Goal: Task Accomplishment & Management: Use online tool/utility

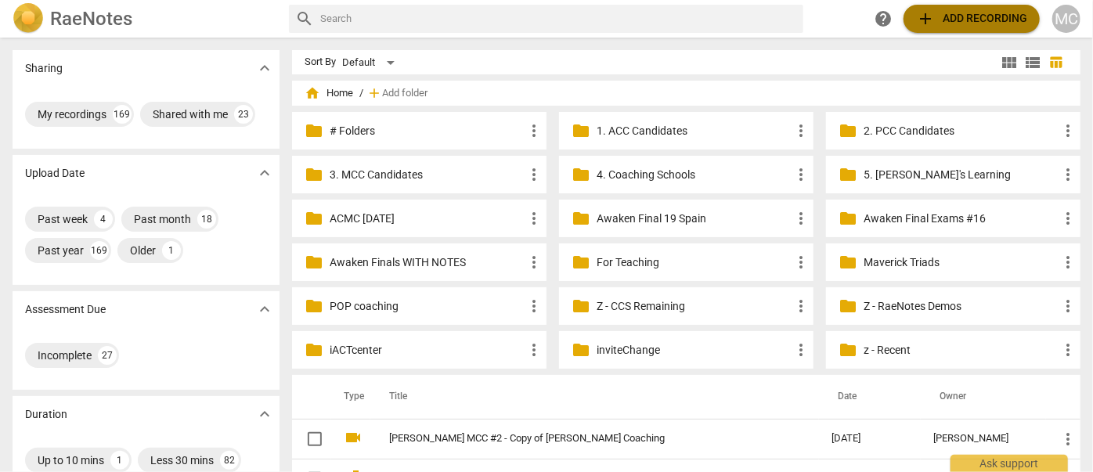
click at [980, 23] on span "add Add recording" at bounding box center [971, 18] width 111 height 19
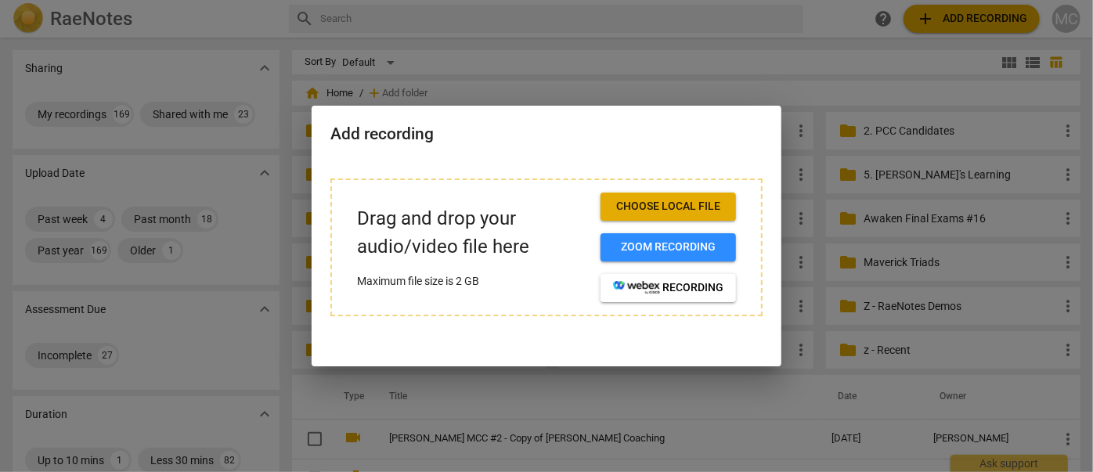
click at [660, 195] on button "Choose local file" at bounding box center [667, 207] width 135 height 28
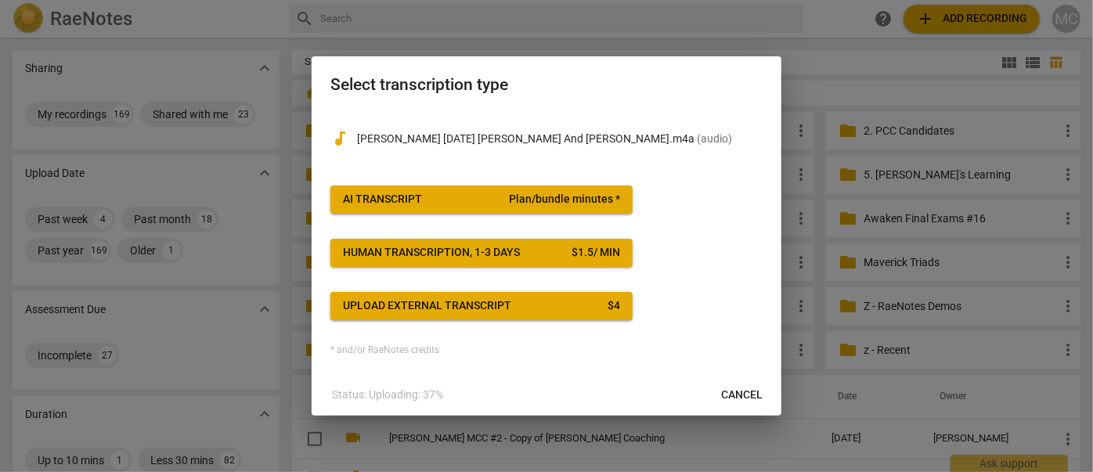
click at [455, 192] on button "AI Transcript Plan/bundle minutes *" at bounding box center [481, 200] width 302 height 28
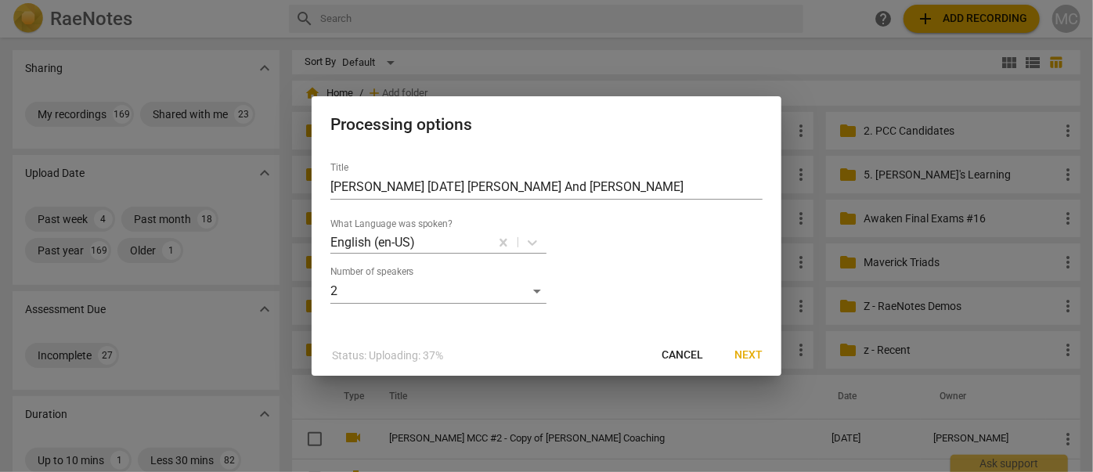
click at [751, 355] on span "Next" at bounding box center [748, 356] width 28 height 16
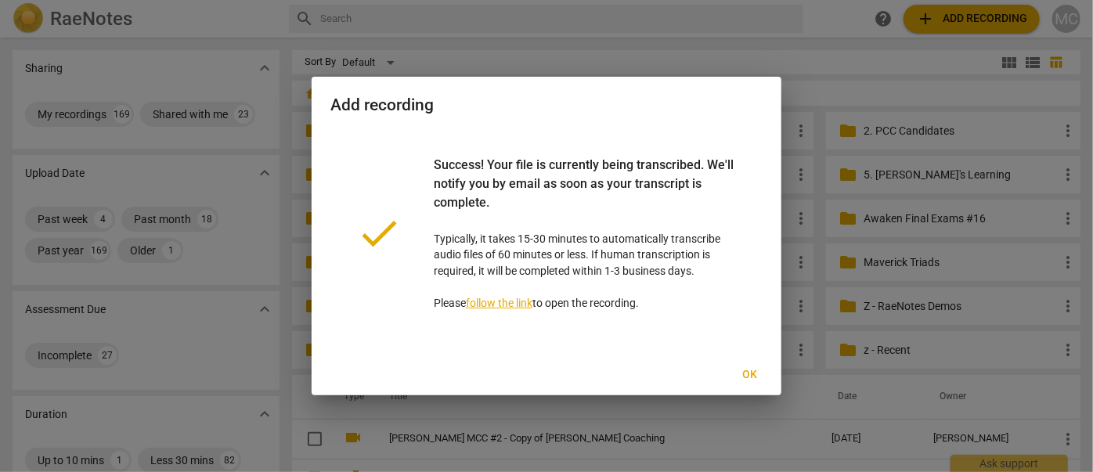
click at [747, 376] on span "Ok" at bounding box center [749, 375] width 25 height 16
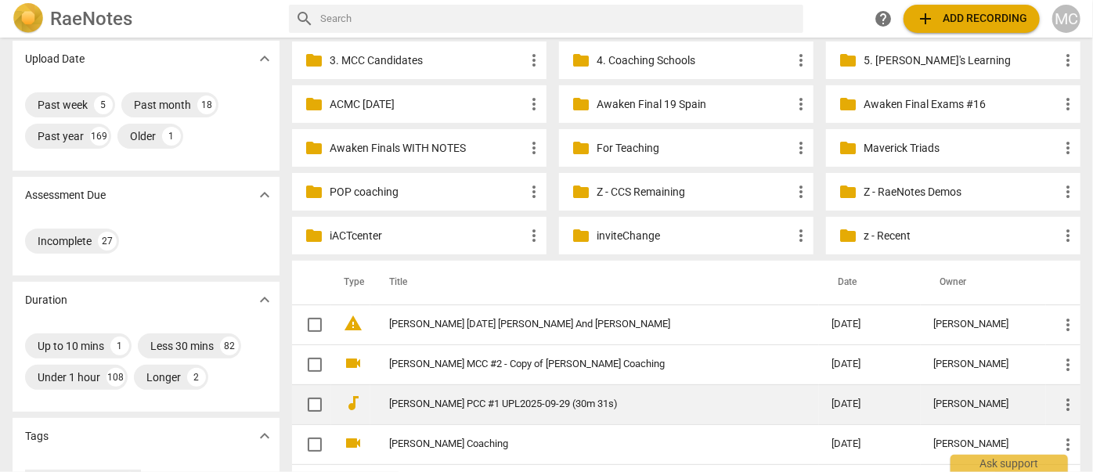
scroll to position [284, 0]
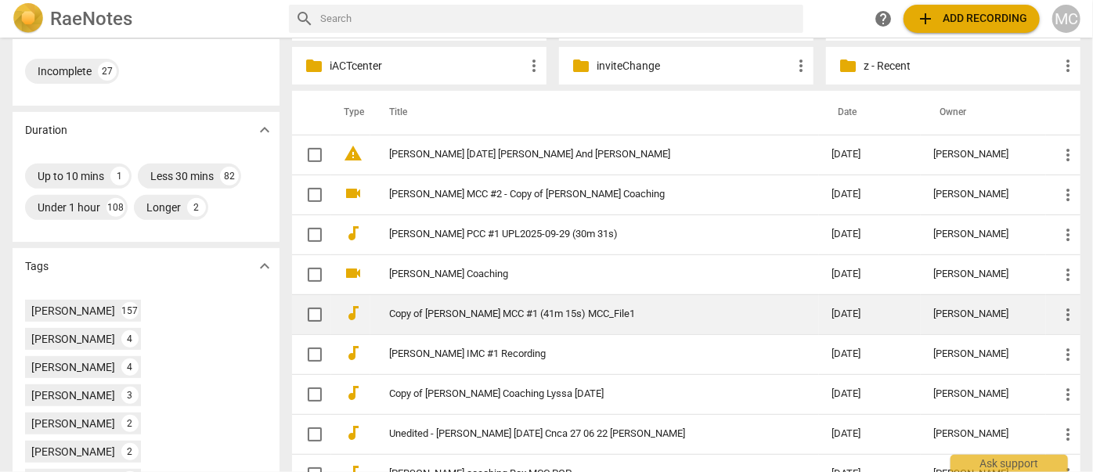
click at [452, 314] on link "Copy of [PERSON_NAME] MCC #1 (41m 15s) MCC_File1" at bounding box center [582, 314] width 386 height 12
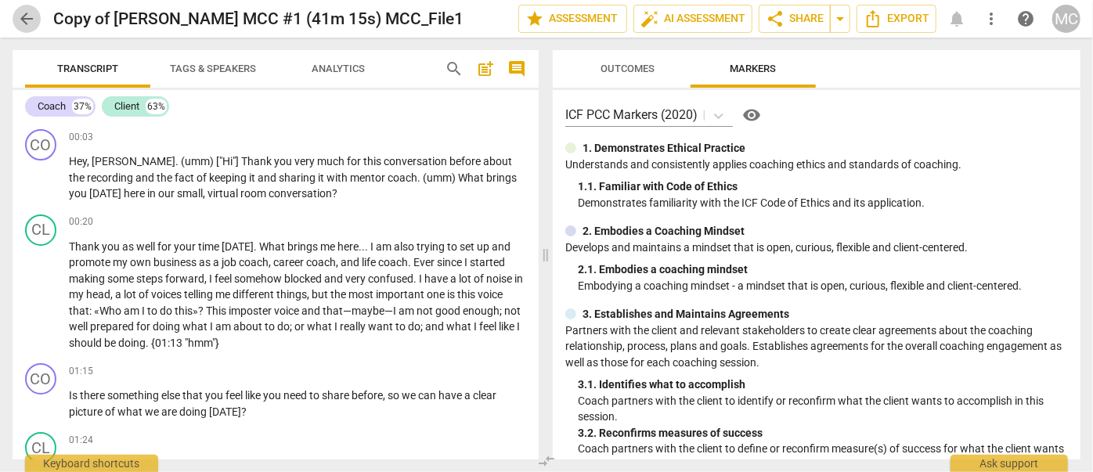
click at [25, 19] on span "arrow_back" at bounding box center [26, 18] width 19 height 19
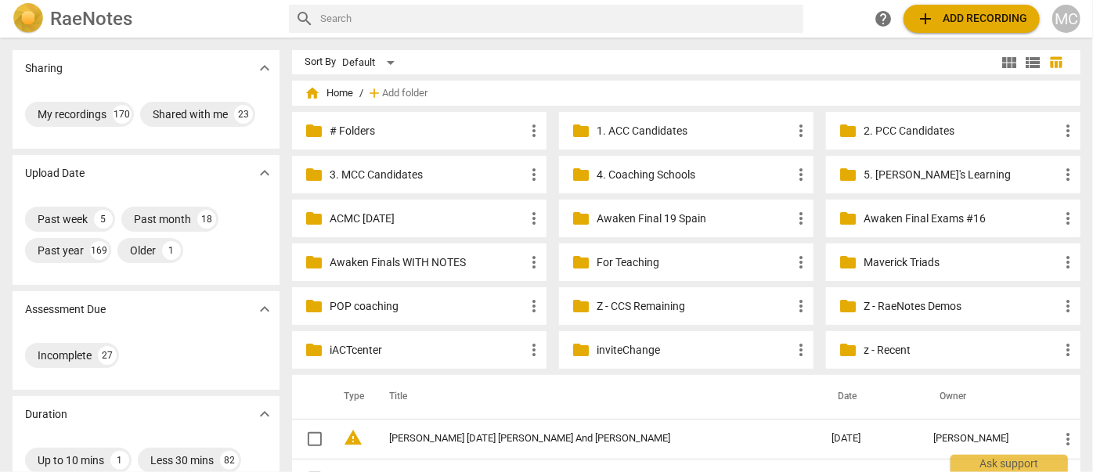
click at [362, 17] on div "search" at bounding box center [546, 19] width 514 height 28
click at [362, 17] on input "text" at bounding box center [558, 18] width 477 height 25
type input "[PERSON_NAME]"
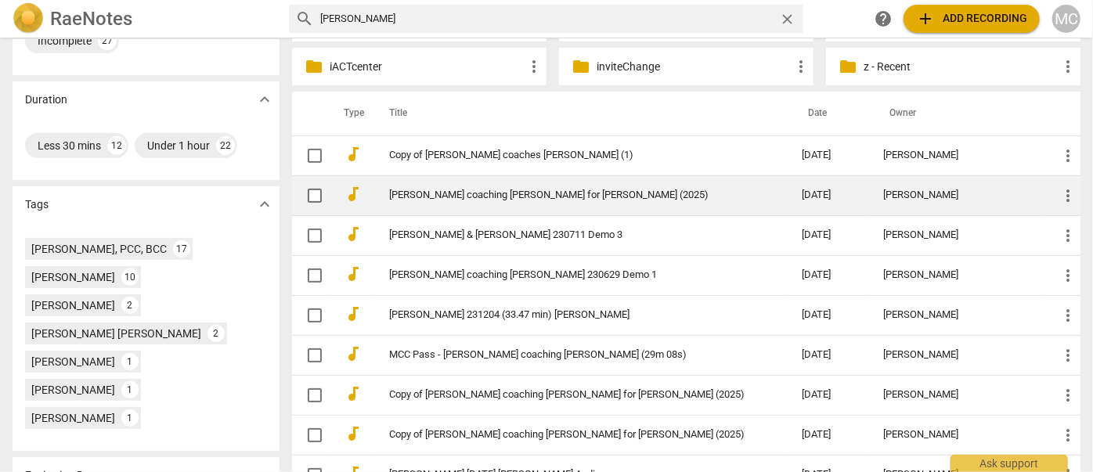
scroll to position [284, 0]
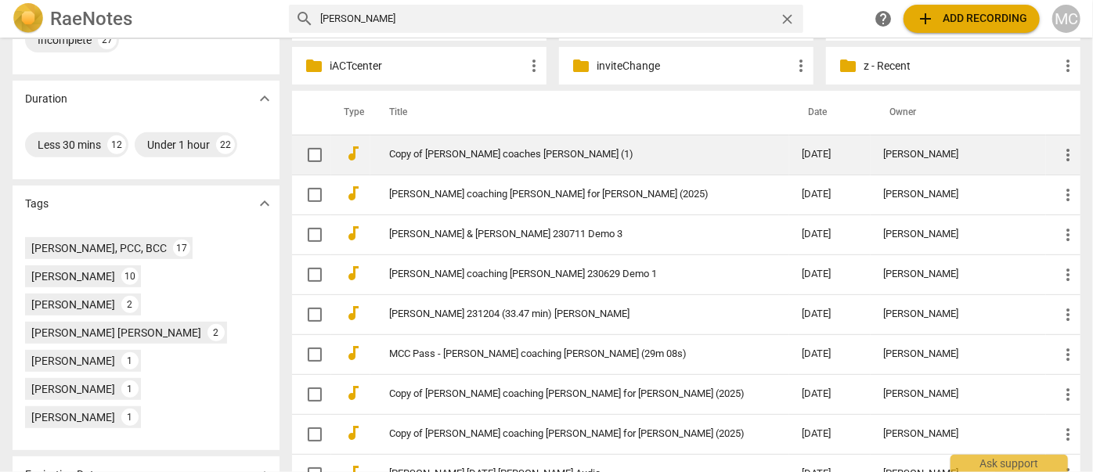
click at [438, 151] on link "Copy of [PERSON_NAME] coaches [PERSON_NAME] (1)" at bounding box center [567, 155] width 356 height 12
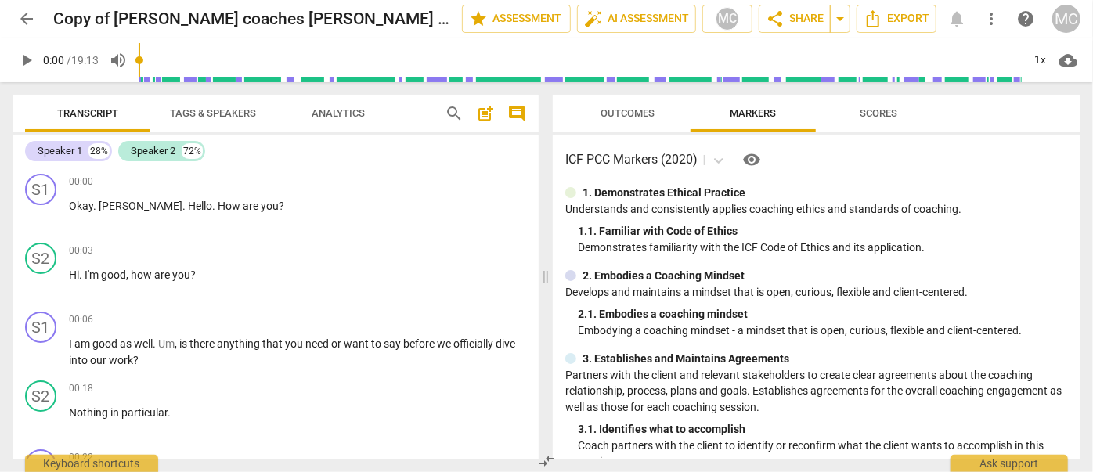
click at [17, 18] on span "arrow_back" at bounding box center [26, 18] width 19 height 19
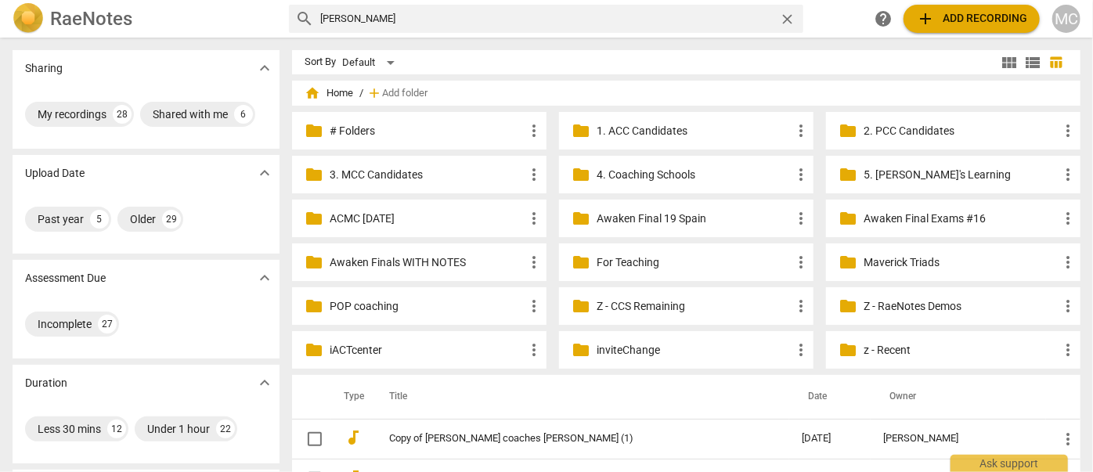
scroll to position [213, 0]
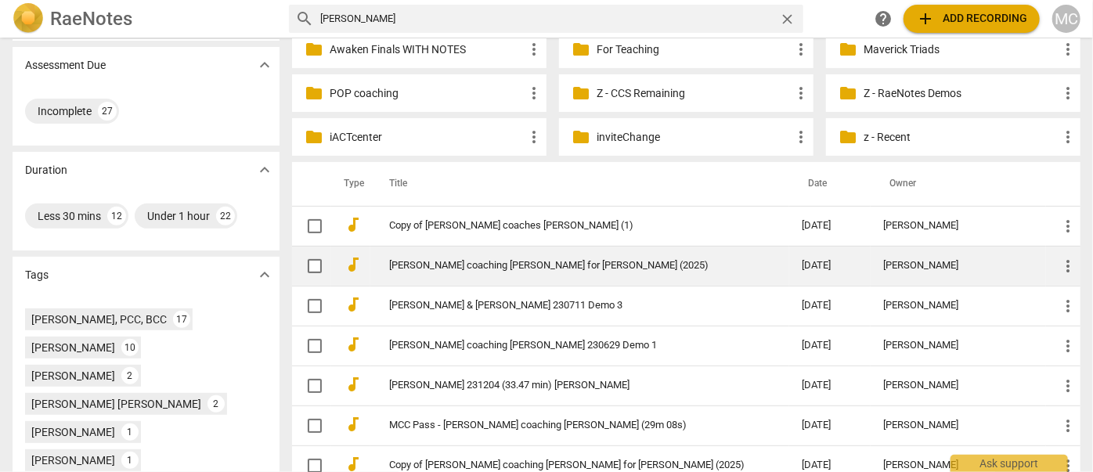
click at [519, 265] on link "[PERSON_NAME] coaching [PERSON_NAME] for [PERSON_NAME] (2025)" at bounding box center [567, 266] width 356 height 12
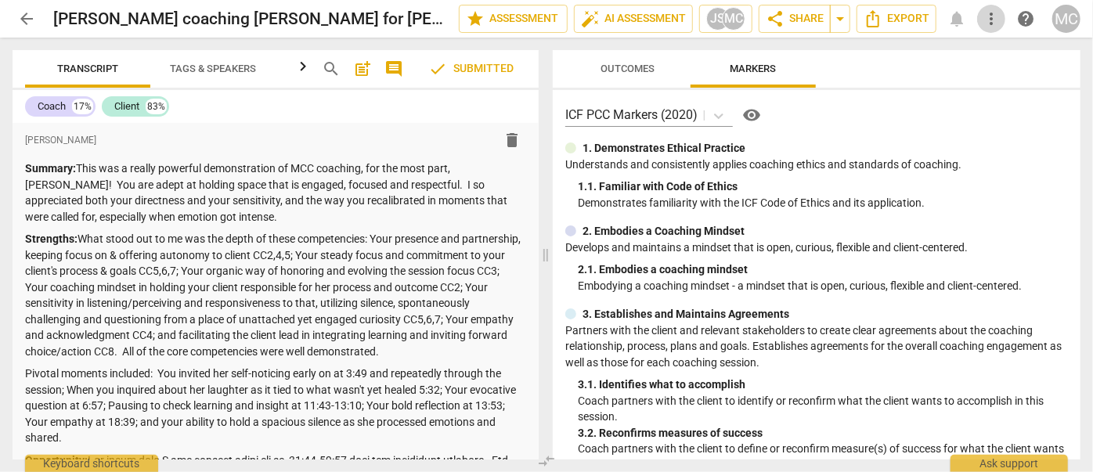
click at [996, 15] on span "more_vert" at bounding box center [991, 18] width 19 height 19
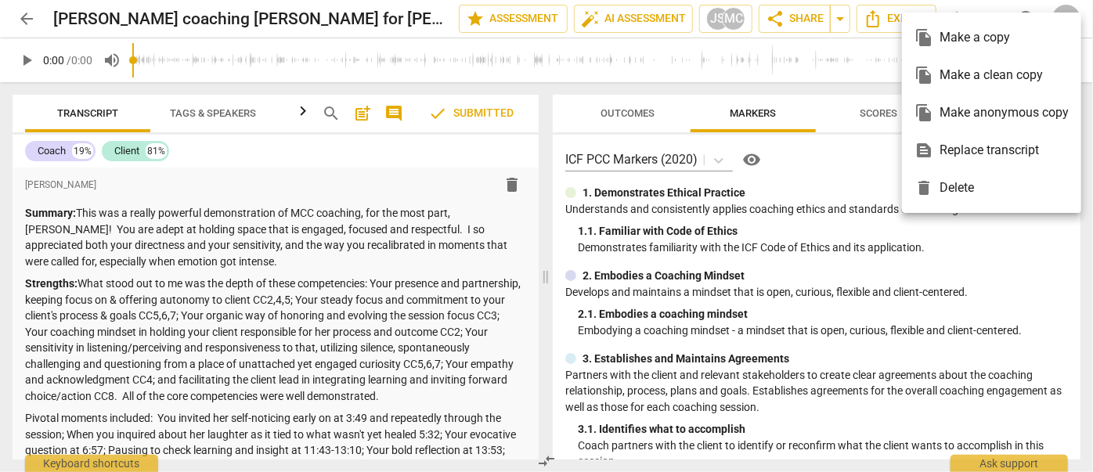
click at [977, 81] on div "file_copy Make a clean copy" at bounding box center [991, 75] width 154 height 38
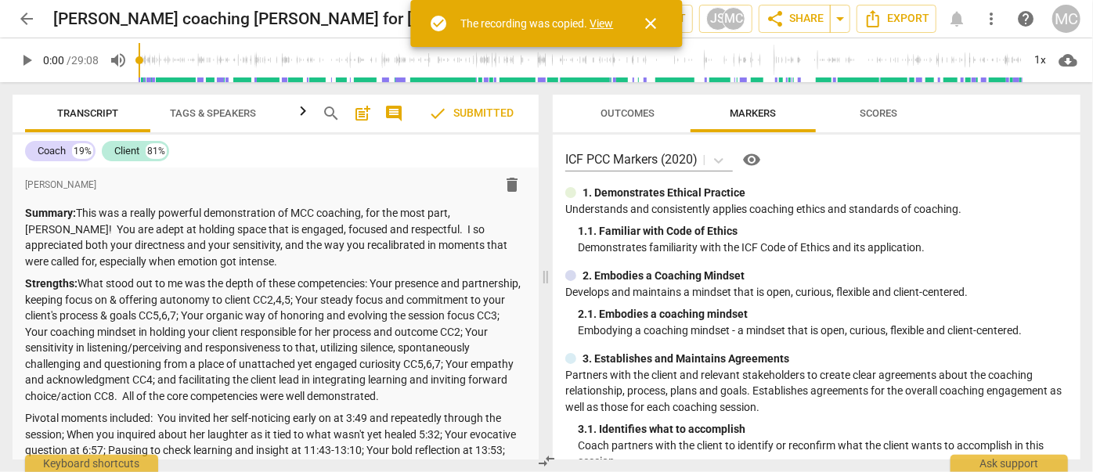
click at [599, 20] on link "View" at bounding box center [601, 23] width 23 height 13
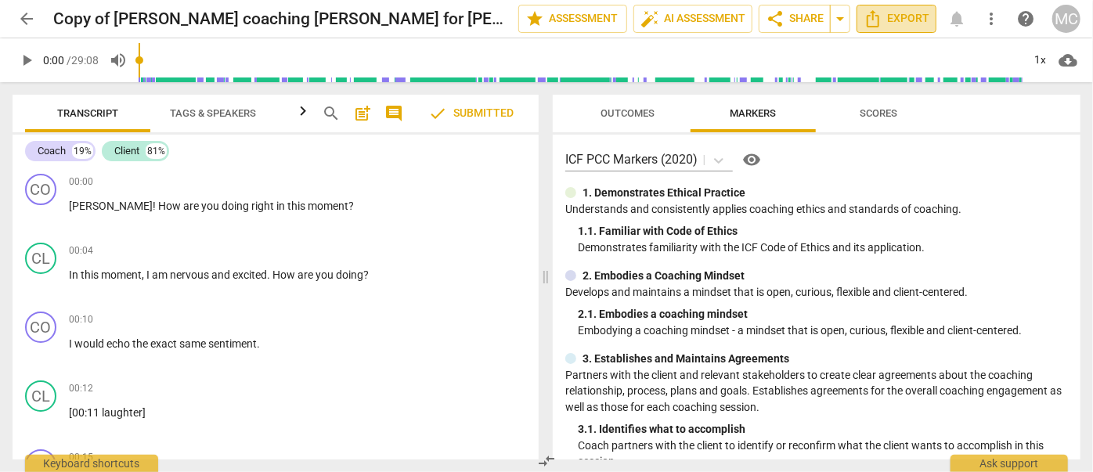
click at [895, 14] on span "Export" at bounding box center [896, 18] width 66 height 19
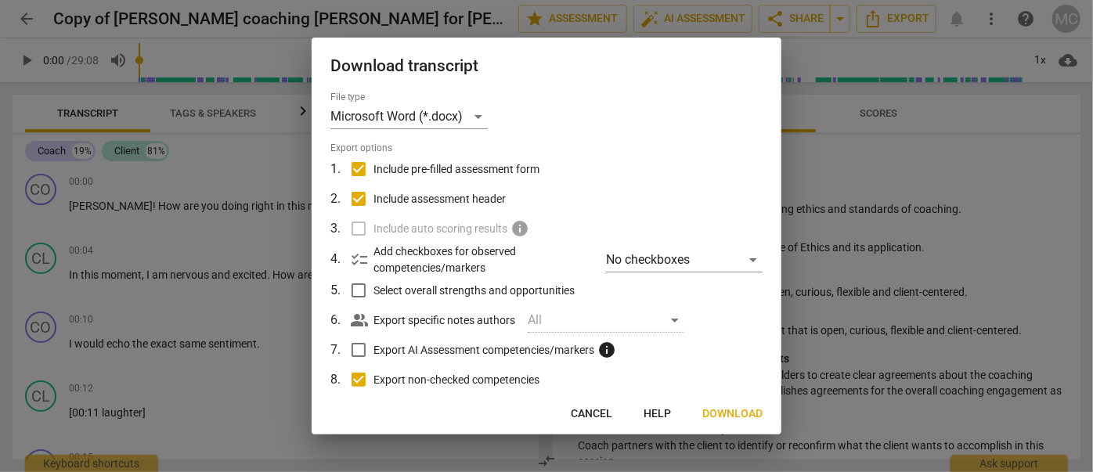
click at [599, 409] on span "Cancel" at bounding box center [591, 414] width 41 height 16
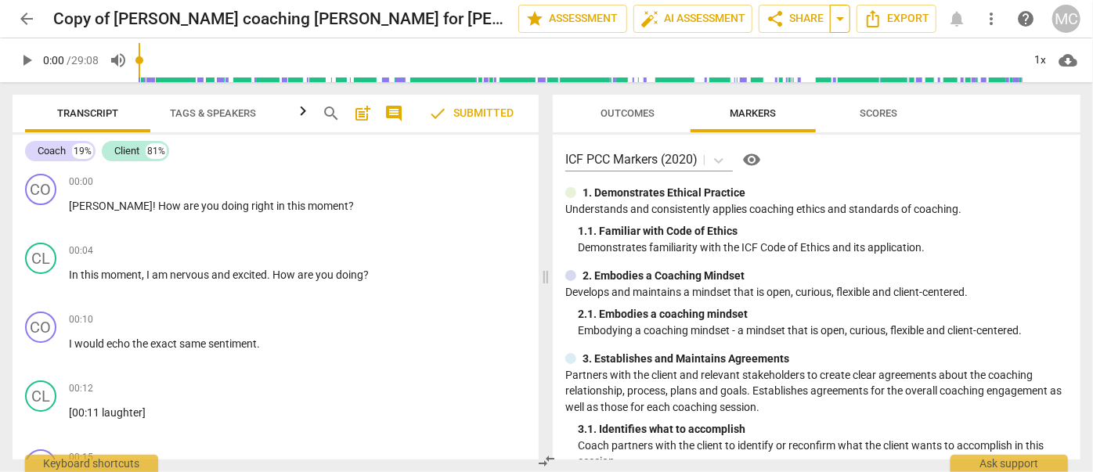
click at [843, 22] on span "arrow_drop_down" at bounding box center [839, 18] width 19 height 19
click at [997, 16] on span "more_vert" at bounding box center [991, 18] width 19 height 19
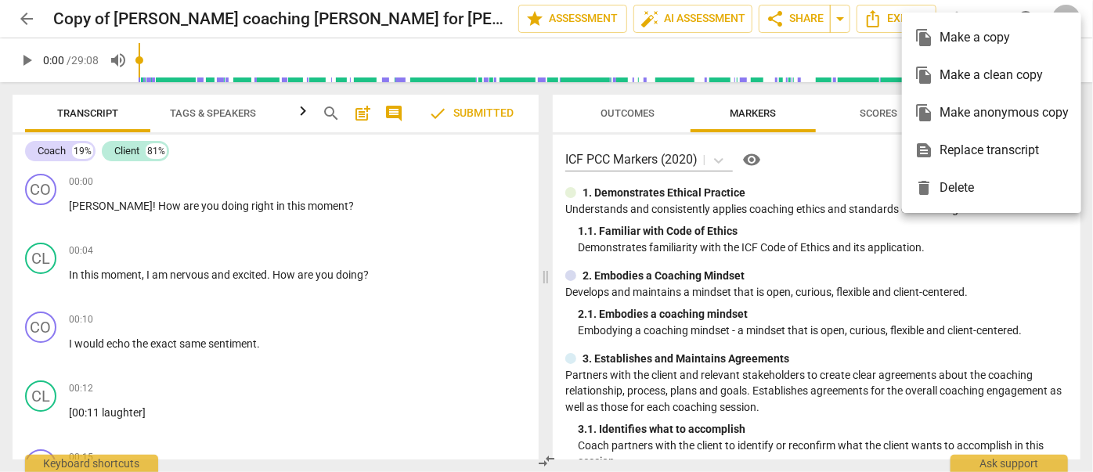
click at [979, 153] on div "text_snippet Replace transcript" at bounding box center [991, 150] width 154 height 38
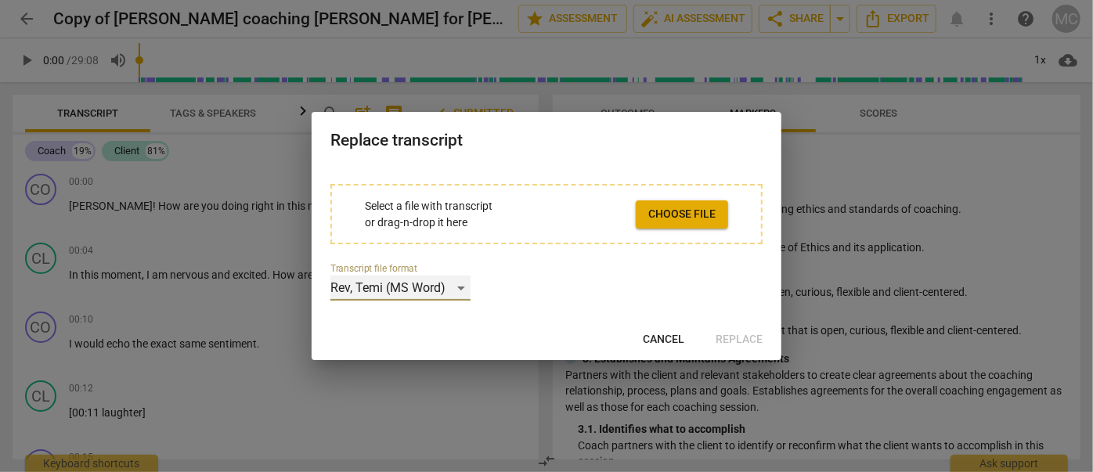
click at [409, 295] on div "Rev, Temi (MS Word)" at bounding box center [400, 288] width 140 height 25
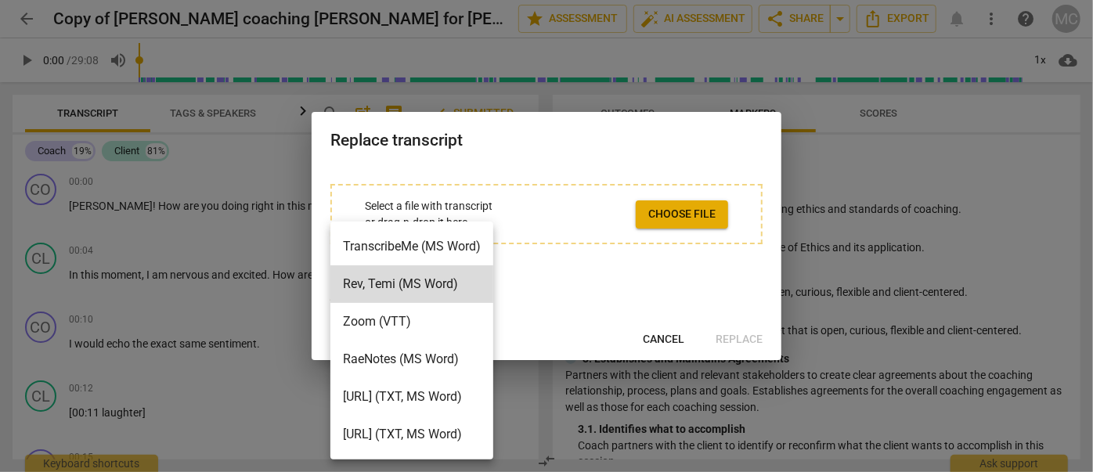
click at [409, 356] on li "RaeNotes (MS Word)" at bounding box center [411, 359] width 163 height 38
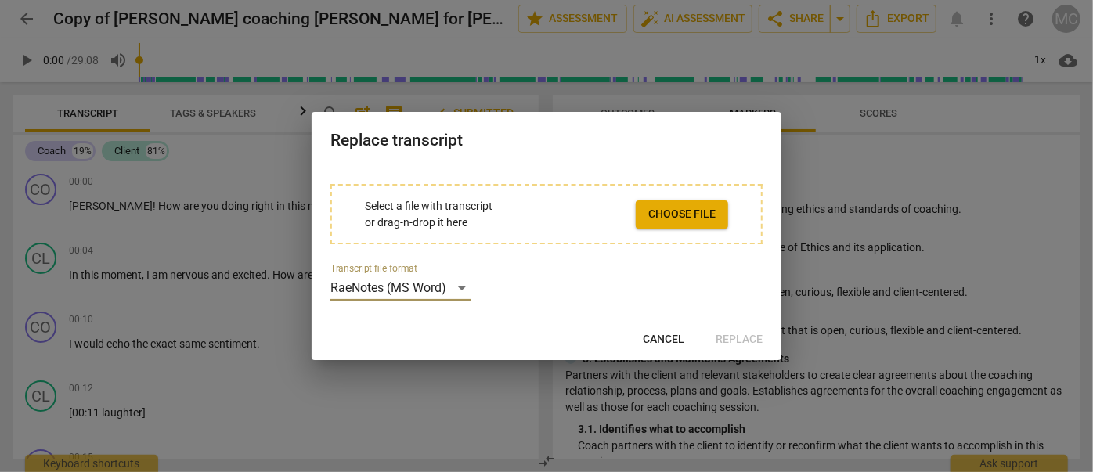
click at [676, 218] on span "Choose file" at bounding box center [681, 215] width 67 height 16
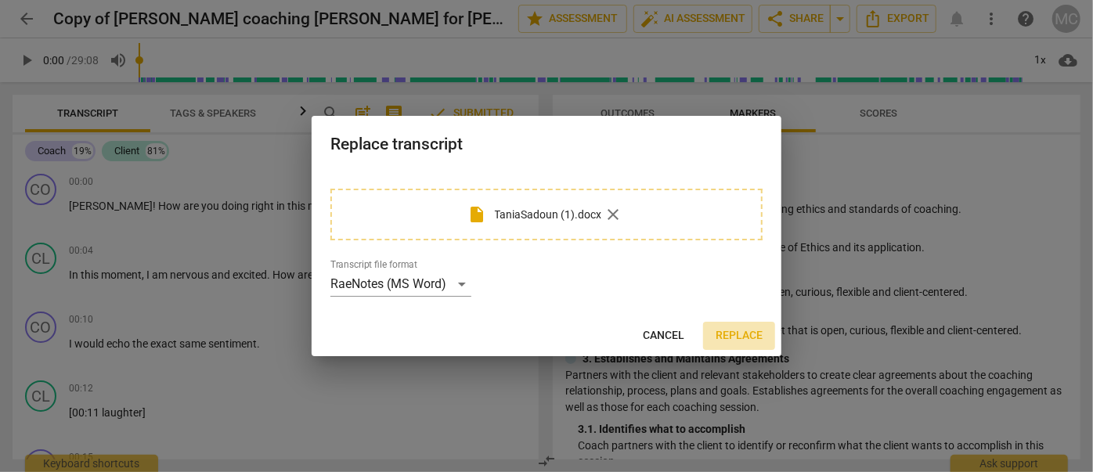
click at [747, 335] on span "Replace" at bounding box center [738, 336] width 47 height 16
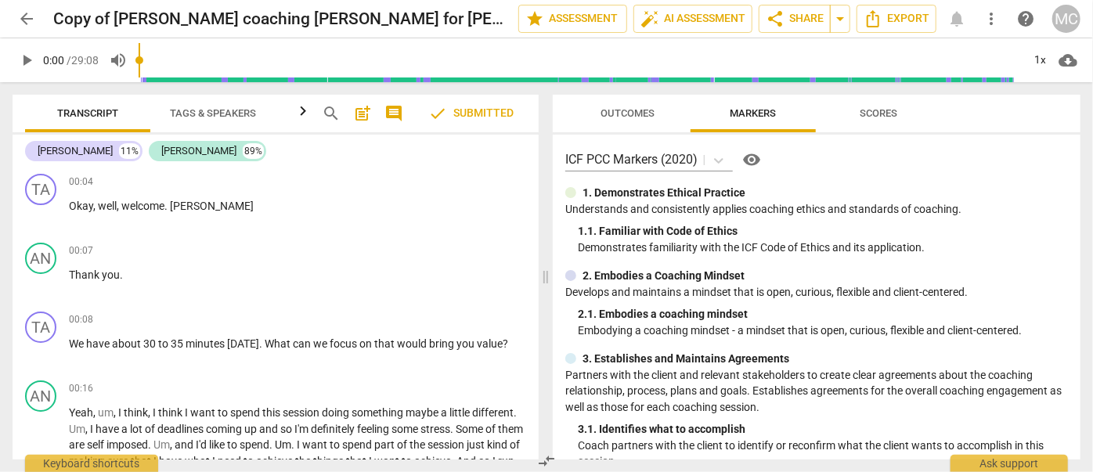
click at [65, 91] on div "Transcript Tags & Speakers Analytics search post_add comment check Submitted [P…" at bounding box center [272, 277] width 545 height 390
click at [333, 114] on span "search" at bounding box center [331, 113] width 19 height 19
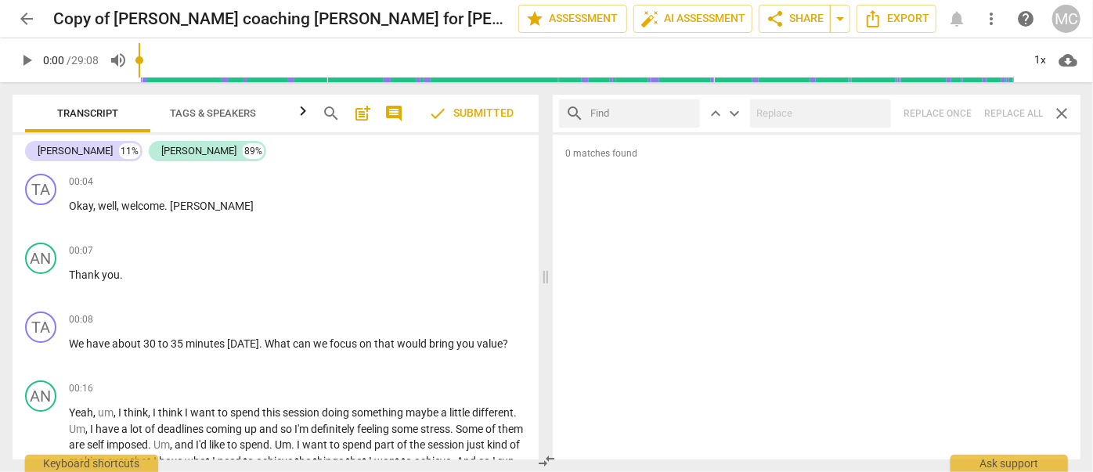
click at [1008, 112] on div "search keyboard_arrow_up keyboard_arrow_down Replace once Replace all close" at bounding box center [817, 114] width 528 height 38
click at [689, 111] on input "text" at bounding box center [641, 113] width 103 height 25
click at [627, 113] on input "text" at bounding box center [641, 113] width 103 height 25
type input ","
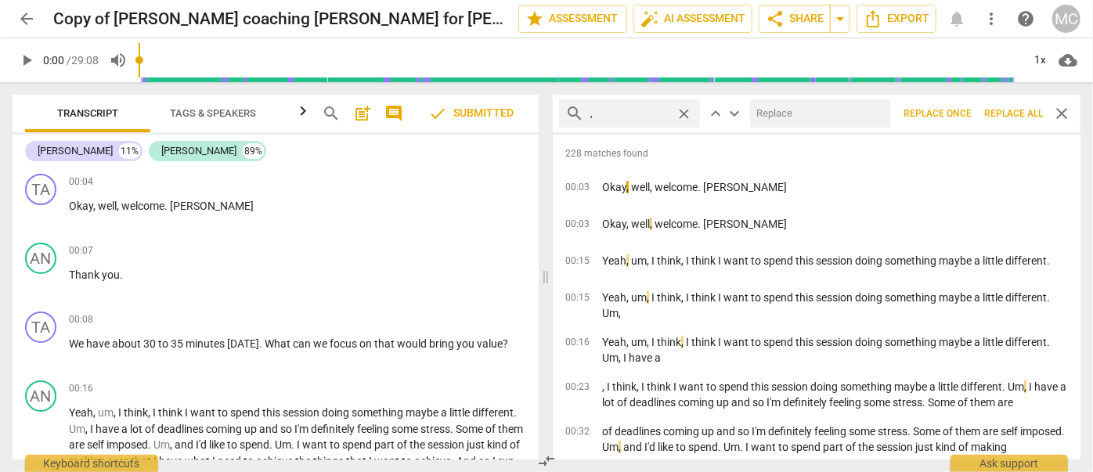
click at [1003, 117] on span "Replace all" at bounding box center [1013, 113] width 59 height 13
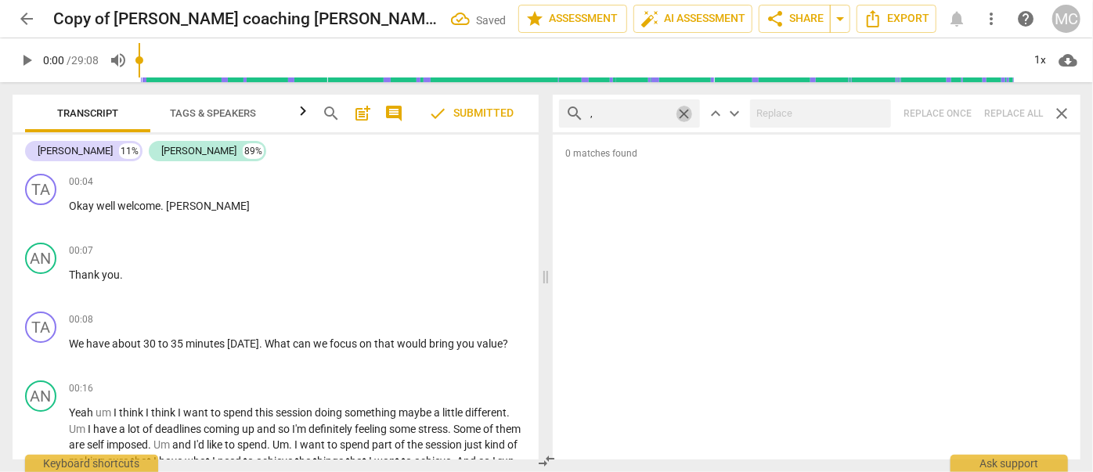
click at [685, 113] on span "close" at bounding box center [683, 114] width 16 height 16
click at [645, 112] on input "text" at bounding box center [641, 113] width 103 height 25
type input ". like"
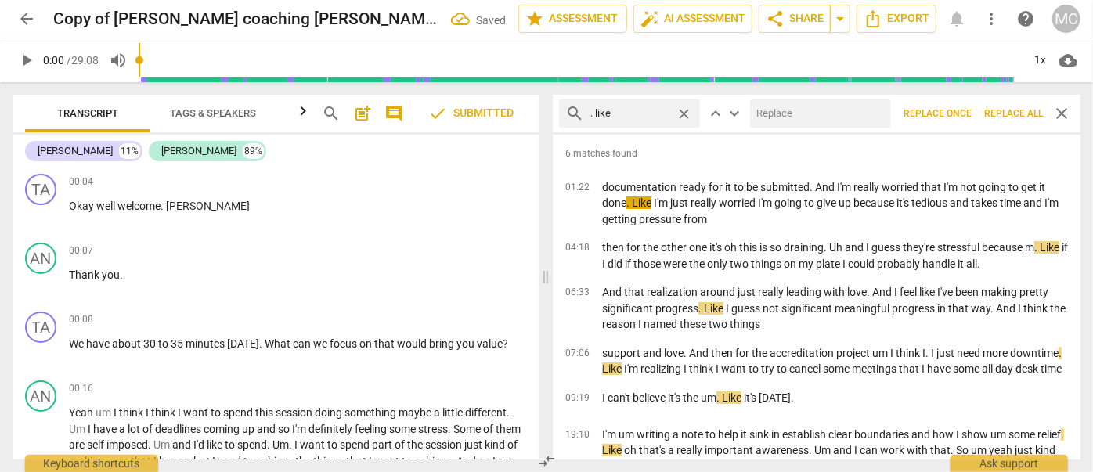
click at [806, 117] on input "text" at bounding box center [817, 113] width 135 height 25
type input "(like)"
click at [1017, 110] on span "Replace all" at bounding box center [1013, 113] width 59 height 13
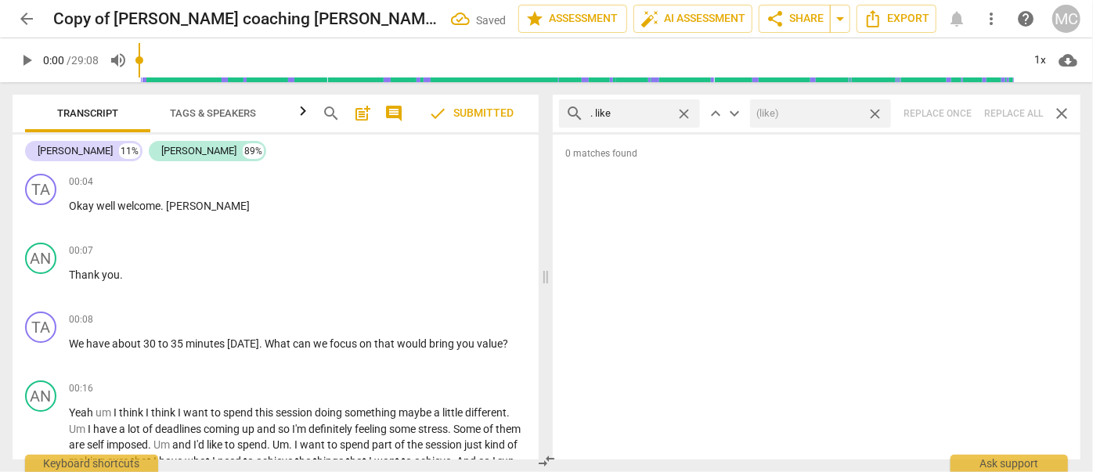
click at [874, 113] on span "close" at bounding box center [874, 114] width 16 height 16
click at [688, 110] on span "close" at bounding box center [683, 114] width 16 height 16
drag, startPoint x: 653, startPoint y: 111, endPoint x: 657, endPoint y: 98, distance: 14.1
click at [653, 111] on input "text" at bounding box center [641, 113] width 103 height 25
type input ". um"
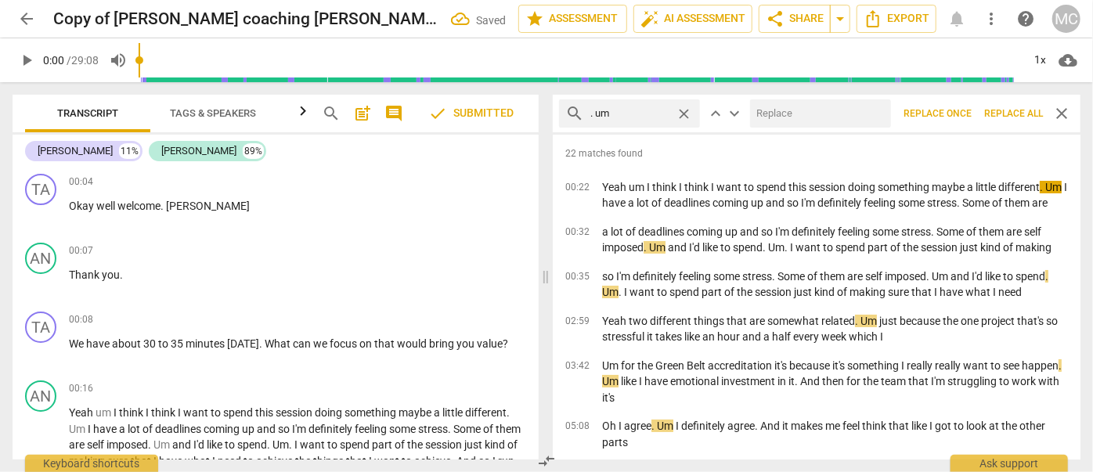
click at [768, 113] on input "text" at bounding box center [817, 113] width 135 height 25
type input "(umm)"
click at [1004, 116] on span "Replace all" at bounding box center [1013, 113] width 59 height 13
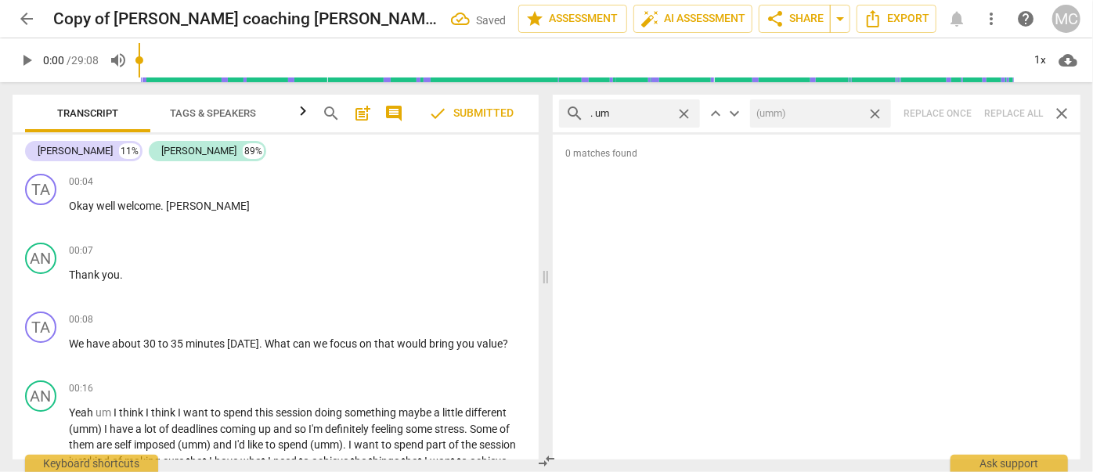
drag, startPoint x: 877, startPoint y: 112, endPoint x: 769, endPoint y: 104, distance: 108.3
click at [877, 112] on span "close" at bounding box center [874, 114] width 16 height 16
drag, startPoint x: 685, startPoint y: 112, endPoint x: 643, endPoint y: 110, distance: 42.3
click at [685, 112] on span "close" at bounding box center [683, 114] width 16 height 16
click at [639, 110] on input "text" at bounding box center [641, 113] width 103 height 25
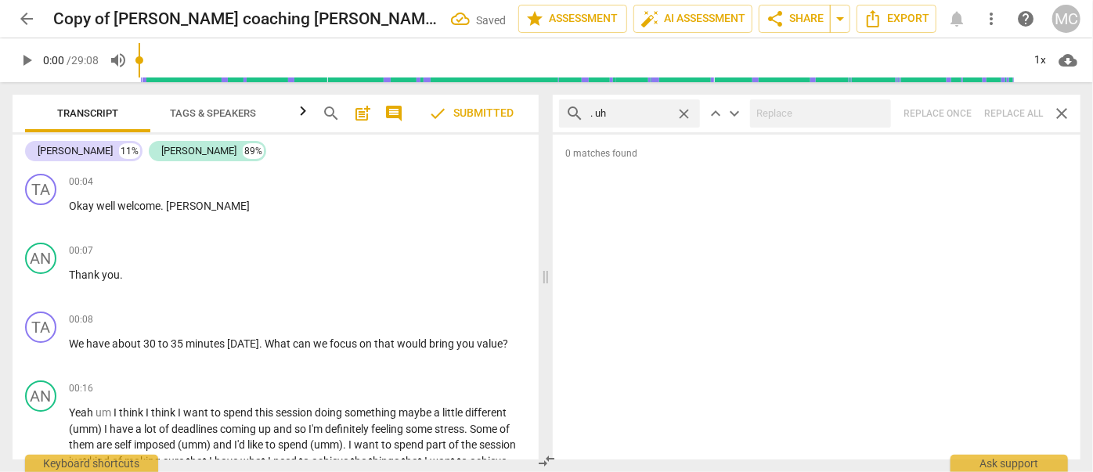
type input ". uh"
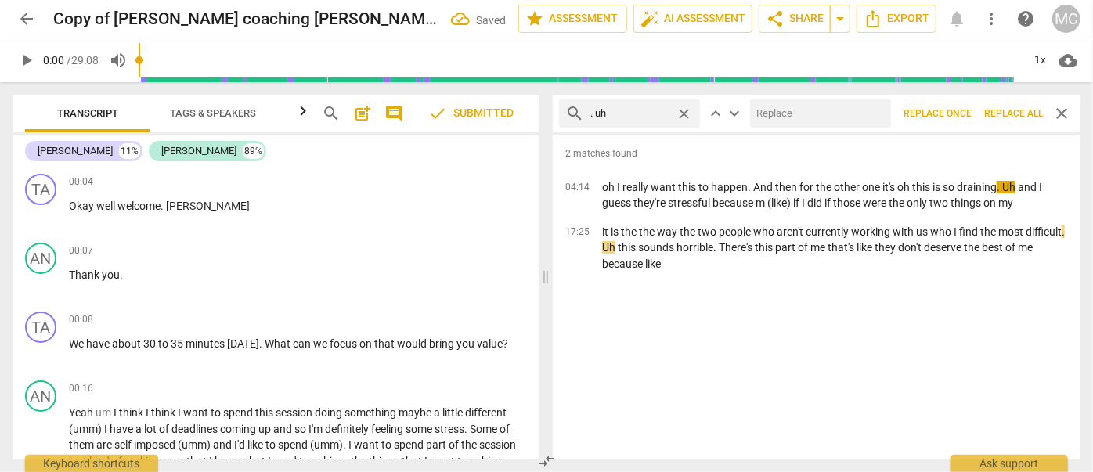
click at [791, 113] on input "text" at bounding box center [817, 113] width 135 height 25
type input "(uh)"
click at [1015, 112] on span "Replace all" at bounding box center [1013, 113] width 59 height 13
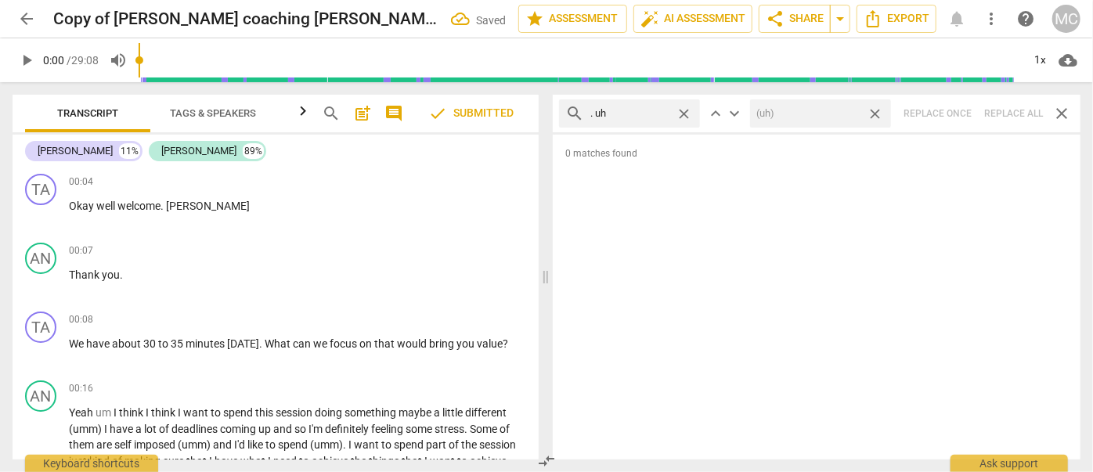
drag, startPoint x: 876, startPoint y: 113, endPoint x: 856, endPoint y: 113, distance: 19.6
click at [877, 113] on span "close" at bounding box center [874, 114] width 16 height 16
drag, startPoint x: 680, startPoint y: 110, endPoint x: 664, endPoint y: 113, distance: 16.7
click at [680, 110] on span "close" at bounding box center [683, 114] width 16 height 16
click at [632, 115] on input "text" at bounding box center [641, 113] width 103 height 25
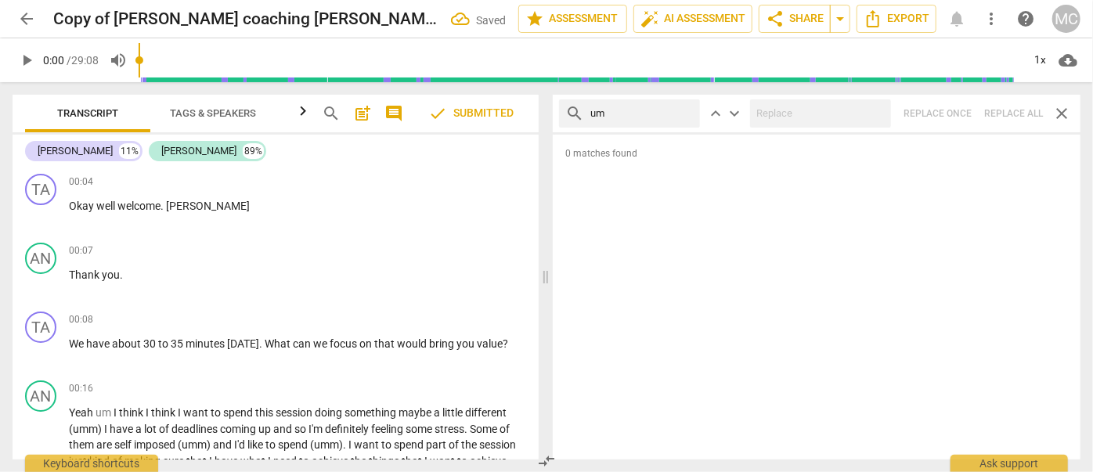
type input "um"
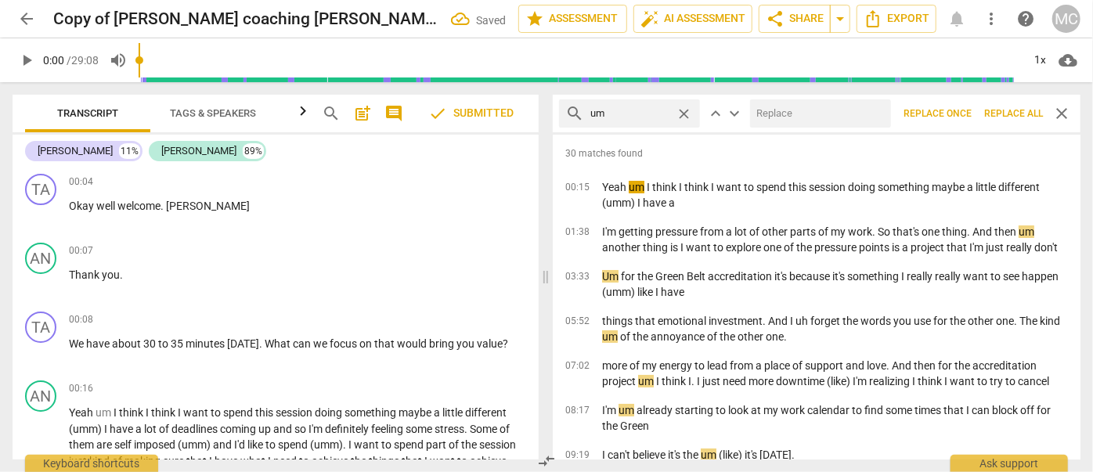
click at [816, 117] on input "text" at bounding box center [817, 113] width 135 height 25
type input "(umm)"
click at [1010, 115] on span "Replace all" at bounding box center [1013, 113] width 59 height 13
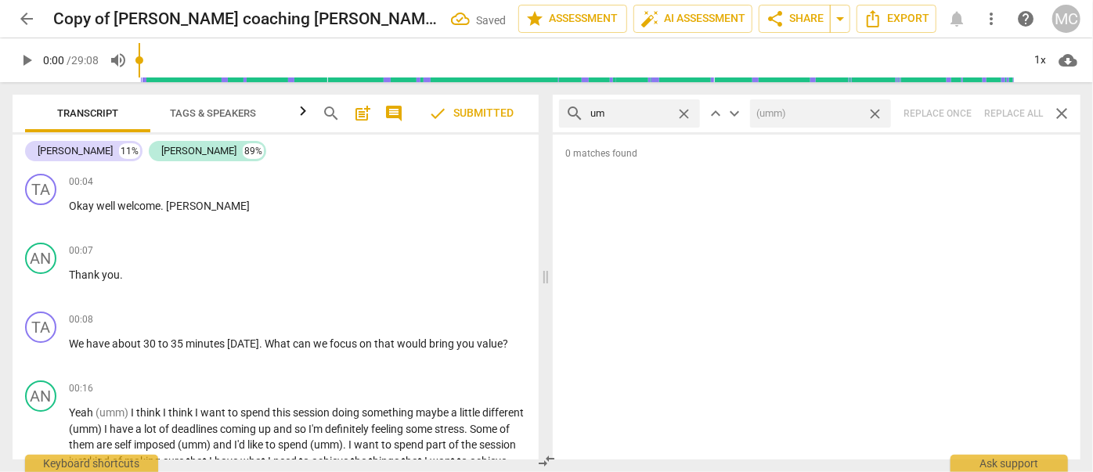
drag, startPoint x: 876, startPoint y: 110, endPoint x: 763, endPoint y: 112, distance: 112.7
click at [876, 110] on span "close" at bounding box center [874, 114] width 16 height 16
click at [686, 116] on span "close" at bounding box center [683, 114] width 16 height 16
click at [651, 116] on input "text" at bounding box center [641, 113] width 103 height 25
type input "uh"
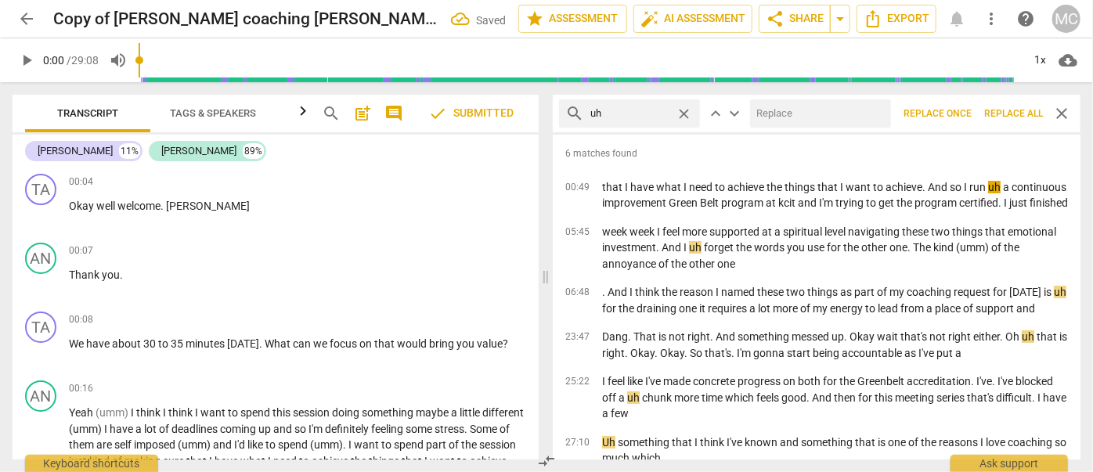
click at [798, 114] on input "text" at bounding box center [817, 113] width 135 height 25
type input "(uh)"
click at [1006, 112] on span "Replace all" at bounding box center [1013, 113] width 59 height 13
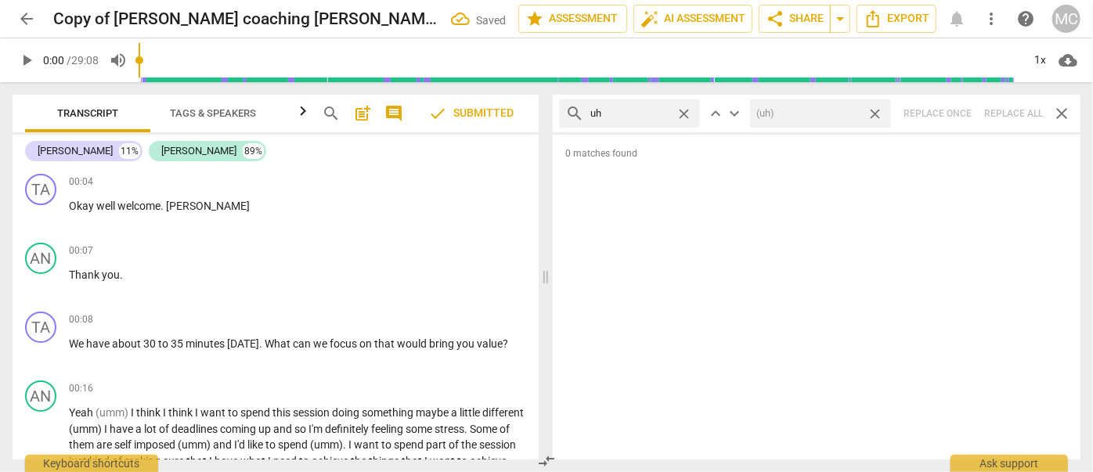
drag, startPoint x: 876, startPoint y: 116, endPoint x: 848, endPoint y: 115, distance: 28.2
click at [876, 116] on span "close" at bounding box center [874, 114] width 16 height 16
click at [684, 115] on span "close" at bounding box center [683, 114] width 16 height 16
click at [642, 110] on input "text" at bounding box center [641, 113] width 103 height 25
type input "kind of"
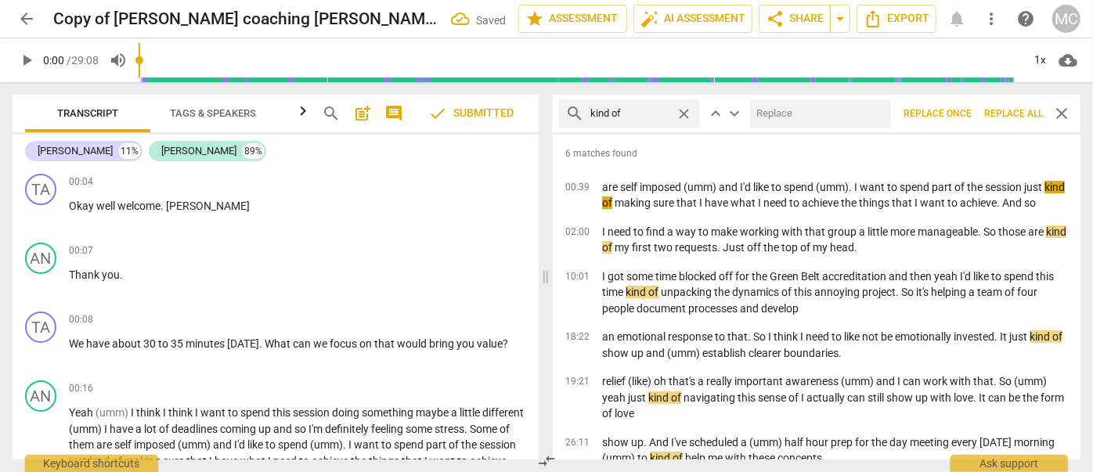
click at [792, 124] on input "text" at bounding box center [817, 113] width 135 height 25
type input "(kind of)"
click at [1015, 116] on span "Replace all" at bounding box center [1013, 113] width 59 height 13
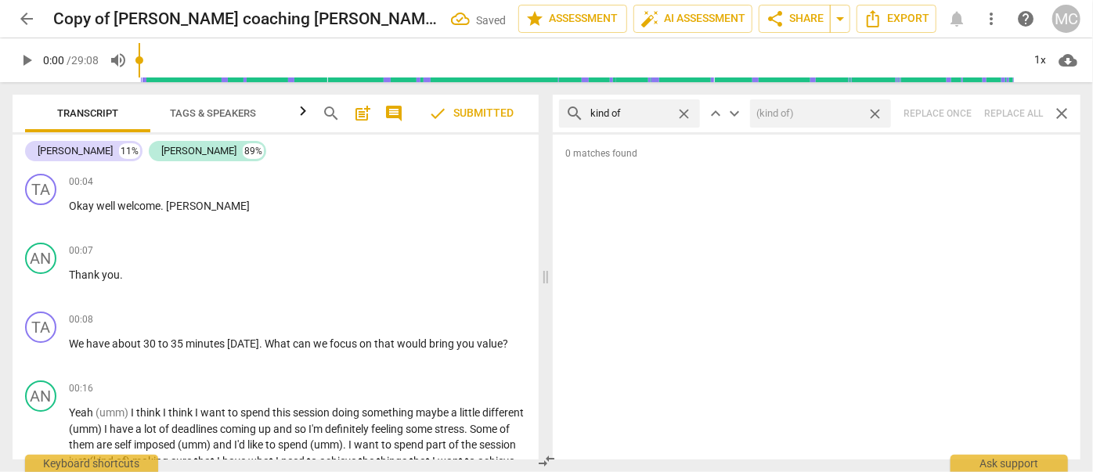
click at [877, 114] on span "close" at bounding box center [874, 114] width 16 height 16
click at [683, 112] on span "close" at bounding box center [683, 114] width 16 height 16
click at [647, 112] on input "text" at bounding box center [641, 113] width 103 height 25
type input "sort of"
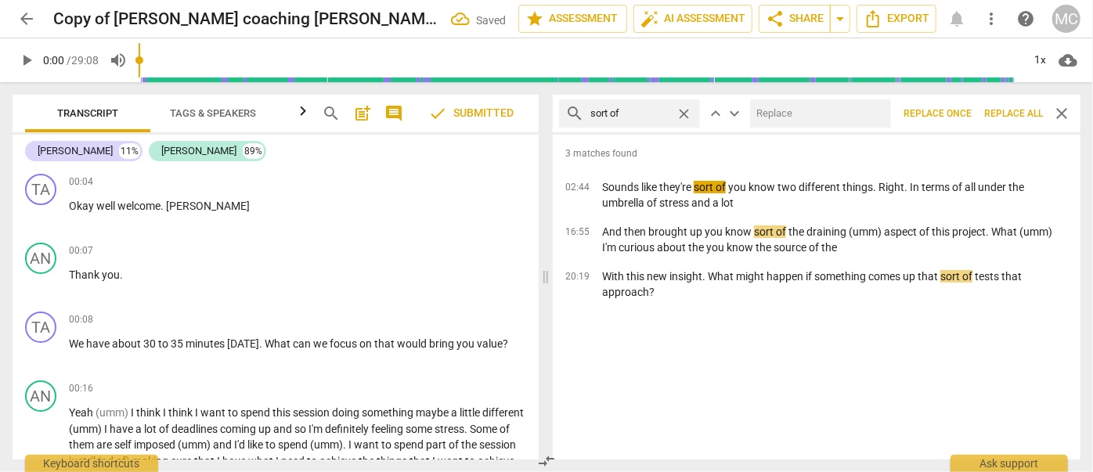
click at [797, 121] on input "text" at bounding box center [817, 113] width 135 height 25
type input "(sort of)"
click at [1021, 114] on span "Replace all" at bounding box center [1013, 113] width 59 height 13
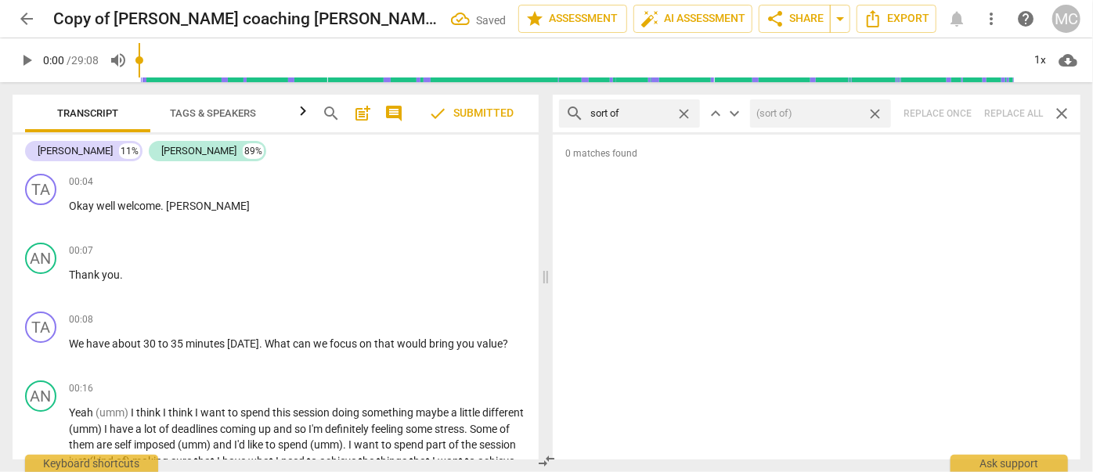
drag, startPoint x: 878, startPoint y: 114, endPoint x: 700, endPoint y: 112, distance: 178.5
click at [878, 114] on span "close" at bounding box center [874, 114] width 16 height 16
click at [687, 114] on span "close" at bounding box center [683, 114] width 16 height 16
click at [650, 114] on input "text" at bounding box center [641, 113] width 103 height 25
type input "and then"
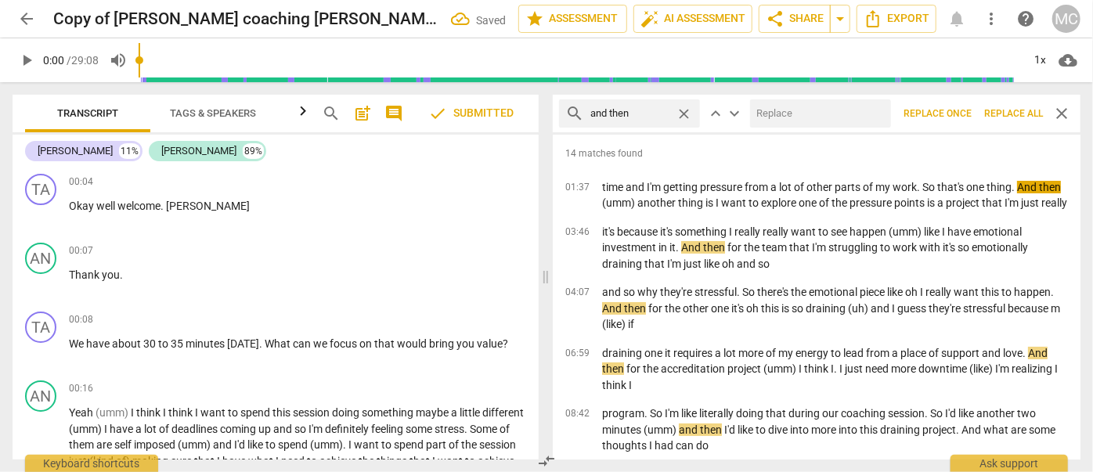
click at [778, 113] on input "text" at bounding box center [817, 113] width 135 height 25
type input "(Then)"
click at [1007, 116] on span "Replace all" at bounding box center [1013, 113] width 59 height 13
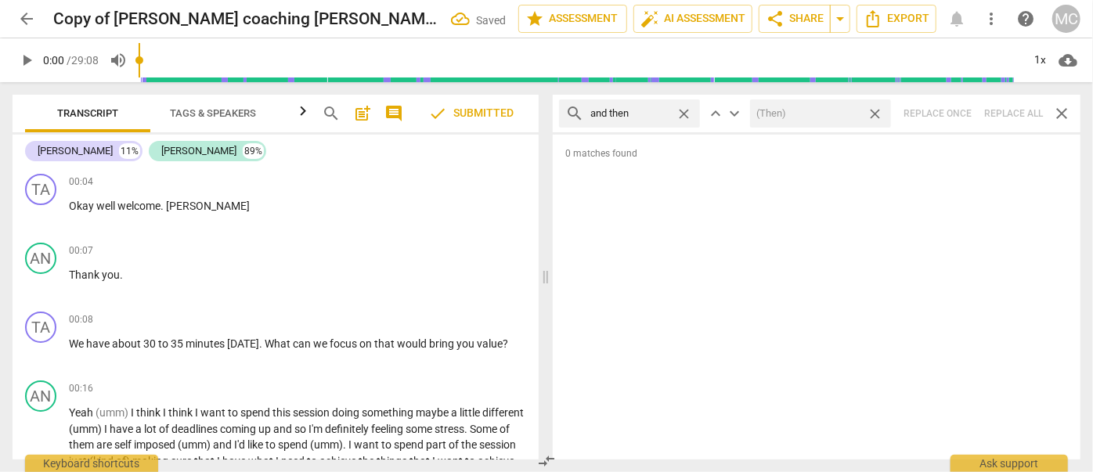
drag, startPoint x: 874, startPoint y: 113, endPoint x: 763, endPoint y: 110, distance: 111.2
click at [874, 113] on span "close" at bounding box center [874, 114] width 16 height 16
drag, startPoint x: 683, startPoint y: 112, endPoint x: 670, endPoint y: 112, distance: 13.3
click at [683, 112] on span "close" at bounding box center [683, 114] width 16 height 16
click at [668, 111] on input "text" at bounding box center [629, 113] width 79 height 25
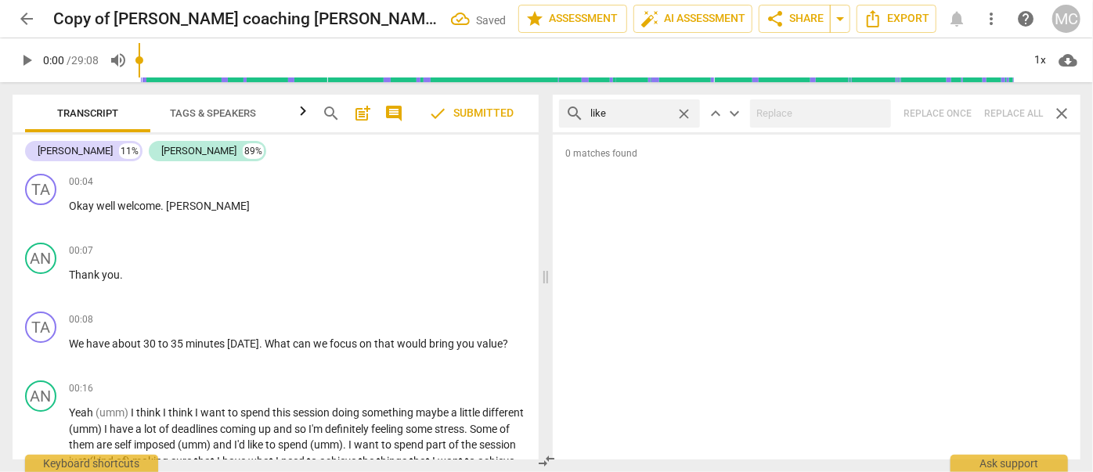
type input "like"
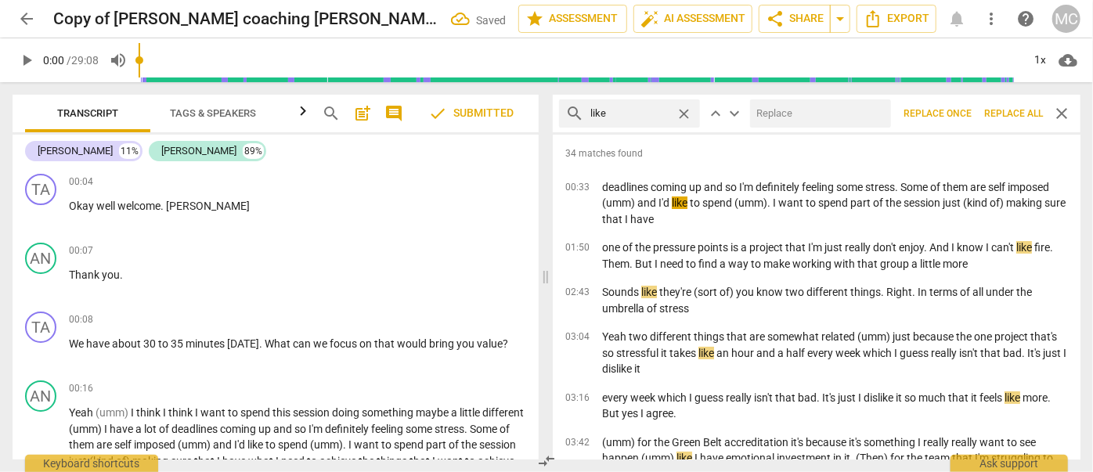
click at [773, 116] on input "text" at bounding box center [817, 113] width 135 height 25
type input "(like)"
drag, startPoint x: 1006, startPoint y: 116, endPoint x: 887, endPoint y: 117, distance: 119.0
click at [1006, 116] on span "Replace all" at bounding box center [1013, 113] width 59 height 13
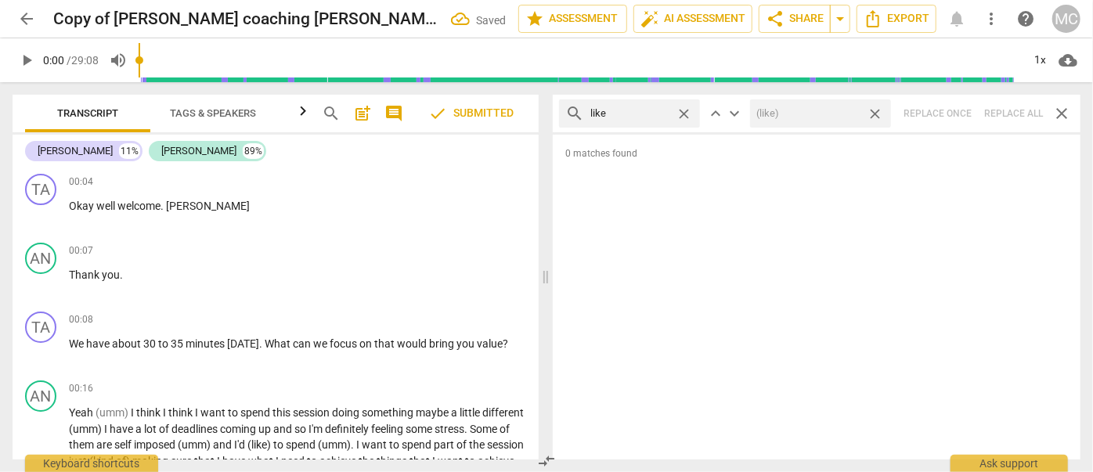
drag, startPoint x: 878, startPoint y: 113, endPoint x: 864, endPoint y: 109, distance: 14.6
click at [878, 113] on span "close" at bounding box center [874, 114] width 16 height 16
drag, startPoint x: 684, startPoint y: 112, endPoint x: 659, endPoint y: 111, distance: 25.1
click at [684, 112] on span "close" at bounding box center [683, 114] width 16 height 16
click at [658, 111] on input "text" at bounding box center [629, 113] width 79 height 25
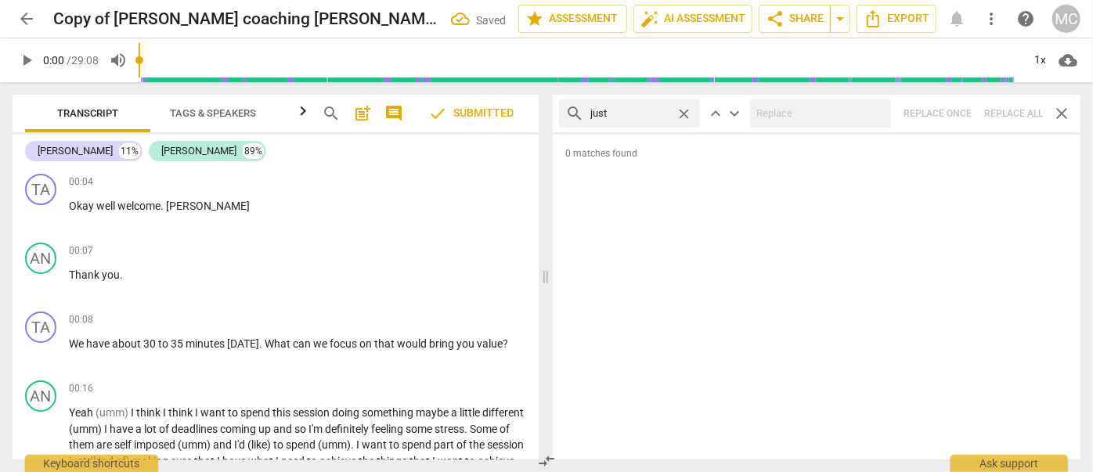
type input "just"
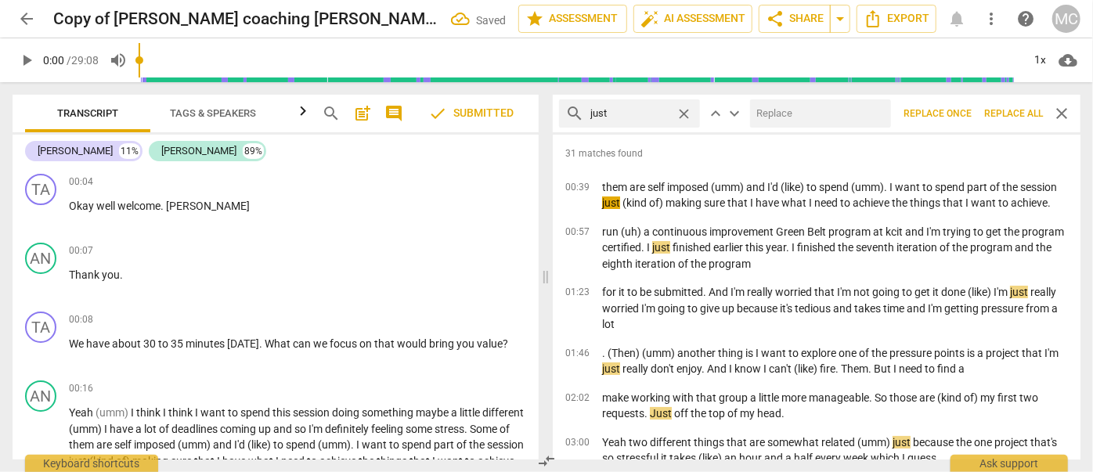
click at [778, 110] on input "text" at bounding box center [817, 113] width 135 height 25
type input "(just)"
click at [1010, 116] on span "Replace all" at bounding box center [1013, 113] width 59 height 13
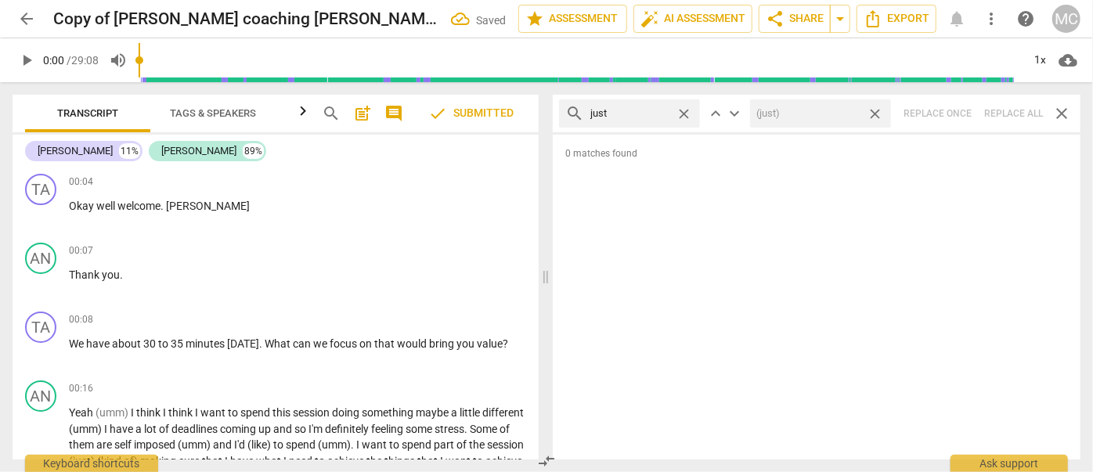
drag, startPoint x: 877, startPoint y: 112, endPoint x: 847, endPoint y: 113, distance: 29.8
click at [877, 112] on span "close" at bounding box center [874, 114] width 16 height 16
click at [679, 110] on span "close" at bounding box center [683, 114] width 16 height 16
click at [634, 110] on input "text" at bounding box center [641, 113] width 103 height 25
type input "you know"
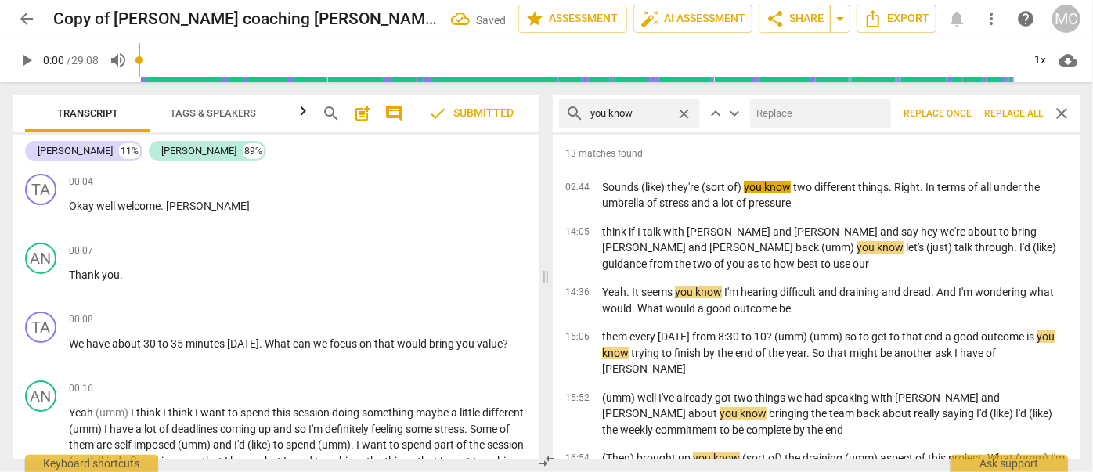
click at [776, 118] on input "text" at bounding box center [817, 113] width 135 height 25
type input "(you know)"
click at [1010, 116] on span "Replace all" at bounding box center [1013, 113] width 59 height 13
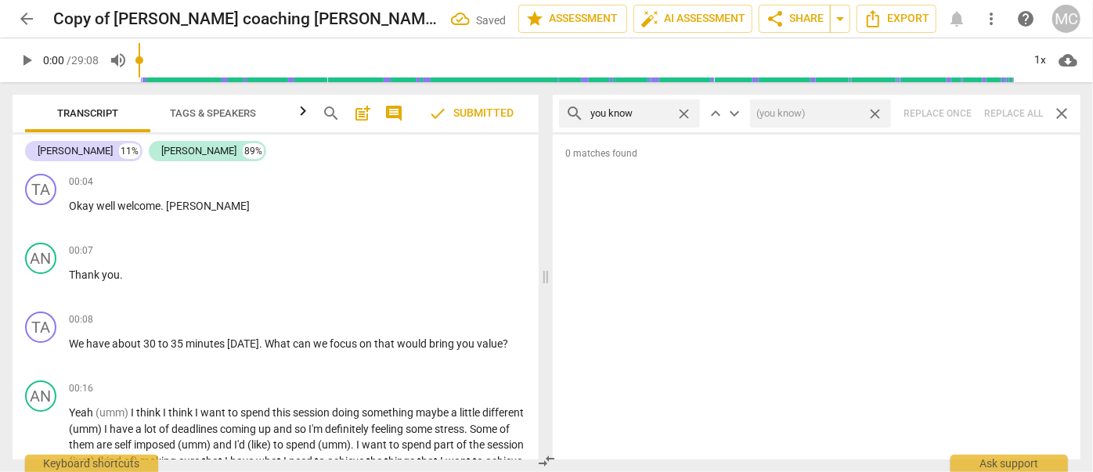
click at [871, 114] on span "close" at bounding box center [874, 114] width 16 height 16
click at [681, 109] on span "close" at bounding box center [683, 114] width 16 height 16
drag, startPoint x: 632, startPoint y: 112, endPoint x: 643, endPoint y: 95, distance: 20.4
click at [632, 112] on input "text" at bounding box center [641, 113] width 103 height 25
type input "I guess"
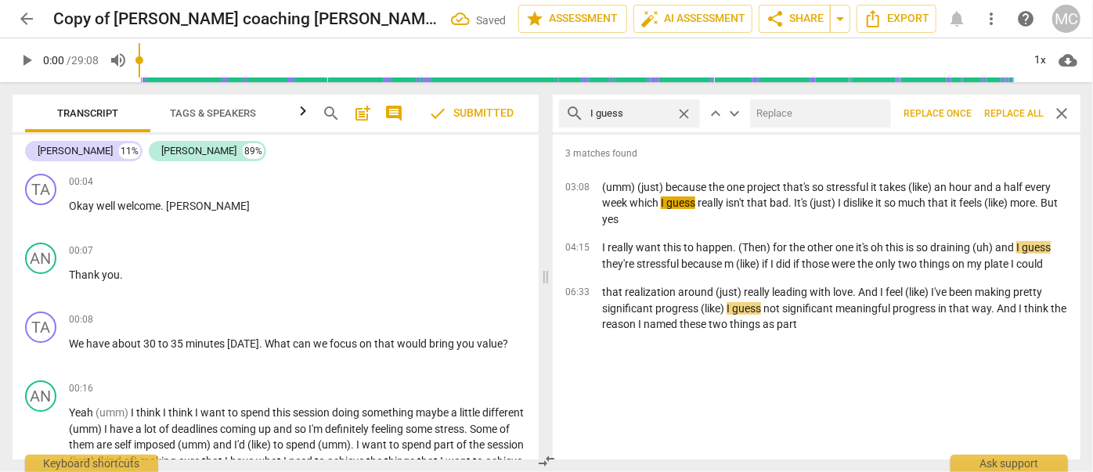
click at [807, 113] on input "text" at bounding box center [817, 113] width 135 height 25
type input "(I guess)"
click at [1011, 110] on span "Replace all" at bounding box center [1013, 113] width 59 height 13
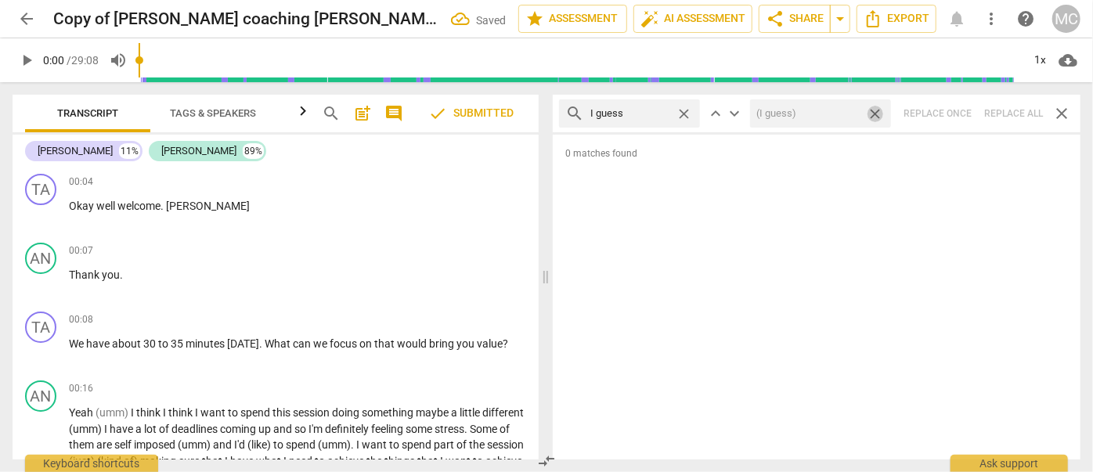
drag, startPoint x: 877, startPoint y: 113, endPoint x: 698, endPoint y: 120, distance: 179.4
click at [877, 113] on span "close" at bounding box center [874, 114] width 16 height 16
drag, startPoint x: 684, startPoint y: 113, endPoint x: 636, endPoint y: 110, distance: 48.6
click at [684, 113] on span "close" at bounding box center [683, 114] width 16 height 16
click at [632, 110] on input "text" at bounding box center [641, 113] width 103 height 25
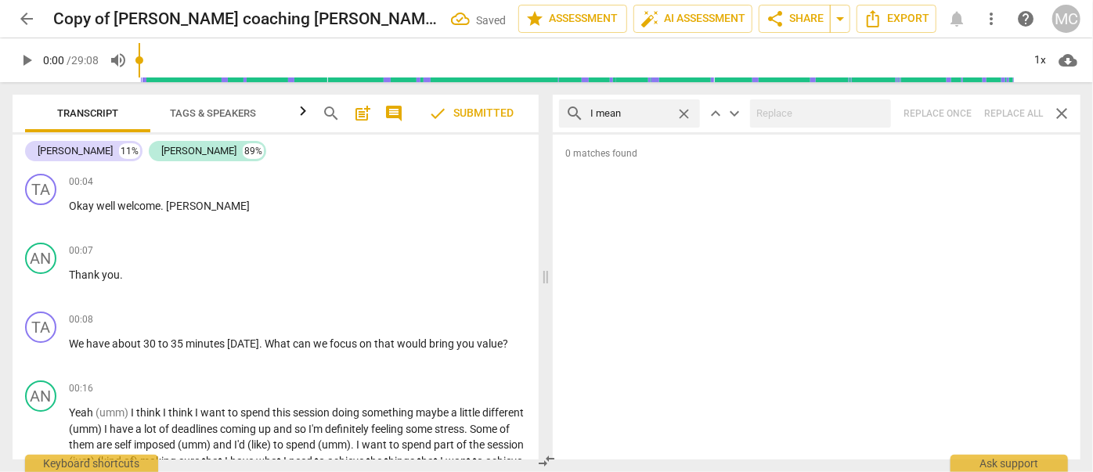
type input "I mean"
click at [999, 110] on div "search I mean close keyboard_arrow_up keyboard_arrow_down Replace once Replace …" at bounding box center [817, 114] width 528 height 38
type input "2"
click at [687, 112] on span "close" at bounding box center [683, 114] width 16 height 16
click at [653, 116] on input "text" at bounding box center [641, 113] width 103 height 25
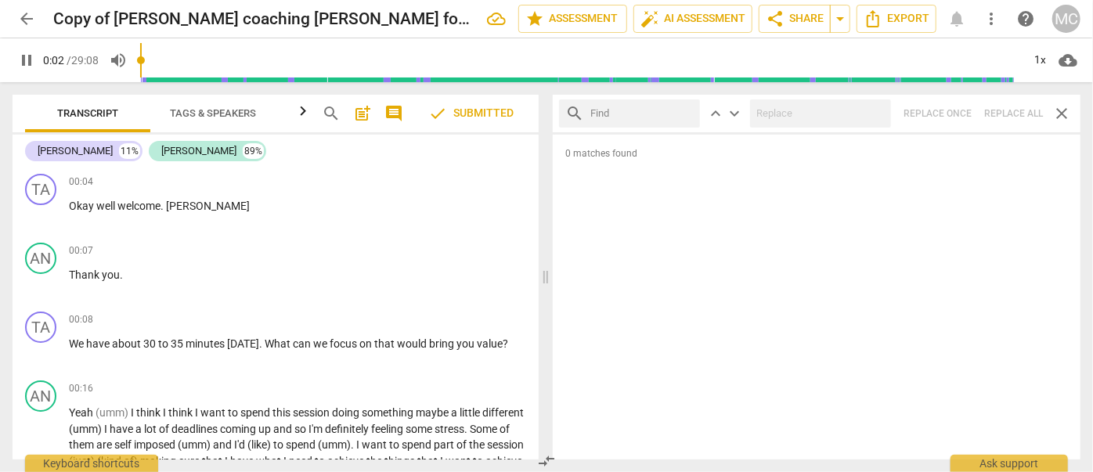
type input "3"
type input "o"
type input "3"
type input "okay"
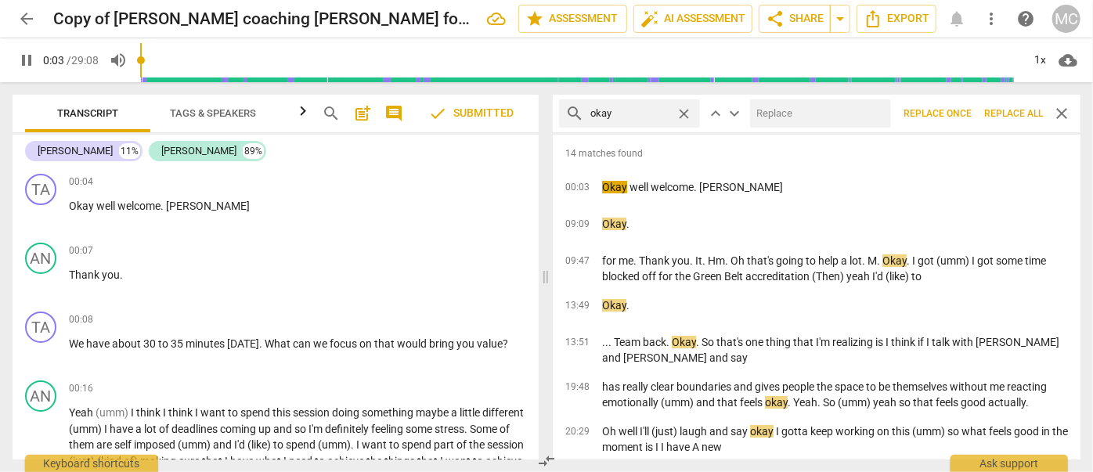
click at [828, 120] on input "text" at bounding box center [817, 113] width 135 height 25
type input "4"
type input "OK"
type input "4"
type input "OK"
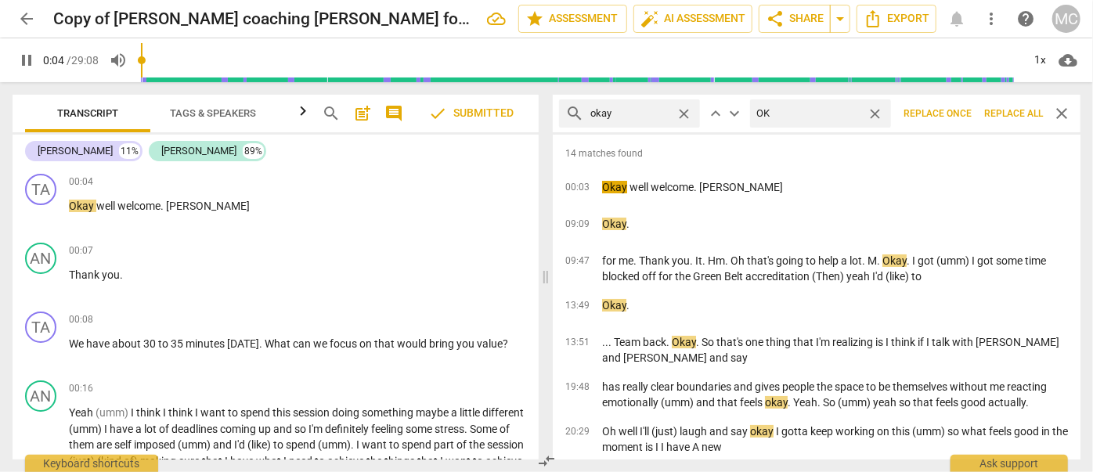
click at [997, 104] on button "Replace all" at bounding box center [1013, 113] width 71 height 28
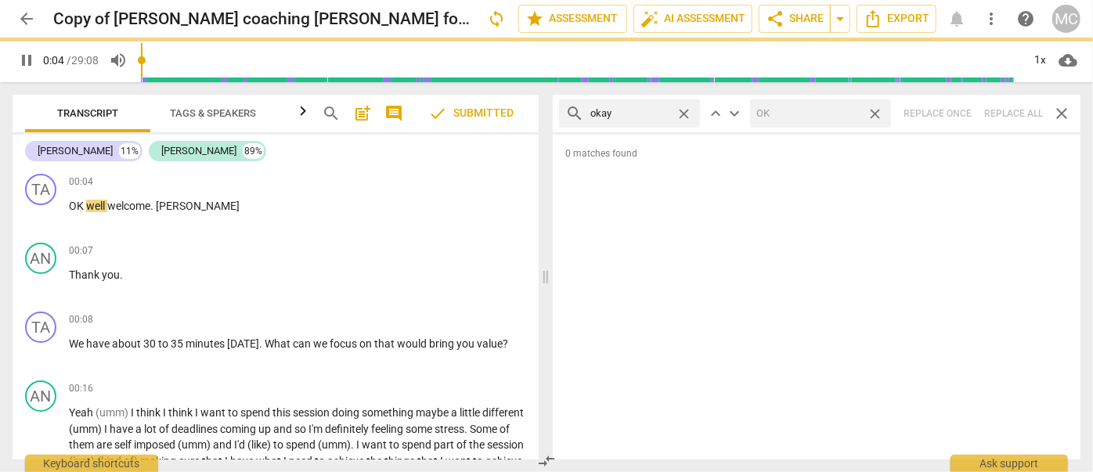
type input "5"
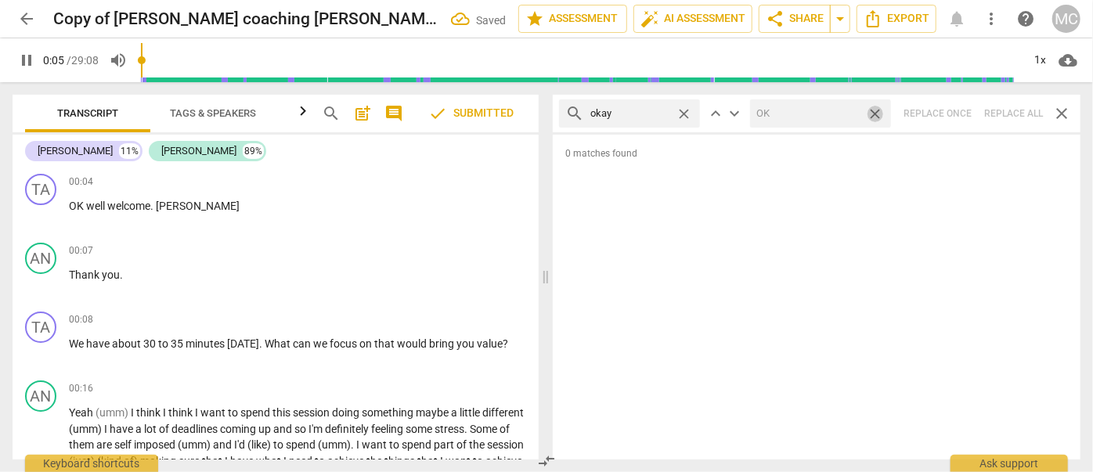
click at [878, 113] on span "close" at bounding box center [874, 114] width 16 height 16
type input "6"
drag, startPoint x: 683, startPoint y: 111, endPoint x: 664, endPoint y: 111, distance: 19.6
click at [683, 111] on span "close" at bounding box center [683, 114] width 16 height 16
click at [664, 111] on input "text" at bounding box center [629, 113] width 79 height 25
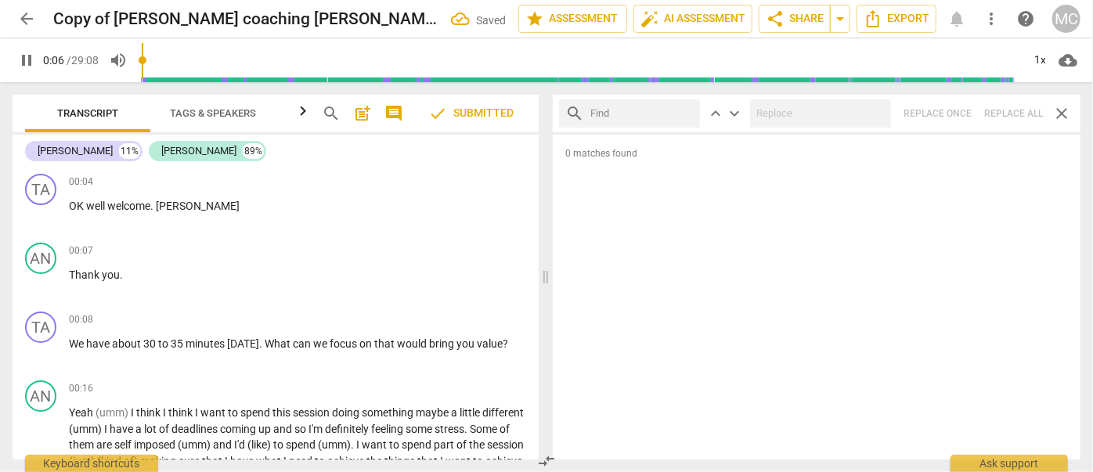
type input "6"
type input "mayb"
type input "7"
type input "maybe"
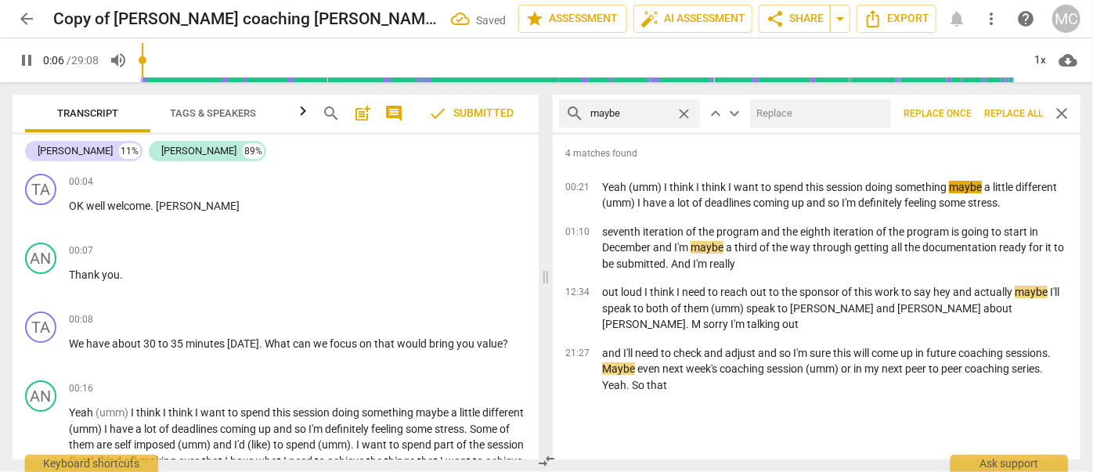
click at [796, 116] on input "text" at bounding box center [817, 113] width 135 height 25
type input "7"
type input "("
type input "8"
type input "(mayb"
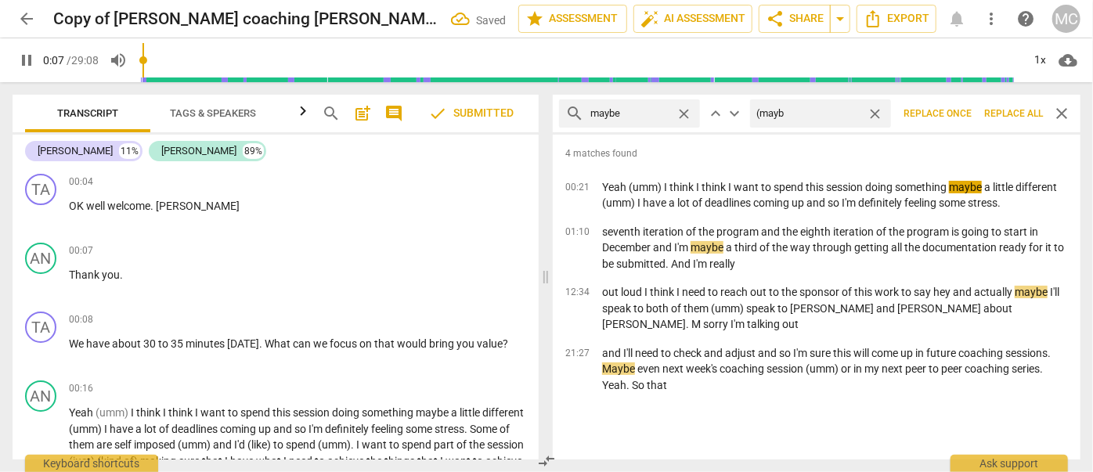
type input "8"
type input "(maybe)"
type input "9"
type input "(may"
type input "9"
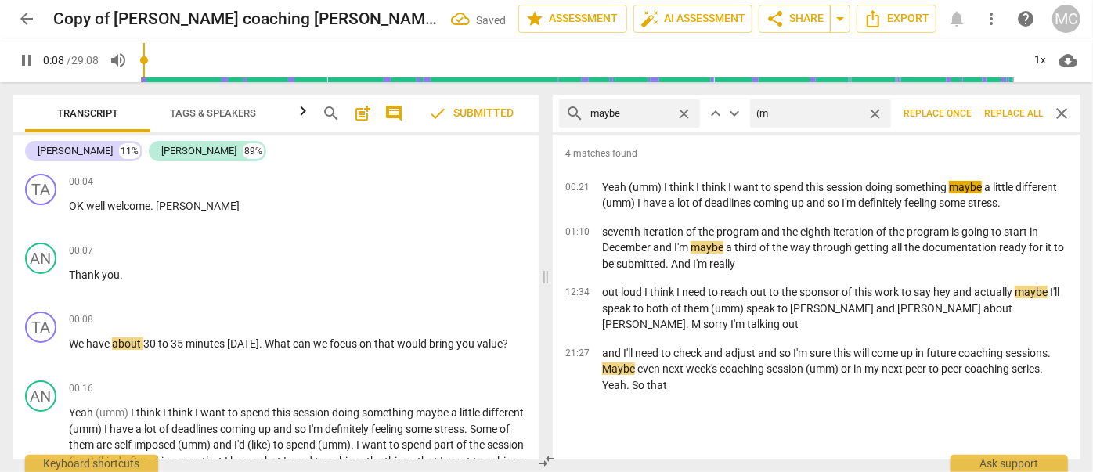
type input "("
type input "9"
type input "(Mayb"
type input "9"
type input "(Maybe)"
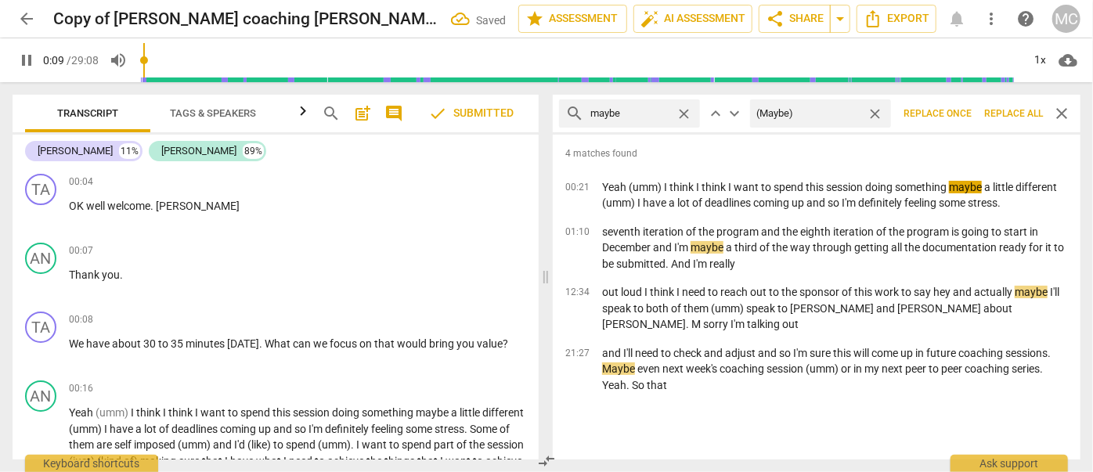
type input "10"
type input "(Maybe)"
click at [1007, 109] on span "Replace all" at bounding box center [1013, 113] width 59 height 13
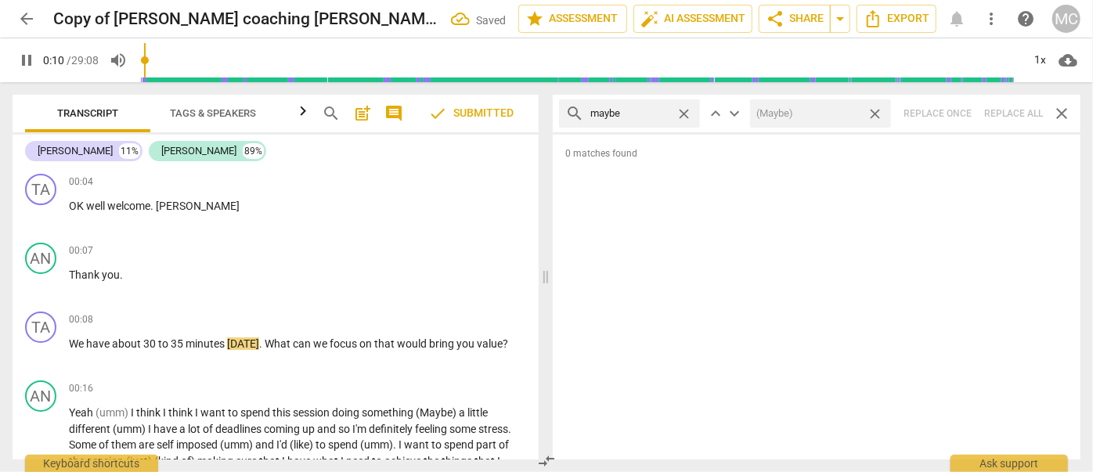
type input "11"
drag, startPoint x: 874, startPoint y: 114, endPoint x: 714, endPoint y: 118, distance: 160.5
click at [874, 114] on span "close" at bounding box center [874, 114] width 16 height 16
click at [693, 113] on div "close" at bounding box center [687, 114] width 24 height 16
click at [689, 112] on span "close" at bounding box center [683, 114] width 16 height 16
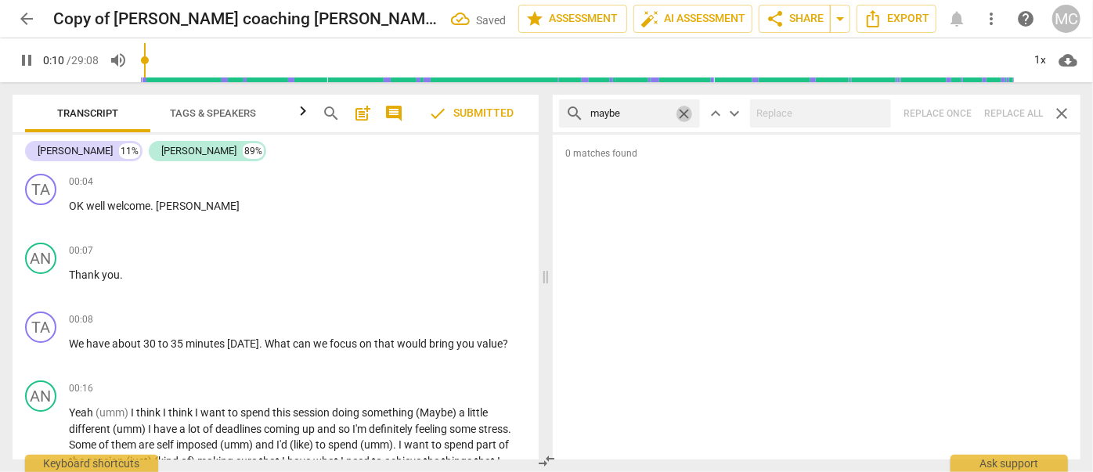
type input "11"
click at [655, 112] on input "text" at bounding box center [629, 113] width 79 height 25
type input "11"
type input "Pe"
type input "12"
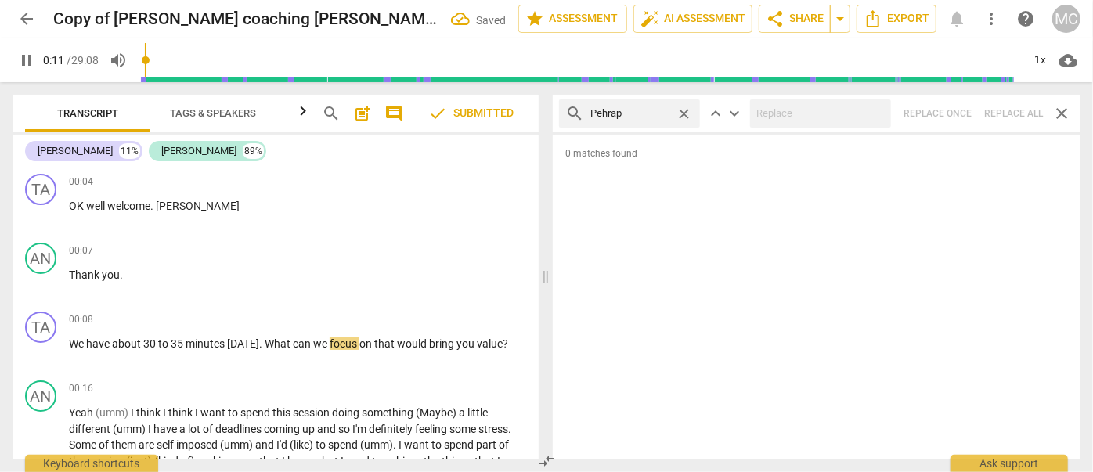
type input "Pehraps"
type input "12"
type input "Pehra"
type input "12"
type input "Perh"
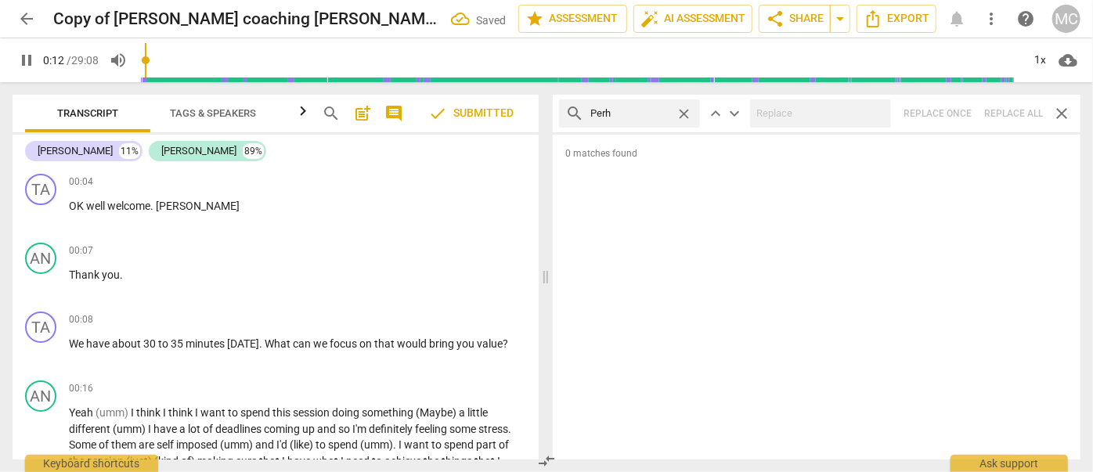
type input "13"
type input "Perhaps"
type input "13"
type input "Perhaps"
click at [1019, 113] on div "search Perhaps close keyboard_arrow_up keyboard_arrow_down Replace once Replace…" at bounding box center [817, 114] width 528 height 38
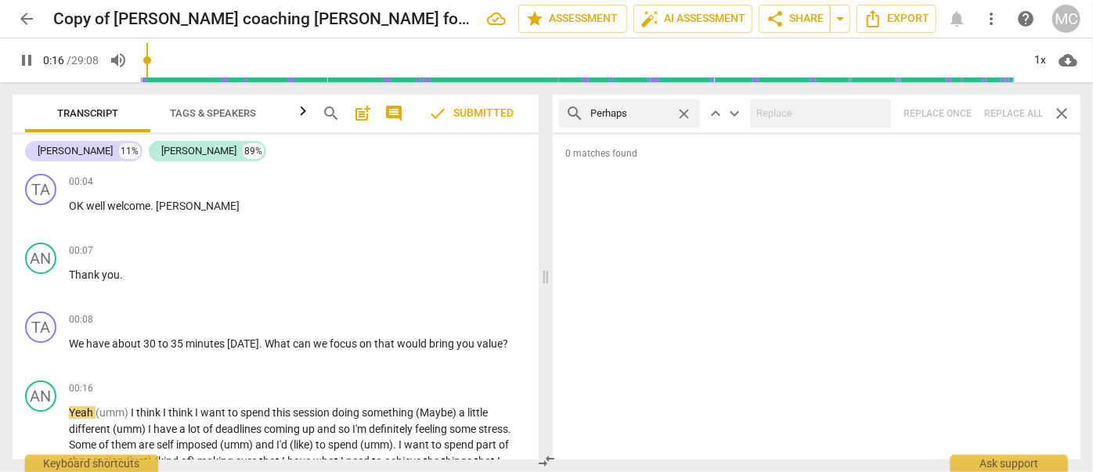
click at [686, 115] on span "close" at bounding box center [683, 114] width 16 height 16
type input "17"
click at [645, 115] on input "text" at bounding box center [641, 113] width 103 height 25
type input "17"
type input "al"
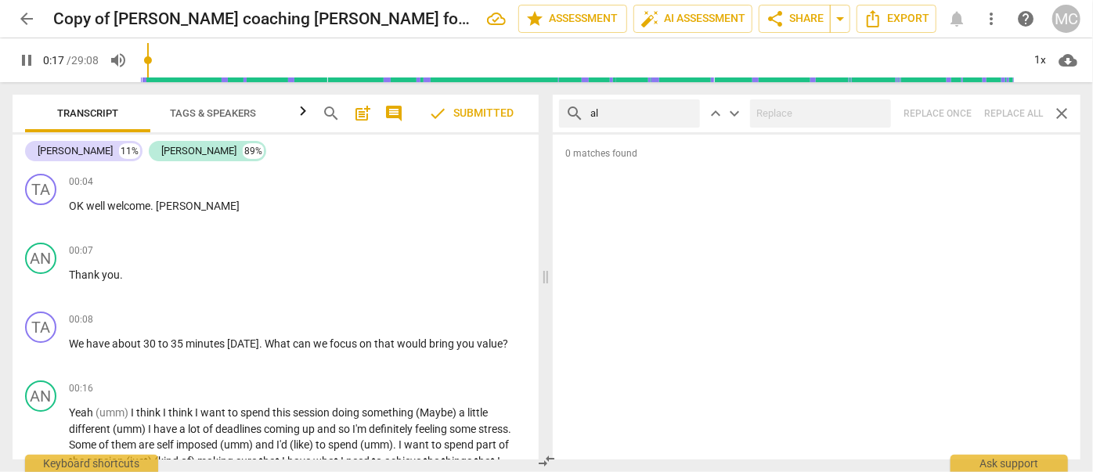
type input "18"
type input "almost"
type input "18"
type input "almost"
click at [1014, 116] on div "search almost close keyboard_arrow_up keyboard_arrow_down Replace once Replace …" at bounding box center [817, 114] width 528 height 38
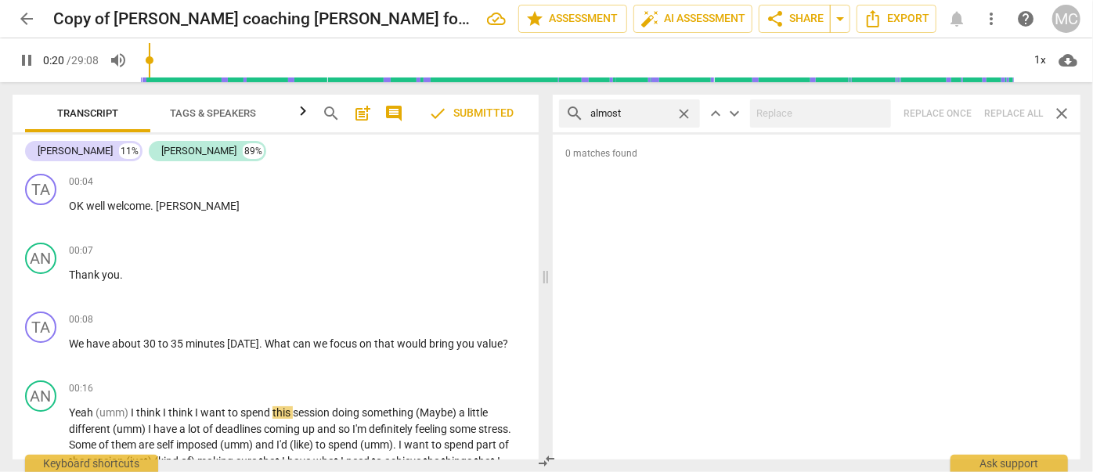
type input "21"
click at [686, 109] on span "close" at bounding box center [683, 114] width 16 height 16
click at [643, 116] on input "text" at bounding box center [641, 113] width 103 height 25
type input "22"
type input "I"
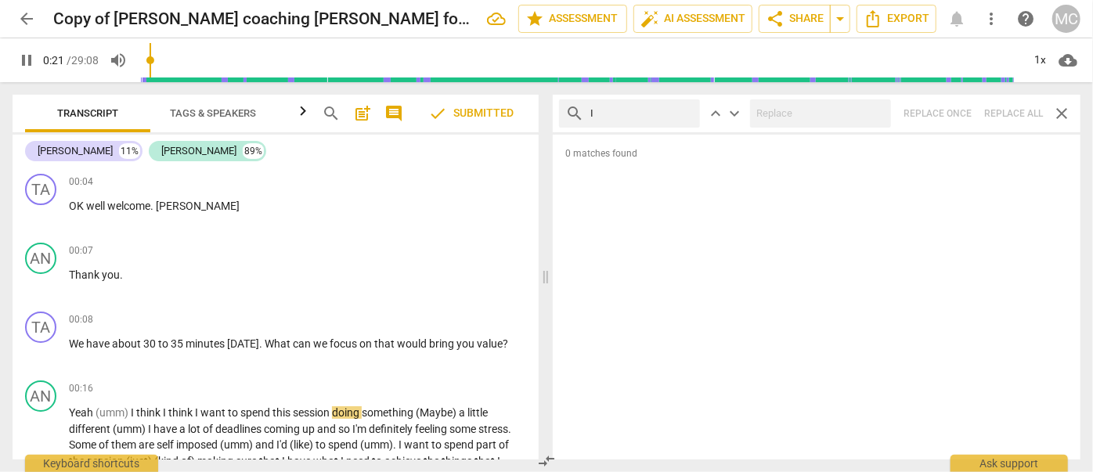
type input "22"
type input "I think"
type input "22"
type input "I think"
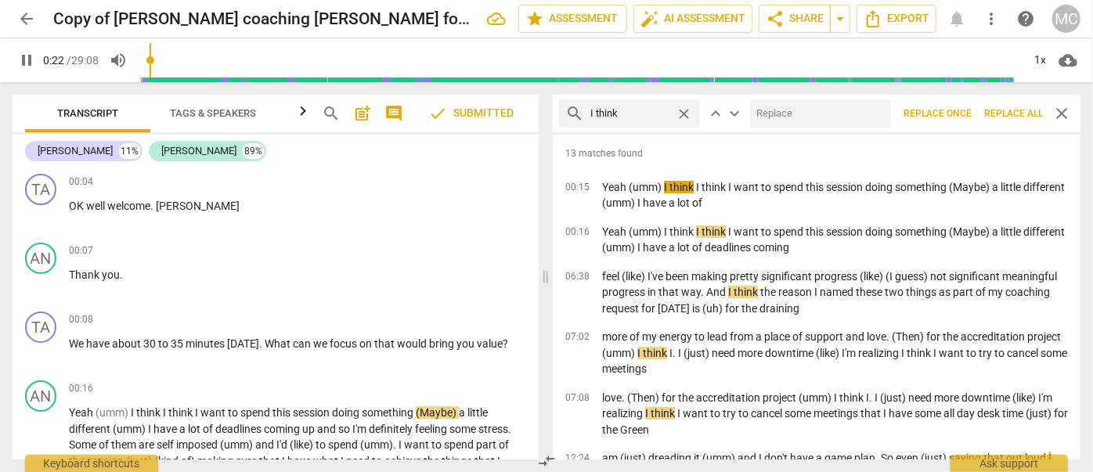
click at [794, 109] on input "text" at bounding box center [817, 113] width 135 height 25
type input "23"
type input "("
type input "23"
type input "(I thi"
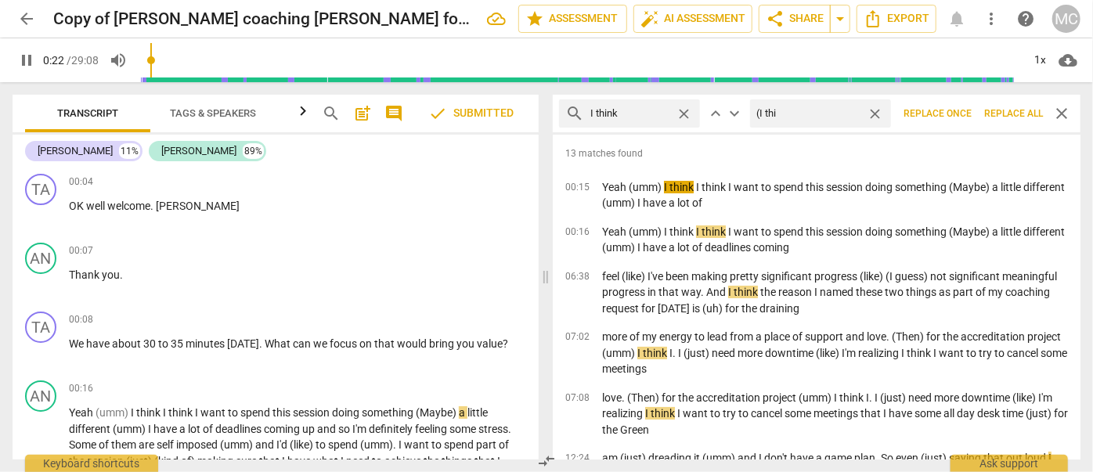
type input "23"
type input "(I think)"
type input "24"
type input "(I think)"
click at [1023, 113] on span "Replace all" at bounding box center [1013, 113] width 59 height 13
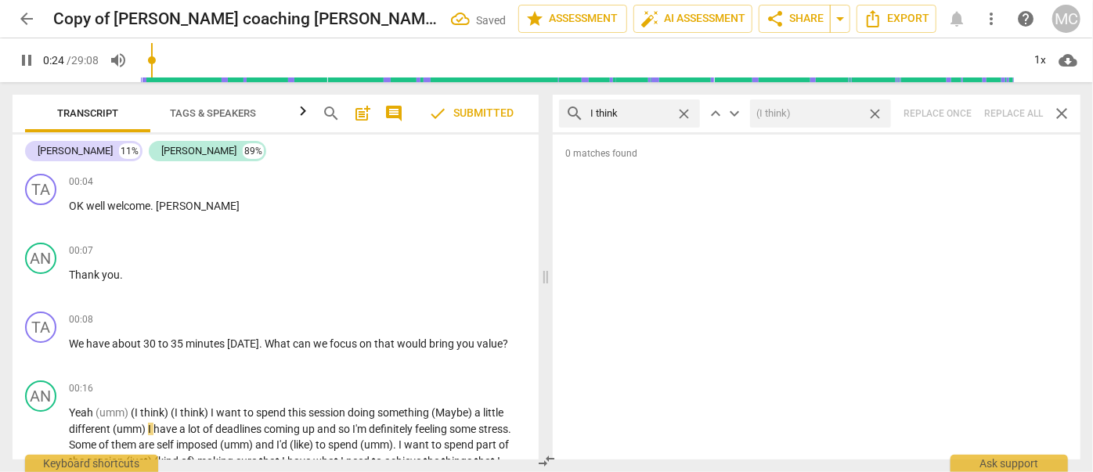
type input "25"
click at [876, 116] on span "close" at bounding box center [874, 114] width 16 height 16
type input "25"
click at [683, 112] on span "close" at bounding box center [683, 114] width 16 height 16
click at [648, 113] on input "text" at bounding box center [641, 113] width 103 height 25
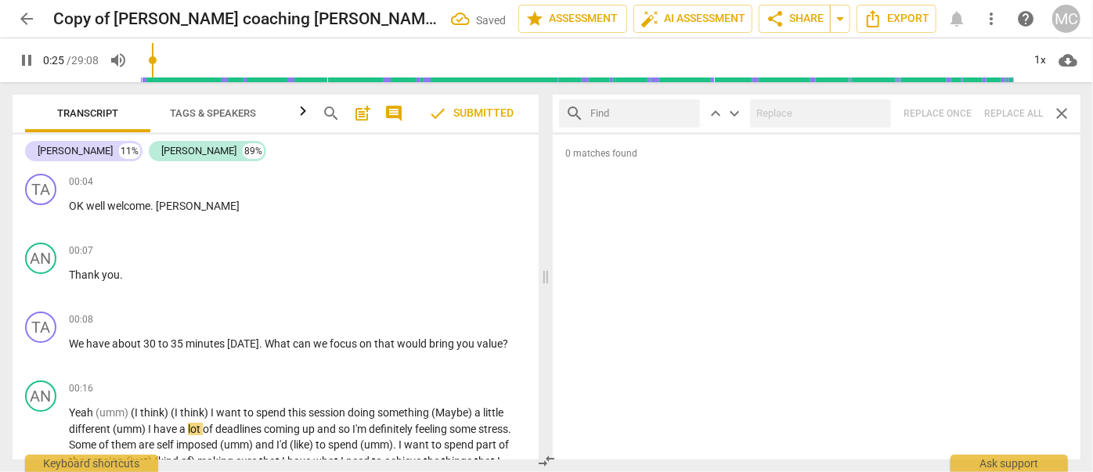
type input "26"
type input "b"
type input "26"
type input "basical"
type input "27"
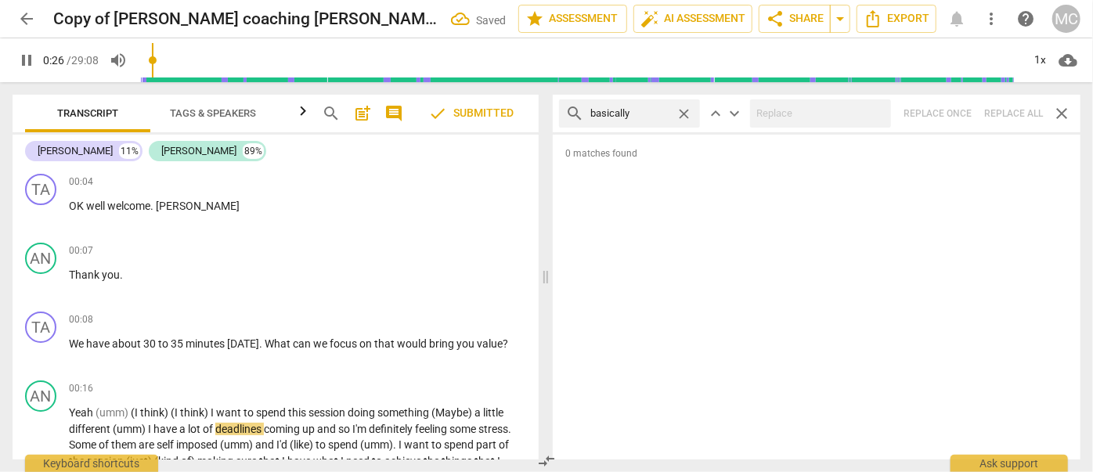
type input "basically"
click at [1003, 103] on div "search basically close keyboard_arrow_up keyboard_arrow_down Replace once Repla…" at bounding box center [817, 114] width 528 height 38
type input "30"
click at [682, 112] on span "close" at bounding box center [683, 114] width 16 height 16
click at [642, 110] on input "text" at bounding box center [641, 113] width 103 height 25
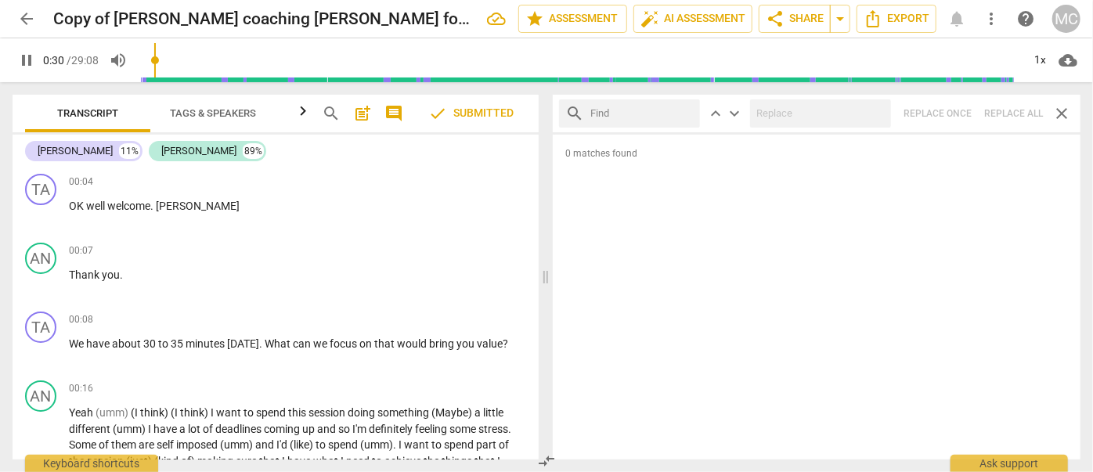
type input "31"
type input "go"
type input "31"
type input "gonna"
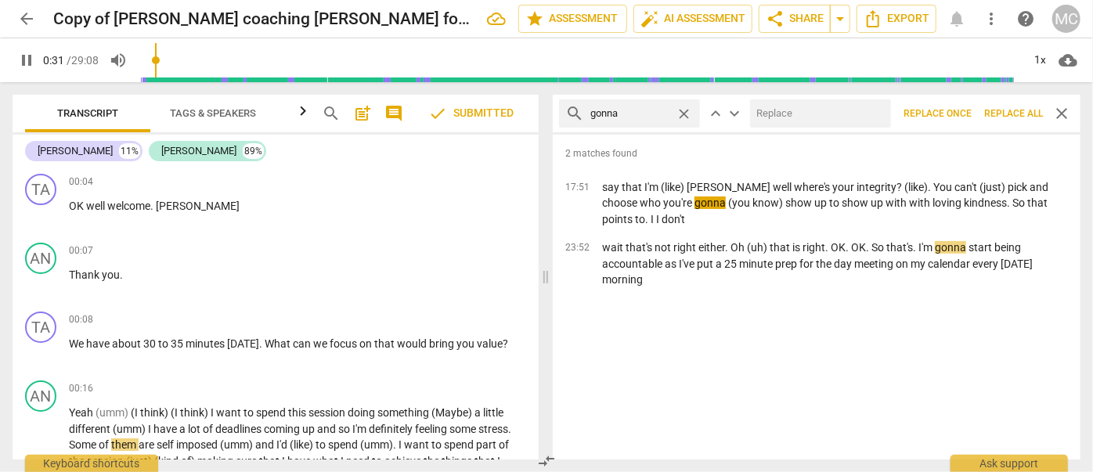
click at [805, 110] on input "text" at bounding box center [817, 113] width 135 height 25
type input "32"
type input "going"
type input "32"
type input "going to"
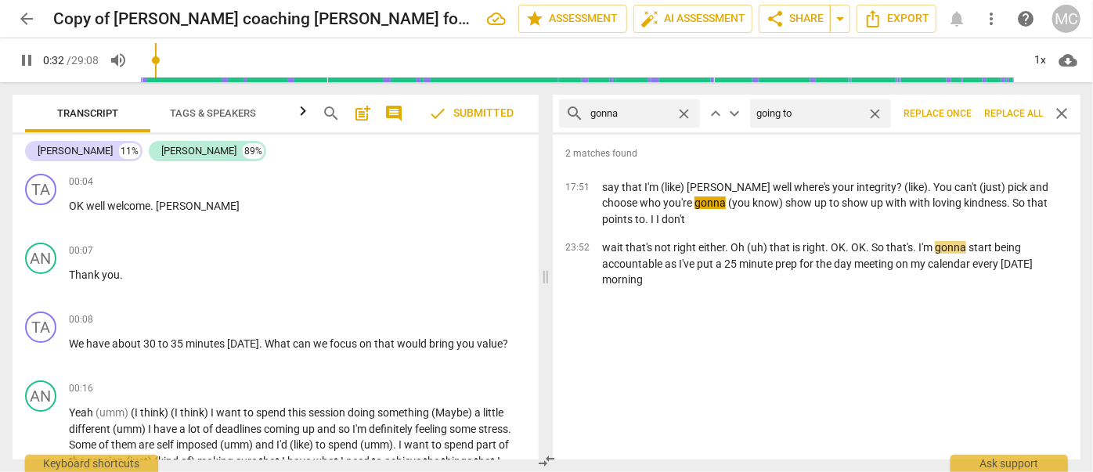
type input "33"
type input "going to"
click at [1005, 106] on button "Replace all" at bounding box center [1013, 113] width 71 height 28
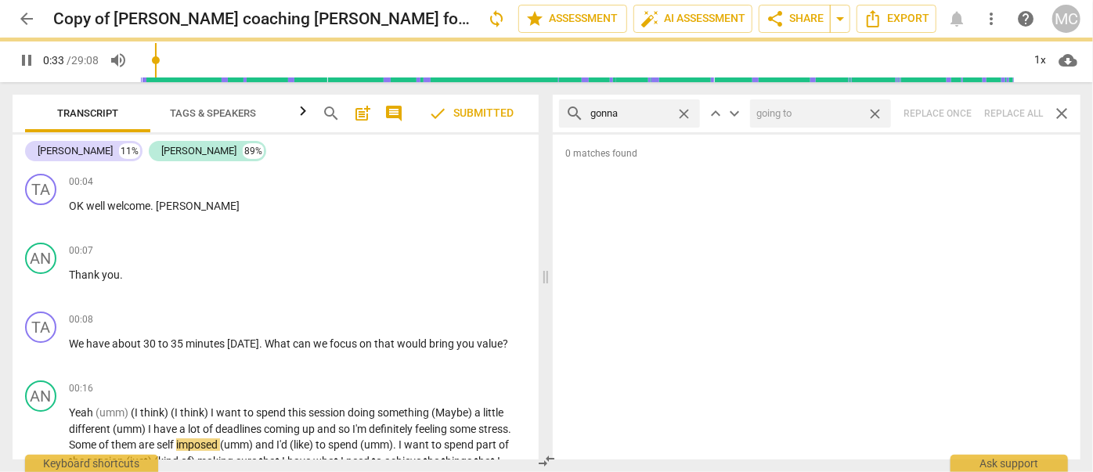
type input "34"
drag, startPoint x: 877, startPoint y: 113, endPoint x: 668, endPoint y: 117, distance: 209.0
click at [877, 113] on span "close" at bounding box center [874, 114] width 16 height 16
click at [690, 113] on span "close" at bounding box center [683, 114] width 16 height 16
type input "34"
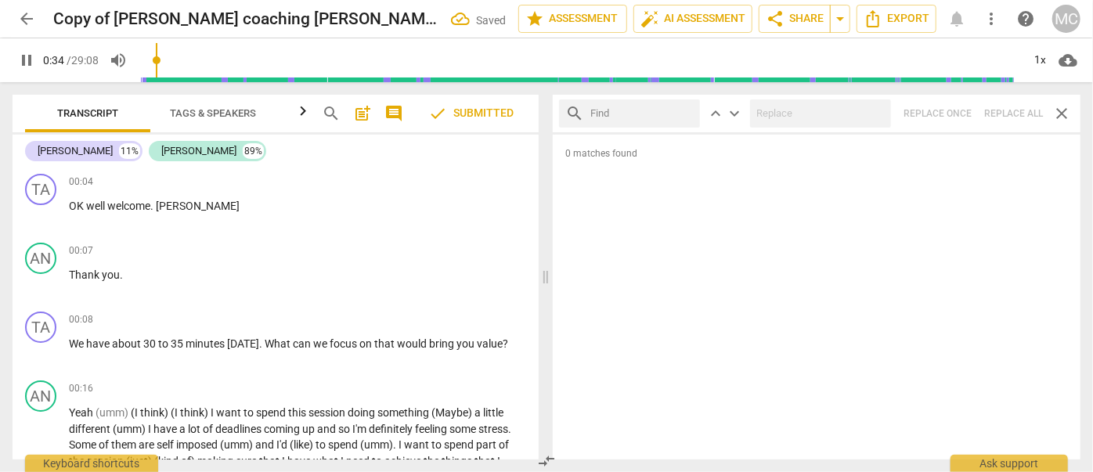
click at [636, 114] on input "text" at bounding box center [641, 113] width 103 height 25
type input "35"
type input "wanna"
type input "35"
type input "wanna"
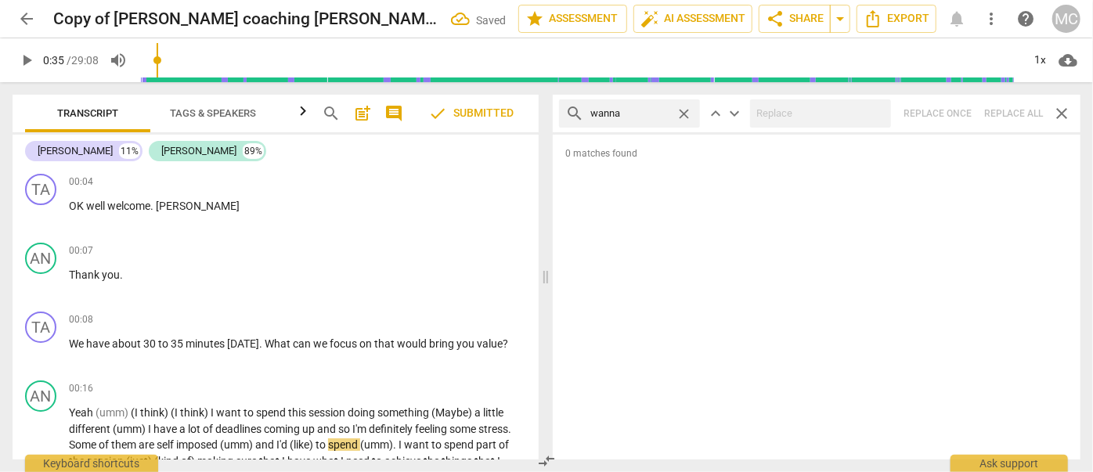
type input "36"
click at [1012, 109] on div "search wanna close keyboard_arrow_up keyboard_arrow_down Replace once Replace a…" at bounding box center [817, 114] width 528 height 38
click at [683, 113] on span "close" at bounding box center [683, 114] width 16 height 16
click at [653, 113] on input "text" at bounding box center [641, 113] width 103 height 25
type input "gotcha"
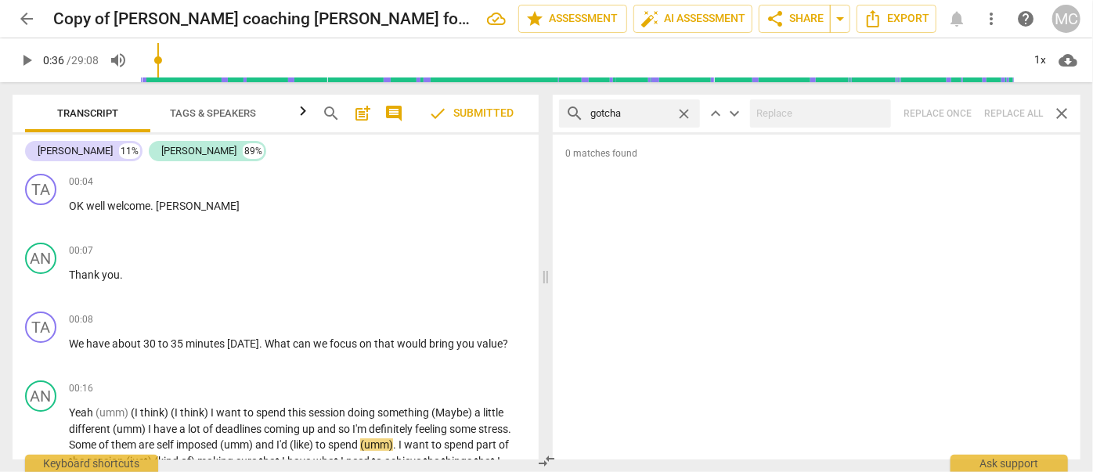
type input "36"
click at [1016, 116] on div "search gotcha close keyboard_arrow_up keyboard_arrow_down Replace once Replace …" at bounding box center [817, 114] width 528 height 38
click at [683, 110] on span "close" at bounding box center [683, 114] width 16 height 16
click at [666, 113] on input "text" at bounding box center [641, 113] width 103 height 25
type input "gotta"
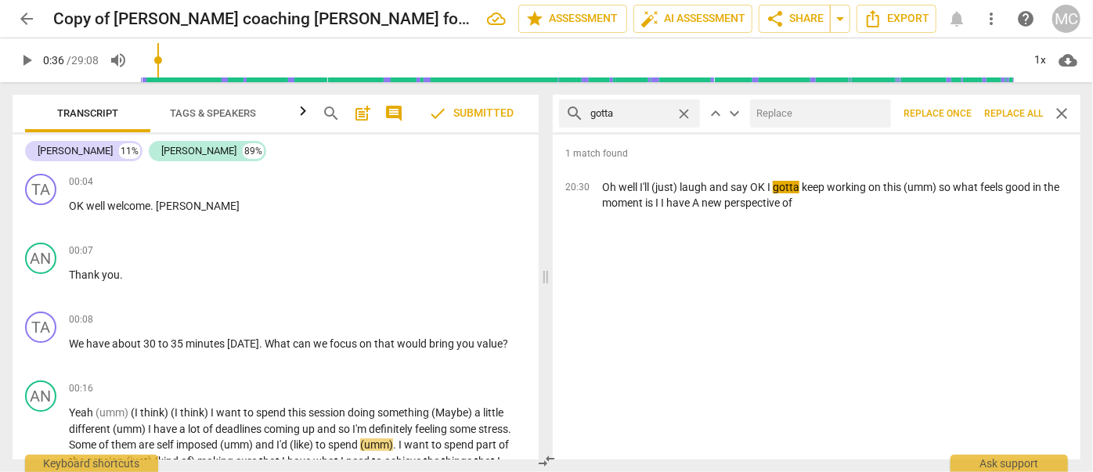
click at [791, 118] on input "text" at bounding box center [817, 113] width 135 height 25
type input "have to"
click at [1010, 119] on span "Replace all" at bounding box center [1013, 113] width 59 height 13
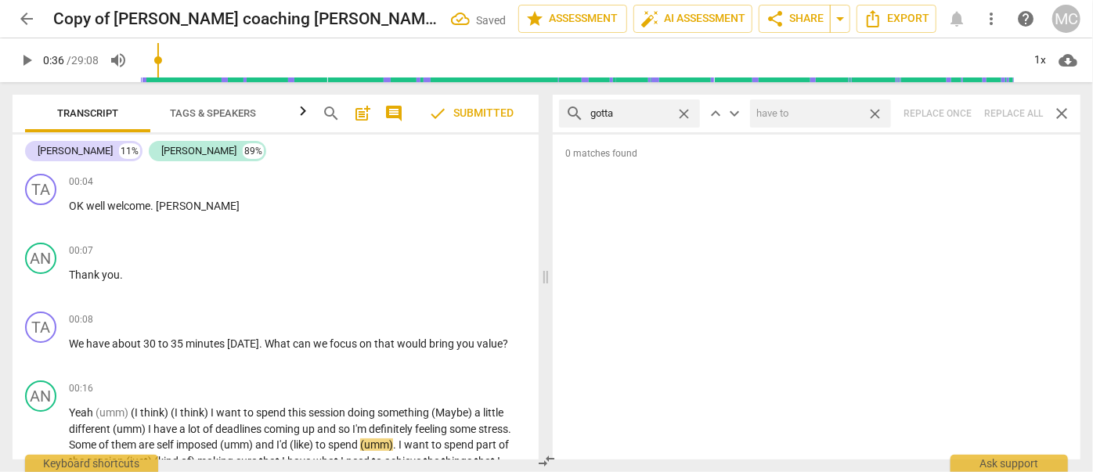
drag, startPoint x: 881, startPoint y: 114, endPoint x: 749, endPoint y: 118, distance: 131.6
click at [881, 114] on span "close" at bounding box center [874, 114] width 16 height 16
click at [690, 114] on span "close" at bounding box center [683, 114] width 16 height 16
click at [668, 117] on input "text" at bounding box center [641, 113] width 103 height 25
type input ". and"
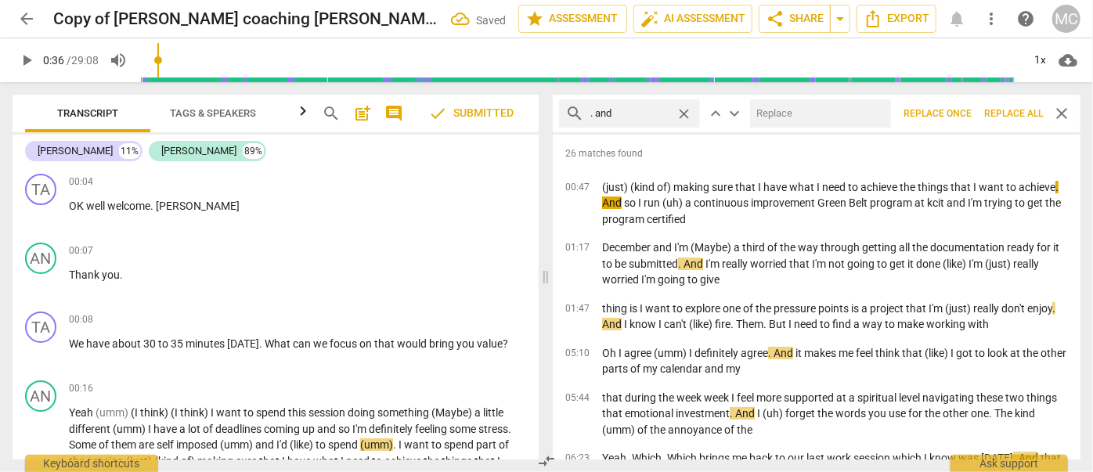
click at [784, 109] on input "text" at bounding box center [817, 113] width 135 height 25
type input ", and"
click at [1012, 114] on span "Replace all" at bounding box center [1013, 113] width 59 height 13
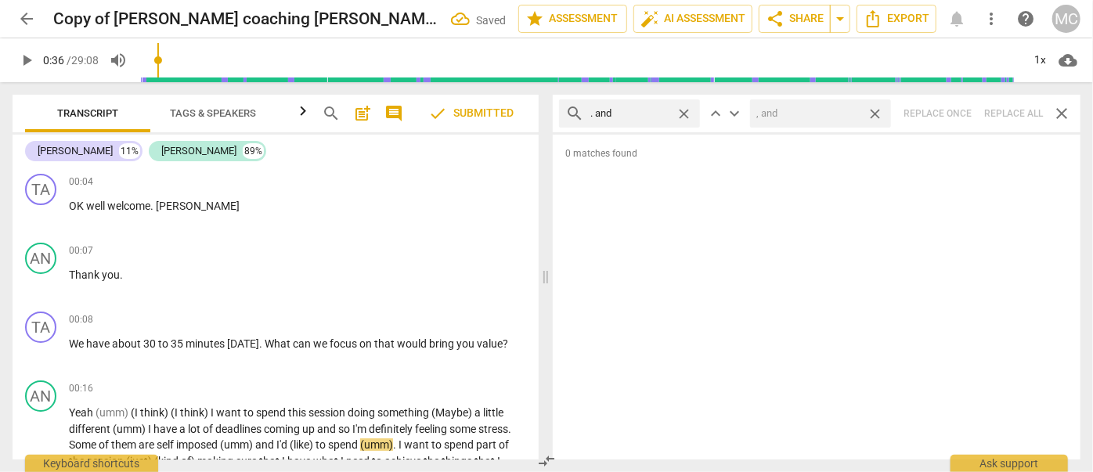
click at [874, 111] on span "close" at bounding box center [874, 114] width 16 height 16
click at [686, 111] on span "close" at bounding box center [683, 114] width 16 height 16
click at [634, 106] on input "text" at bounding box center [641, 113] width 103 height 25
type input ". but"
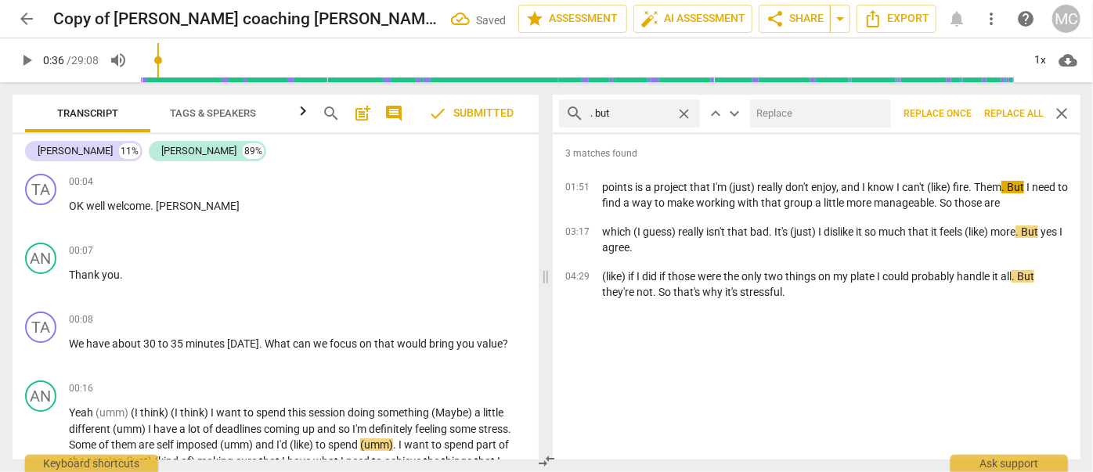
click at [802, 114] on input "text" at bounding box center [817, 113] width 135 height 25
type input ", but"
click at [1004, 112] on span "Replace all" at bounding box center [1013, 113] width 59 height 13
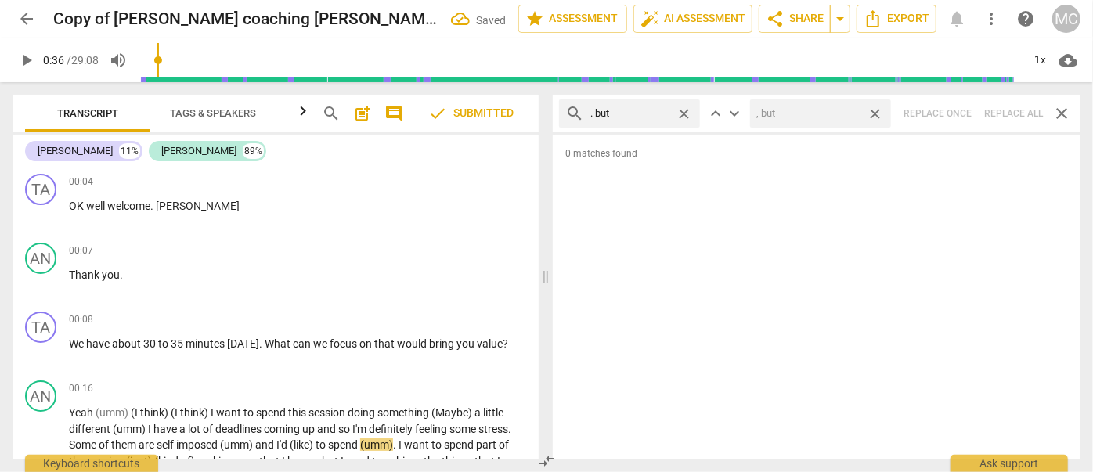
drag, startPoint x: 874, startPoint y: 112, endPoint x: 683, endPoint y: 106, distance: 191.1
click at [874, 113] on span "close" at bounding box center [874, 114] width 16 height 16
click at [683, 107] on span "close" at bounding box center [683, 114] width 16 height 16
click at [634, 110] on input "text" at bounding box center [641, 113] width 103 height 25
type input ". so"
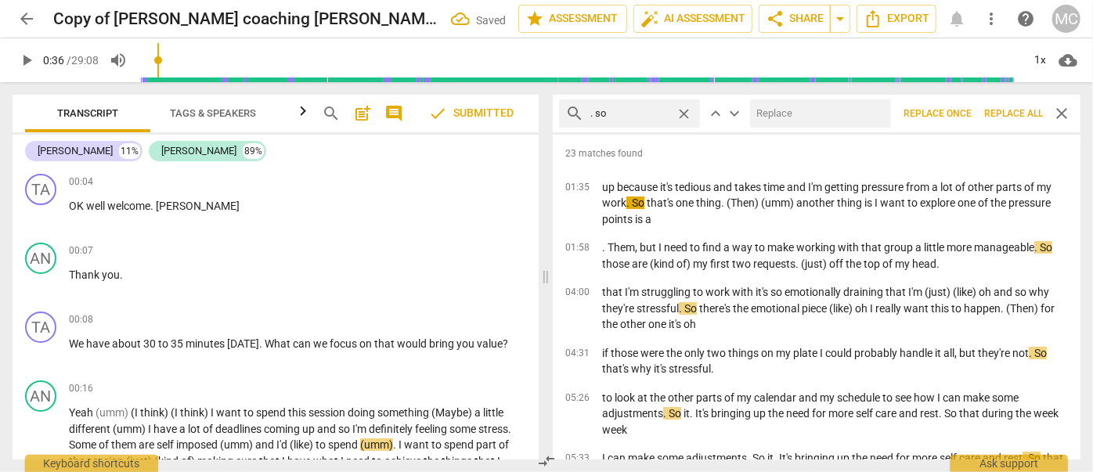
click at [809, 123] on input "text" at bounding box center [817, 113] width 135 height 25
type input ", so"
click at [1009, 116] on span "Replace all" at bounding box center [1013, 113] width 59 height 13
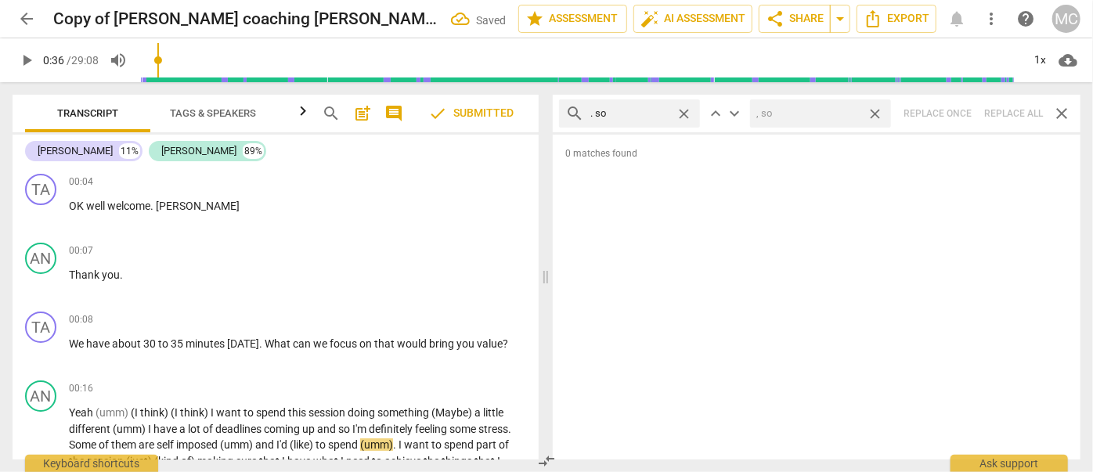
click at [872, 113] on span "close" at bounding box center [874, 114] width 16 height 16
click at [685, 112] on span "close" at bounding box center [683, 114] width 16 height 16
drag, startPoint x: 640, startPoint y: 113, endPoint x: 648, endPoint y: 97, distance: 18.2
click at [640, 114] on input "text" at bounding box center [641, 113] width 103 height 25
type input ". or"
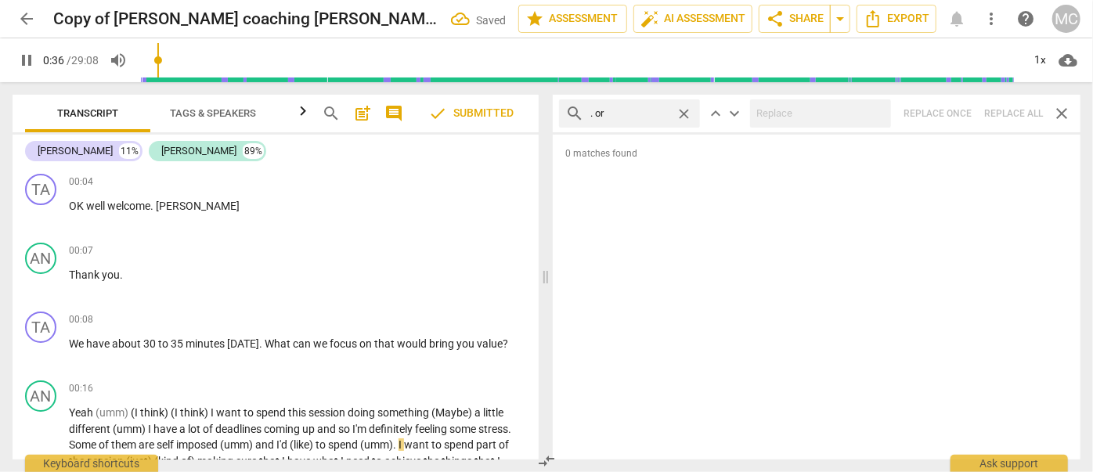
click at [1010, 122] on div "search . or close keyboard_arrow_up keyboard_arrow_down Replace once Replace al…" at bounding box center [817, 114] width 528 height 38
type input "38"
click at [689, 110] on span "close" at bounding box center [683, 114] width 16 height 16
click at [648, 110] on input "text" at bounding box center [641, 113] width 103 height 25
type input "39"
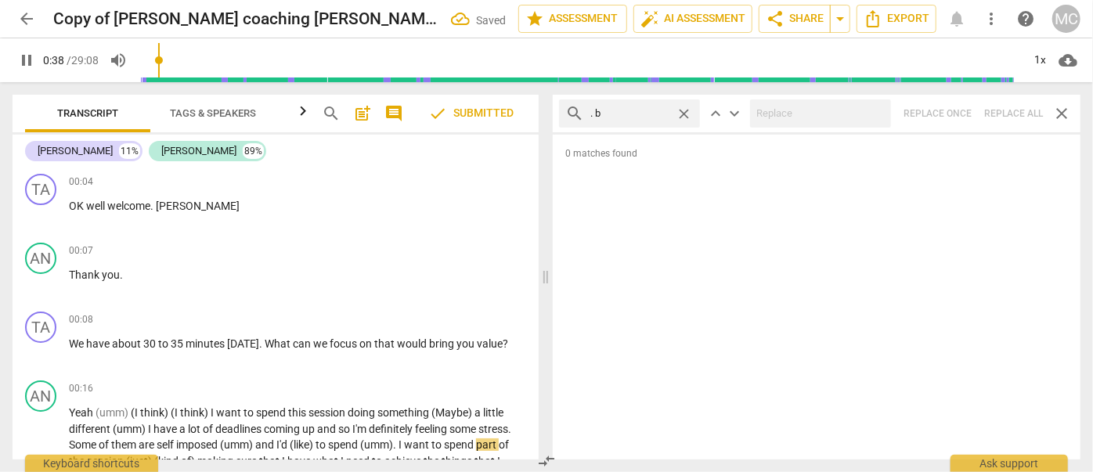
type input ". be"
type input "39"
type input ". becaus"
type input "39"
type input ". because"
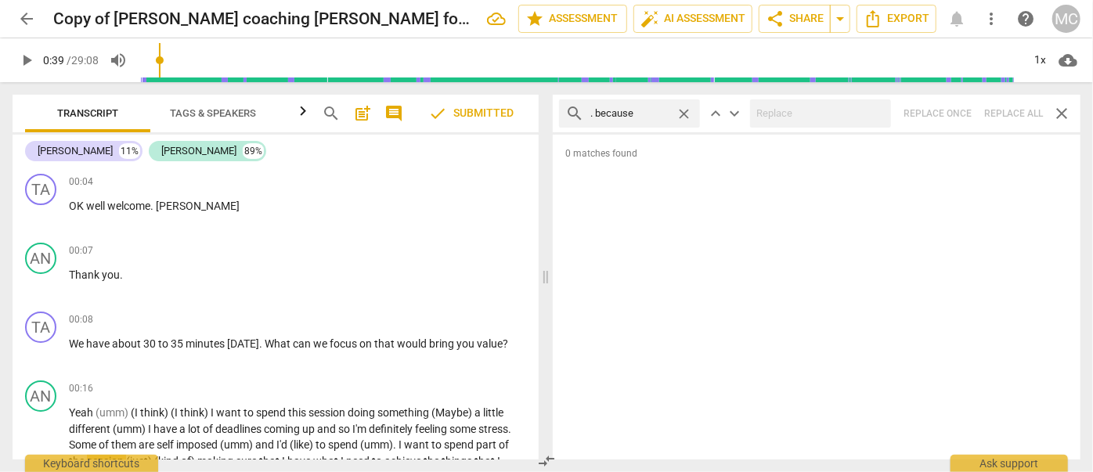
type input "40"
click at [1000, 116] on div "search . because close keyboard_arrow_up keyboard_arrow_down Replace once Repla…" at bounding box center [817, 114] width 528 height 38
click at [678, 112] on span "close" at bounding box center [683, 114] width 16 height 16
click at [643, 114] on input "text" at bounding box center [629, 113] width 79 height 25
type input "? and"
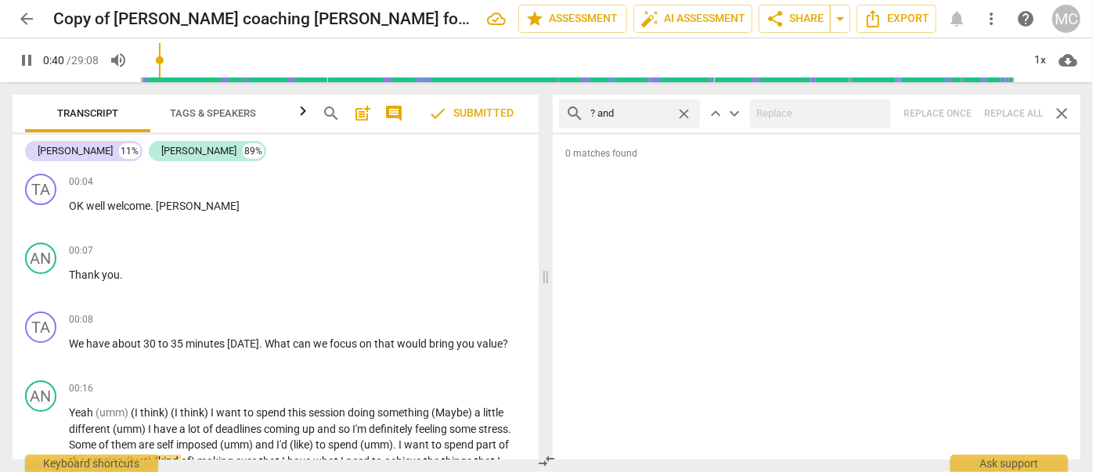
click at [1012, 108] on div "search ? and close keyboard_arrow_up keyboard_arrow_down Replace once Replace a…" at bounding box center [817, 114] width 528 height 38
type input "42"
click at [684, 113] on span "close" at bounding box center [683, 114] width 16 height 16
click at [650, 114] on input "text" at bounding box center [641, 113] width 103 height 25
type input "43"
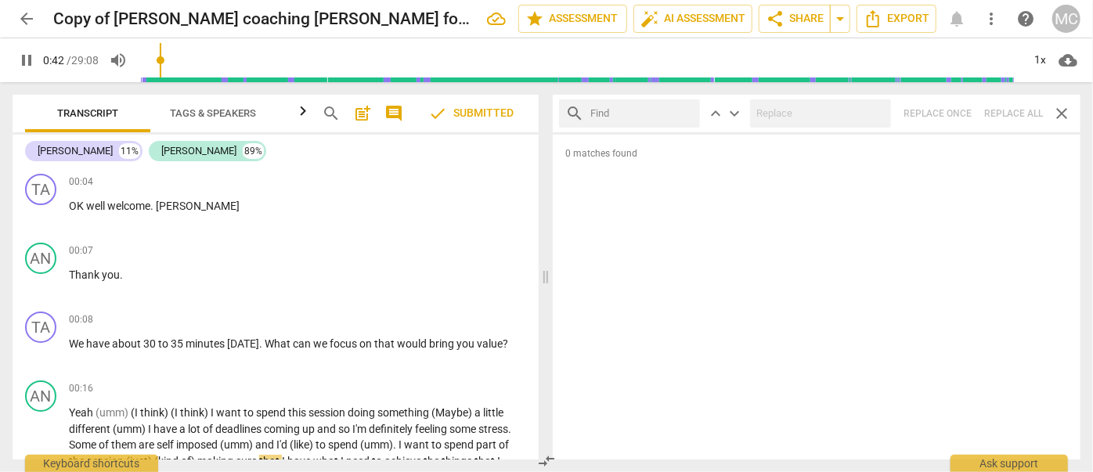
type input "?"
type input "43"
type input "? but"
type input "43"
type input "? but"
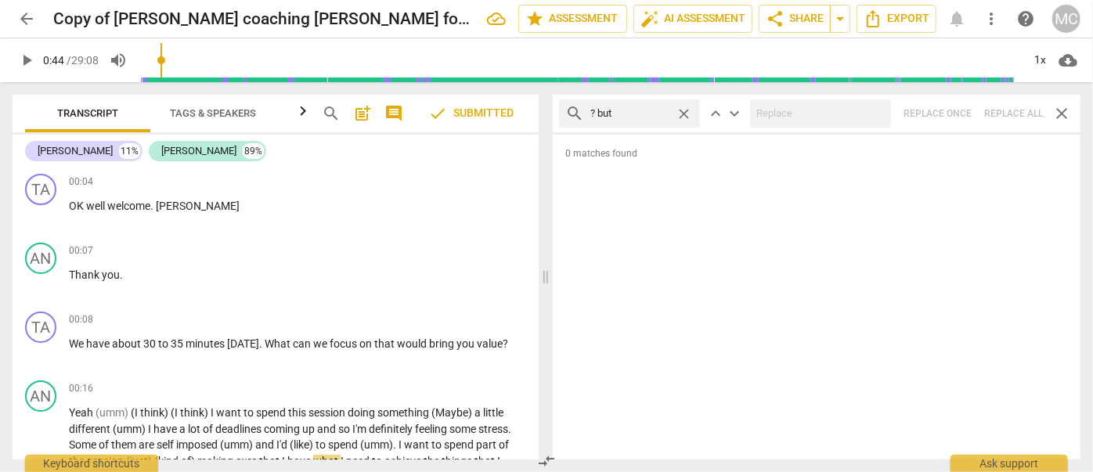
type input "44"
click at [1003, 113] on div "search ? but close keyboard_arrow_up keyboard_arrow_down Replace once Replace a…" at bounding box center [817, 114] width 528 height 38
click at [686, 114] on span "close" at bounding box center [683, 114] width 16 height 16
click at [637, 116] on input "text" at bounding box center [641, 113] width 103 height 25
type input "? So"
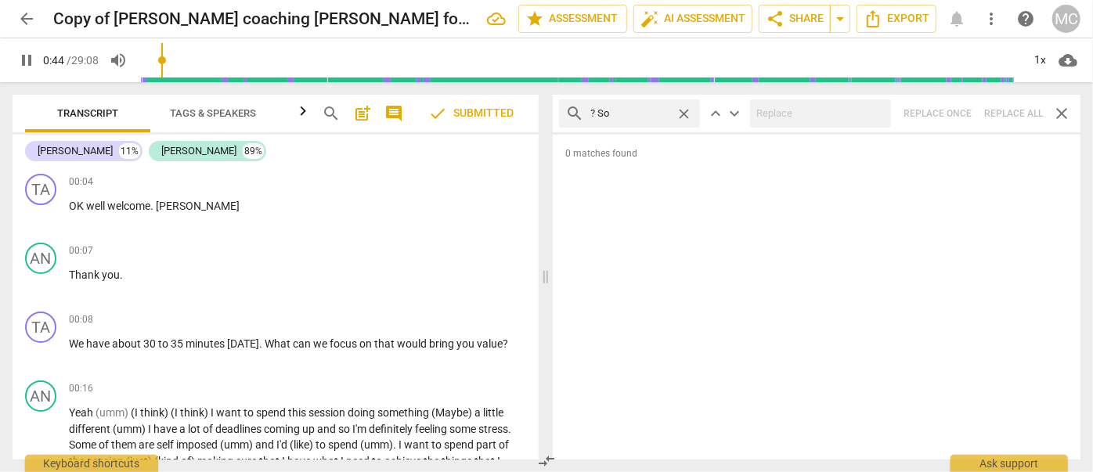
click at [1008, 119] on div "search ? So close keyboard_arrow_up keyboard_arrow_down Replace once Replace al…" at bounding box center [817, 114] width 528 height 38
type input "46"
click at [685, 113] on span "close" at bounding box center [683, 114] width 16 height 16
click at [640, 116] on input "text" at bounding box center [641, 113] width 103 height 25
type input "47"
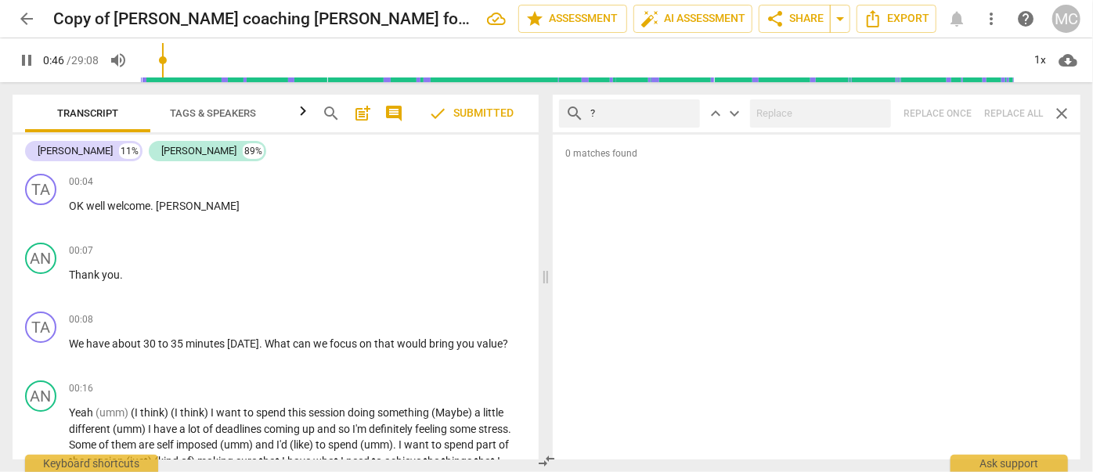
type input "?"
type input "47"
type input "? Or"
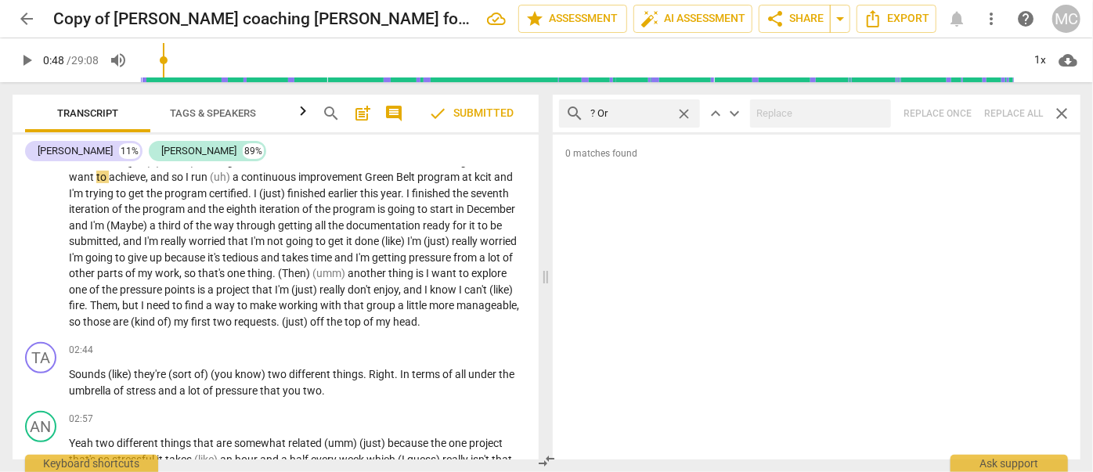
type input "48"
click at [1012, 115] on div "search ? Or close keyboard_arrow_up keyboard_arrow_down Replace once Replace al…" at bounding box center [817, 114] width 528 height 38
drag, startPoint x: 686, startPoint y: 112, endPoint x: 644, endPoint y: 110, distance: 42.3
click at [686, 113] on span "close" at bounding box center [683, 114] width 16 height 16
click at [643, 110] on input "text" at bounding box center [641, 113] width 103 height 25
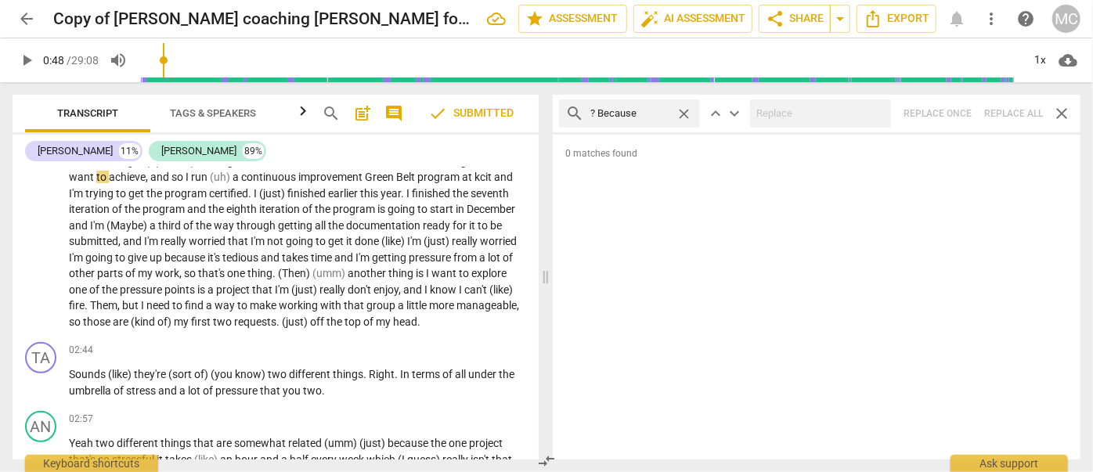
type input "? Because"
click at [1014, 107] on div "search ? Because close keyboard_arrow_up keyboard_arrow_down Replace once Repla…" at bounding box center [817, 114] width 528 height 38
type input "51"
click at [683, 114] on span "close" at bounding box center [683, 114] width 16 height 16
click at [665, 115] on input "text" at bounding box center [641, 113] width 103 height 25
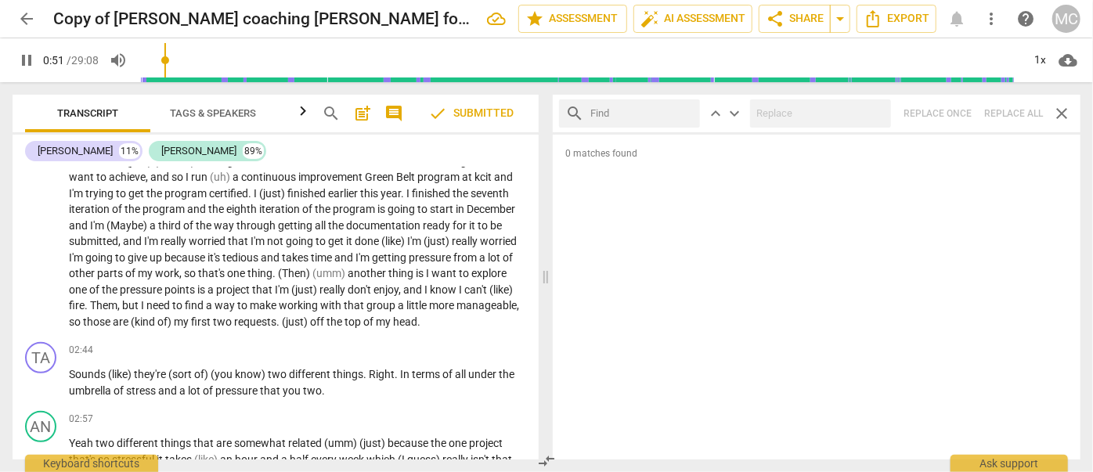
type input "51"
type input "i"
type input "52"
type input "i'M"
type input "52"
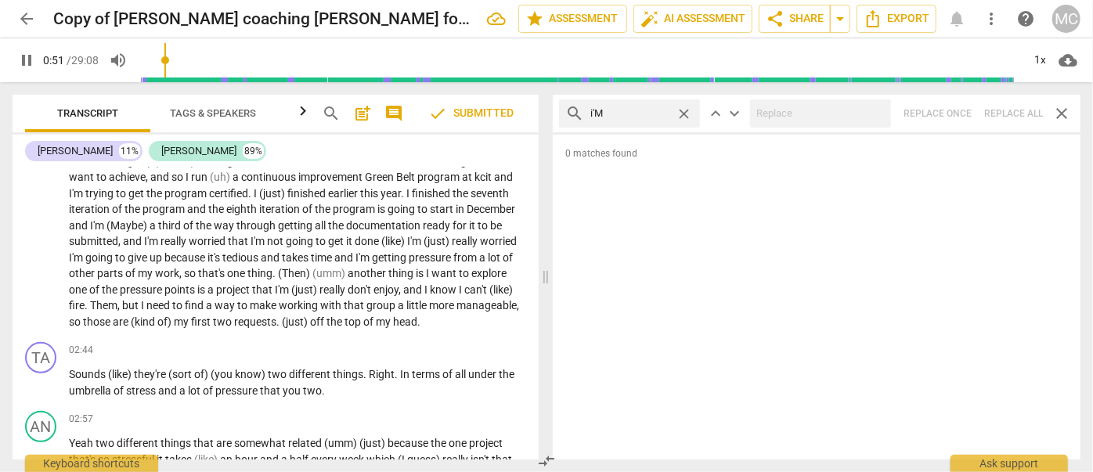
type input "i'M"
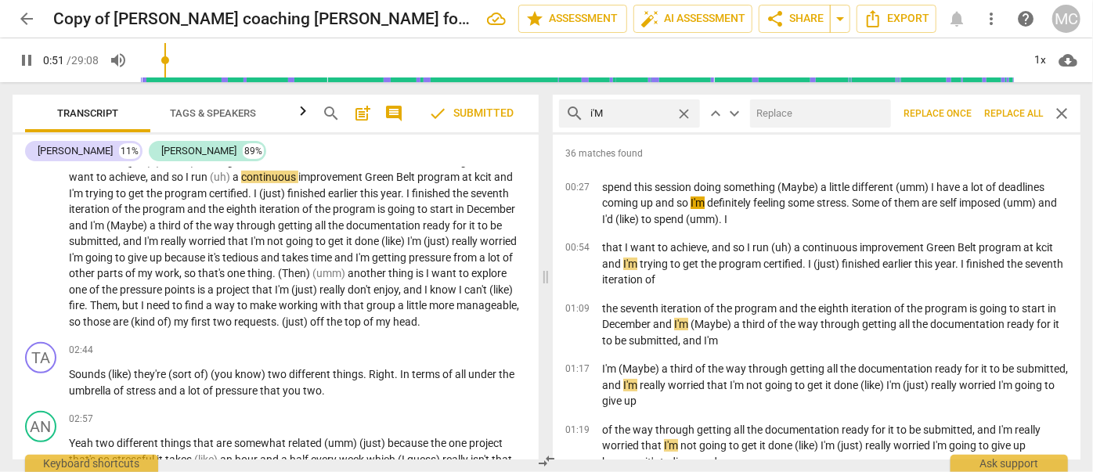
type input "52"
type input "i"
type input "53"
type input "I'"
click at [789, 118] on input "text" at bounding box center [817, 113] width 135 height 25
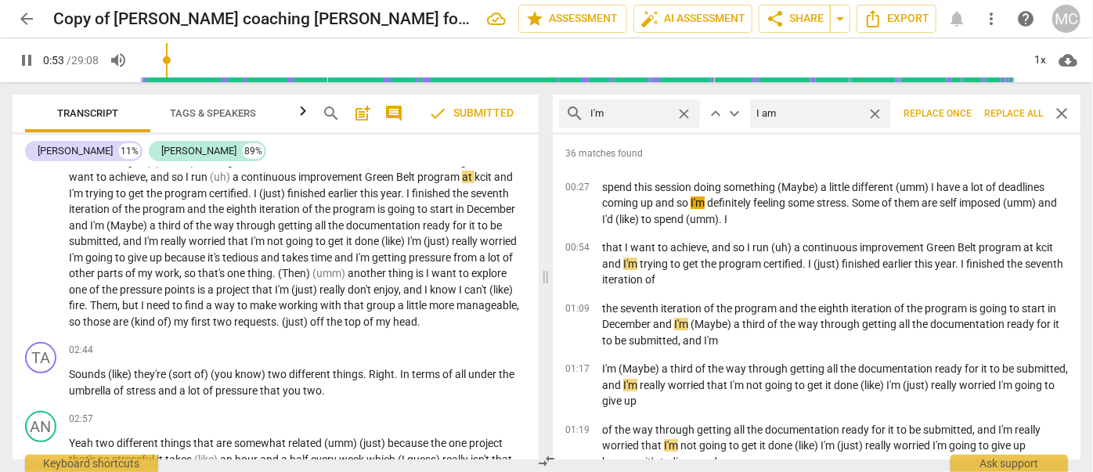
click at [1012, 112] on span "Replace all" at bounding box center [1013, 113] width 59 height 13
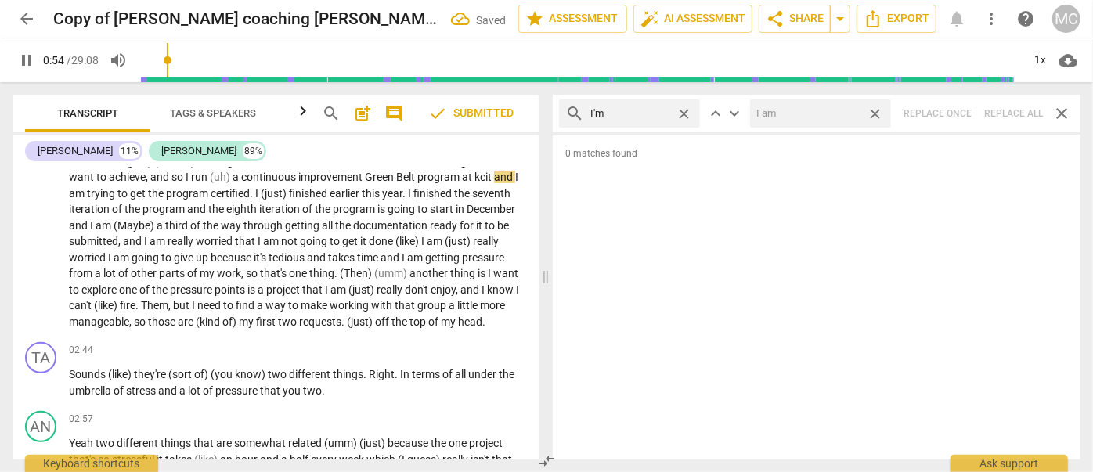
click at [880, 114] on span "close" at bounding box center [874, 114] width 16 height 16
click at [686, 113] on span "close" at bounding box center [683, 114] width 16 height 16
click at [649, 110] on input "text" at bounding box center [641, 113] width 103 height 25
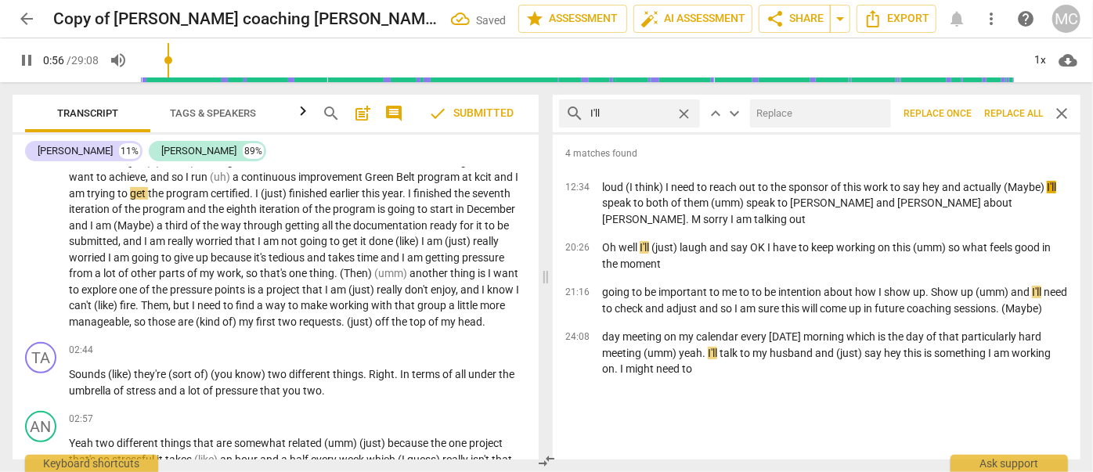
click at [806, 118] on input "text" at bounding box center [817, 113] width 135 height 25
click at [1017, 118] on span "Replace all" at bounding box center [1013, 113] width 59 height 13
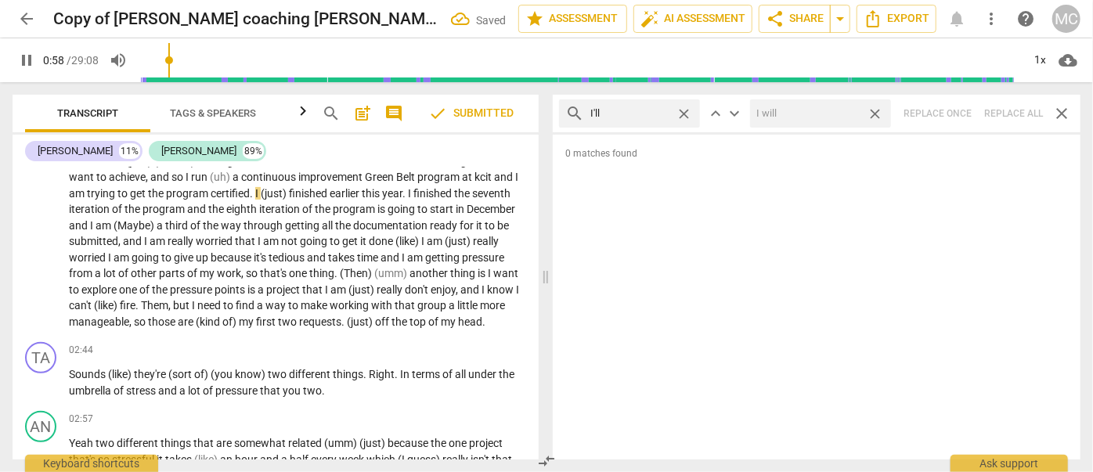
drag, startPoint x: 877, startPoint y: 114, endPoint x: 758, endPoint y: 124, distance: 119.4
click at [877, 114] on span "close" at bounding box center [874, 114] width 16 height 16
click at [687, 114] on span "close" at bounding box center [683, 114] width 16 height 16
click at [650, 114] on input "text" at bounding box center [641, 113] width 103 height 25
click at [996, 110] on div "search you'll close keyboard_arrow_up keyboard_arrow_down Replace once Replace …" at bounding box center [817, 114] width 528 height 38
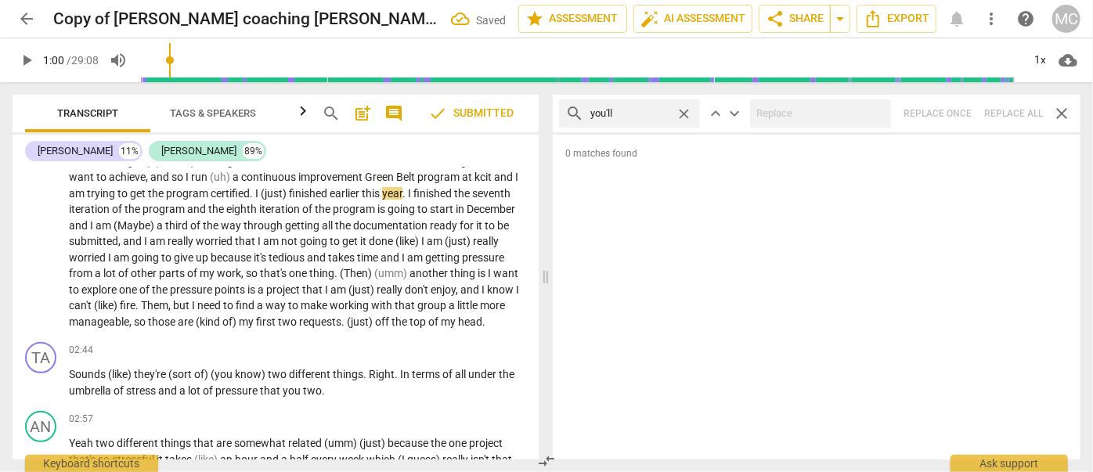
click at [680, 113] on span "close" at bounding box center [683, 114] width 16 height 16
click at [636, 113] on input "text" at bounding box center [641, 113] width 103 height 25
click at [1016, 113] on div "search he'll close keyboard_arrow_up keyboard_arrow_down Replace once Replace a…" at bounding box center [817, 114] width 528 height 38
click at [680, 113] on span "close" at bounding box center [683, 114] width 16 height 16
drag, startPoint x: 645, startPoint y: 114, endPoint x: 640, endPoint y: 124, distance: 11.2
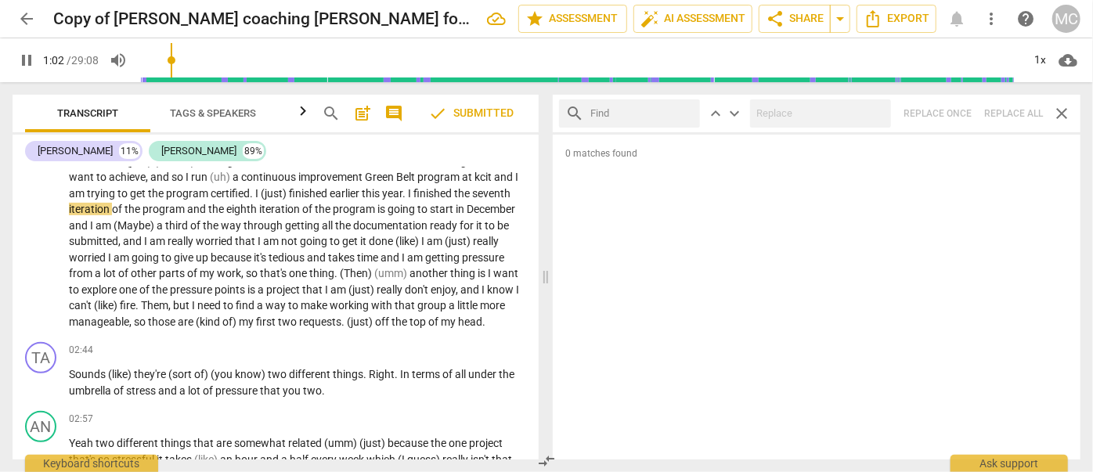
click at [645, 114] on input "text" at bounding box center [641, 113] width 103 height 25
drag, startPoint x: 1018, startPoint y: 108, endPoint x: 989, endPoint y: 108, distance: 29.7
click at [1018, 108] on div "search she'll close keyboard_arrow_up keyboard_arrow_down Replace once Replace …" at bounding box center [817, 114] width 528 height 38
click at [683, 110] on span "close" at bounding box center [683, 114] width 16 height 16
click at [651, 110] on input "text" at bounding box center [641, 113] width 103 height 25
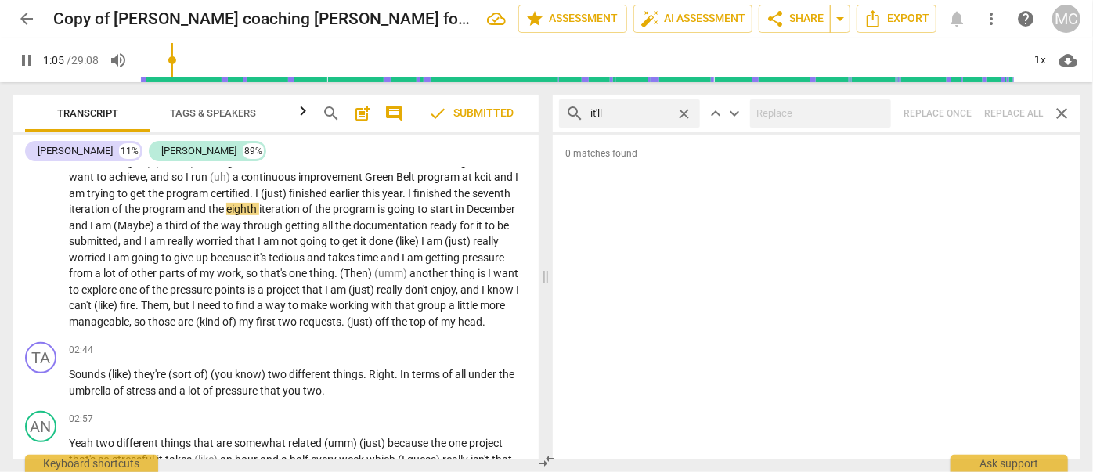
click at [1012, 112] on div "search it'll close keyboard_arrow_up keyboard_arrow_down Replace once Replace a…" at bounding box center [817, 114] width 528 height 38
click at [684, 110] on span "close" at bounding box center [683, 114] width 16 height 16
click at [651, 110] on input "text" at bounding box center [641, 113] width 103 height 25
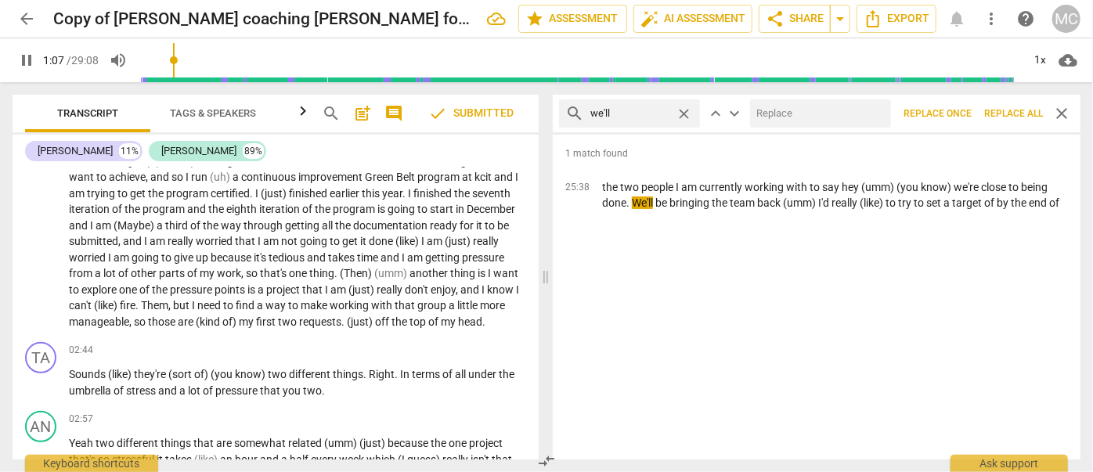
click at [772, 110] on input "text" at bounding box center [817, 113] width 135 height 25
drag, startPoint x: 1011, startPoint y: 112, endPoint x: 938, endPoint y: 113, distance: 73.6
click at [1011, 112] on span "Replace all" at bounding box center [1013, 113] width 59 height 13
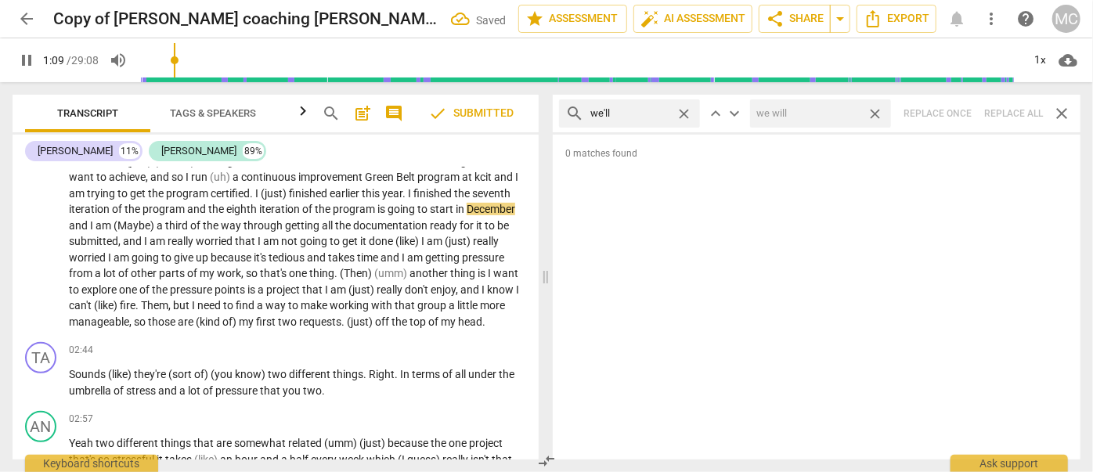
click at [881, 113] on span "close" at bounding box center [874, 114] width 16 height 16
click at [688, 114] on span "close" at bounding box center [683, 114] width 16 height 16
click at [645, 115] on input "text" at bounding box center [641, 113] width 103 height 25
click at [1018, 114] on div "search they'll close keyboard_arrow_up keyboard_arrow_down Replace once Replace…" at bounding box center [817, 114] width 528 height 38
click at [683, 113] on span "close" at bounding box center [683, 114] width 16 height 16
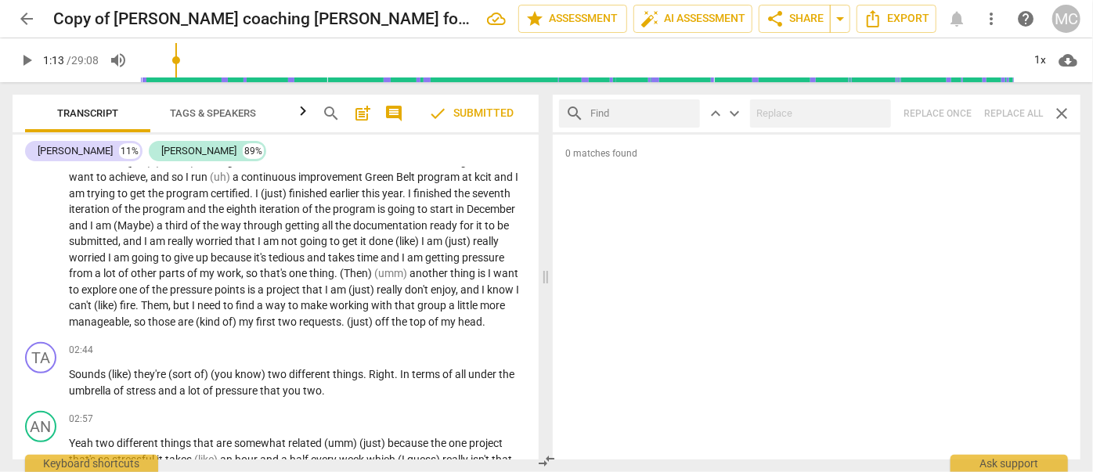
click at [661, 114] on input "text" at bounding box center [641, 113] width 103 height 25
click at [1018, 112] on div "search that'll close keyboard_arrow_up keyboard_arrow_down Replace once Replace…" at bounding box center [817, 114] width 528 height 38
click at [691, 113] on span "close" at bounding box center [683, 114] width 16 height 16
click at [656, 113] on input "text" at bounding box center [641, 113] width 103 height 25
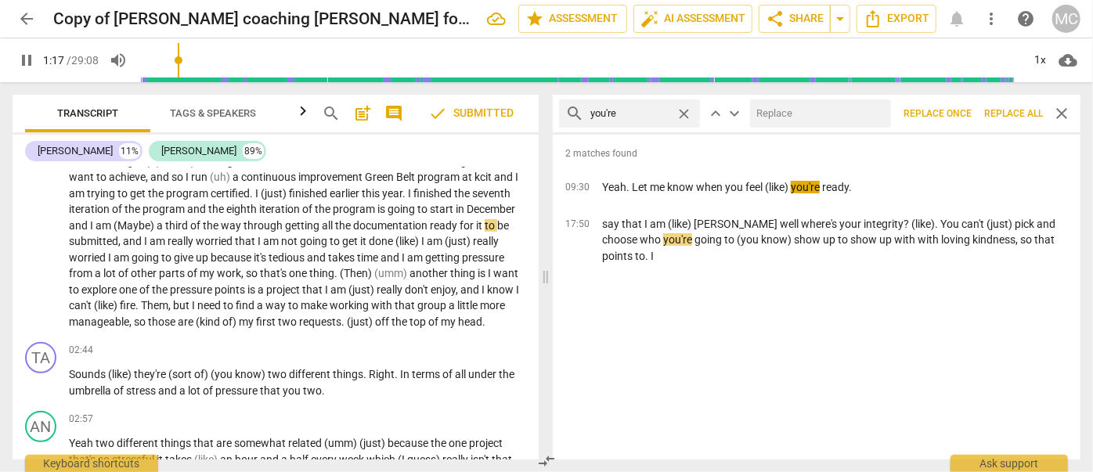
click at [809, 121] on input "text" at bounding box center [817, 113] width 135 height 25
click at [1014, 116] on span "Replace all" at bounding box center [1013, 113] width 59 height 13
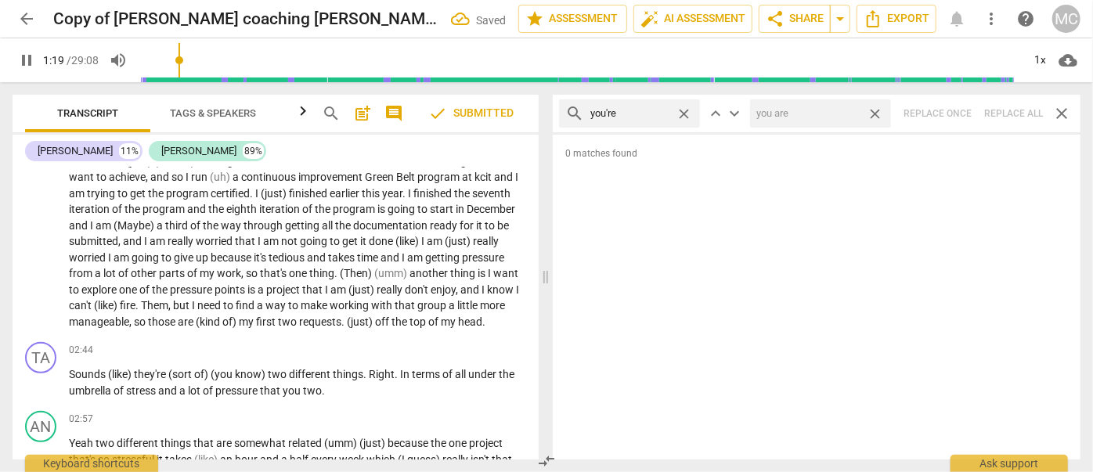
click at [874, 114] on span "close" at bounding box center [874, 114] width 16 height 16
click at [685, 112] on span "close" at bounding box center [683, 114] width 16 height 16
click at [634, 113] on input "text" at bounding box center [641, 113] width 103 height 25
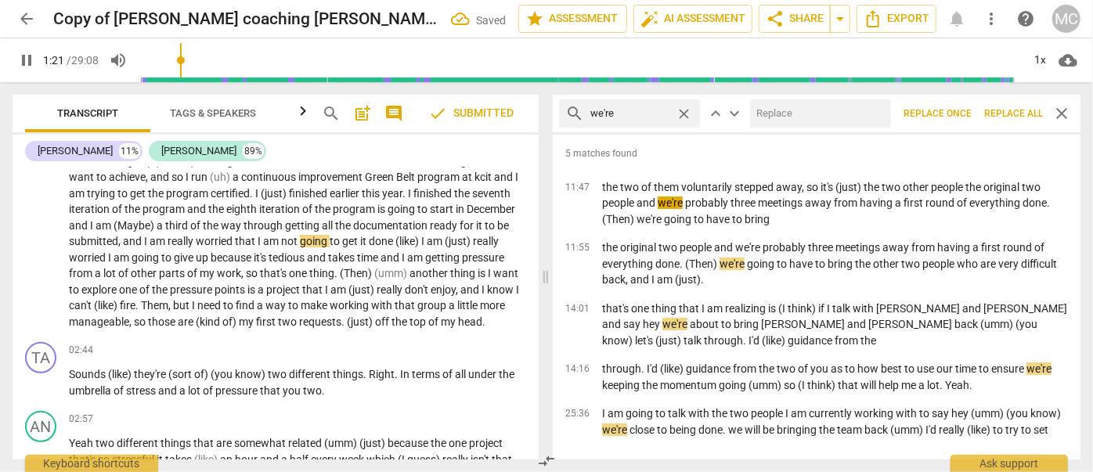
click at [812, 111] on input "text" at bounding box center [817, 113] width 135 height 25
click at [1018, 117] on span "Replace all" at bounding box center [1013, 113] width 59 height 13
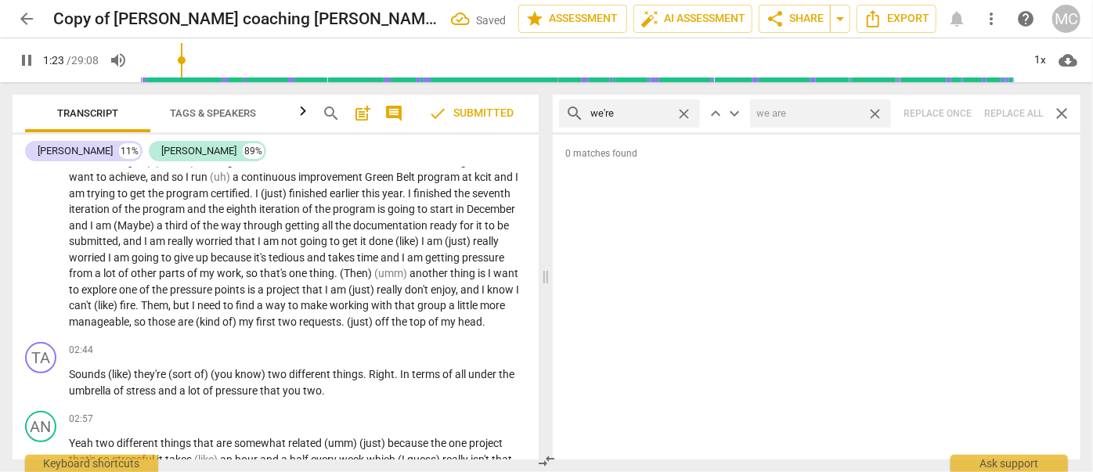
click at [878, 115] on span "close" at bounding box center [874, 114] width 16 height 16
click at [687, 112] on span "close" at bounding box center [683, 114] width 16 height 16
click at [644, 110] on input "text" at bounding box center [641, 113] width 103 height 25
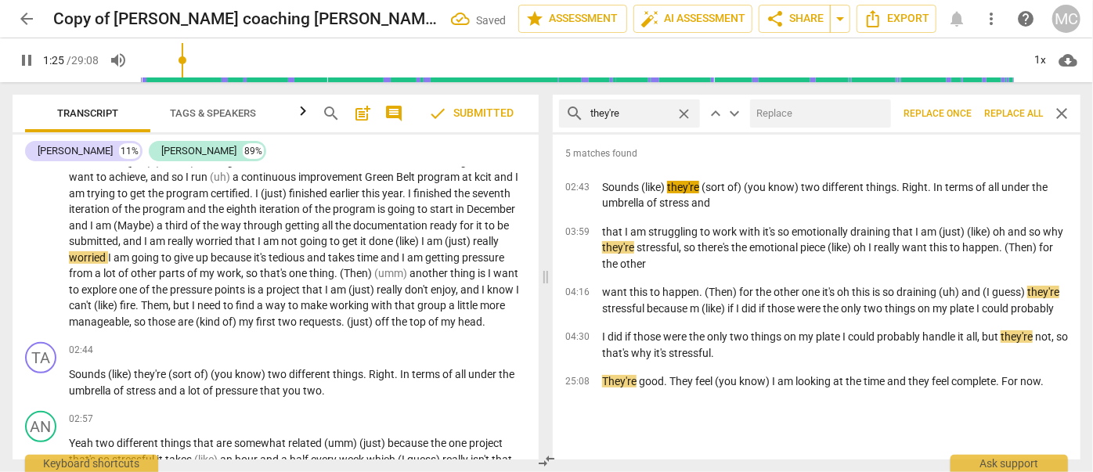
click at [774, 117] on input "text" at bounding box center [817, 113] width 135 height 25
click at [1014, 115] on span "Replace all" at bounding box center [1013, 113] width 59 height 13
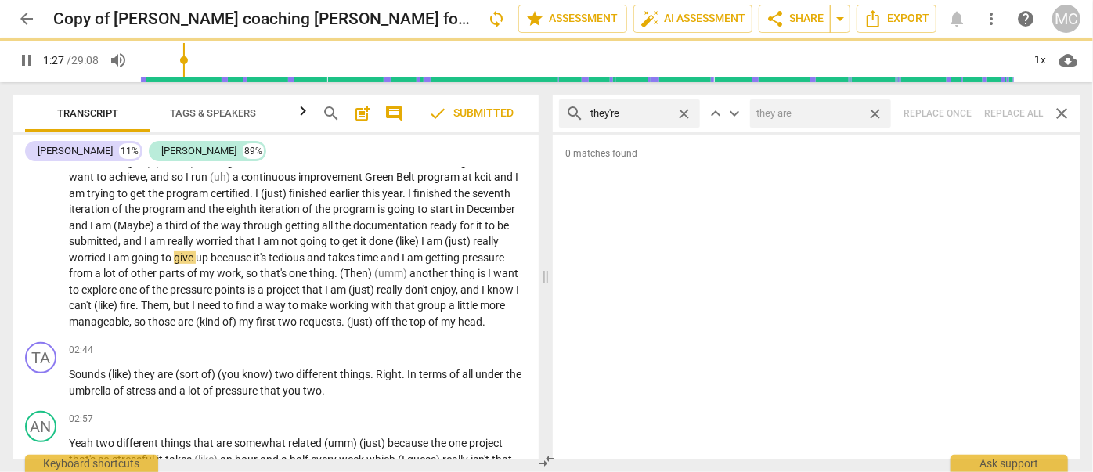
drag, startPoint x: 878, startPoint y: 113, endPoint x: 700, endPoint y: 136, distance: 179.9
click at [878, 114] on span "close" at bounding box center [874, 114] width 16 height 16
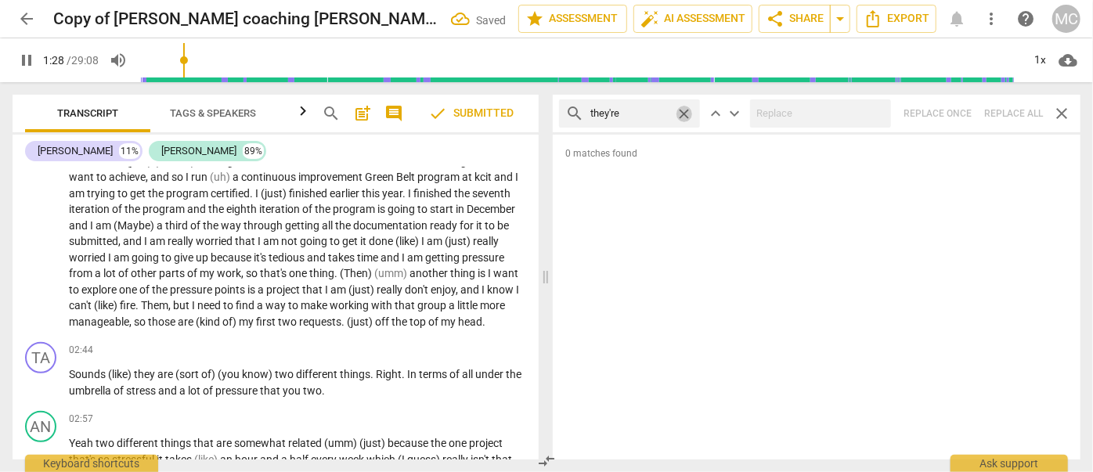
click at [684, 113] on span "close" at bounding box center [683, 114] width 16 height 16
click at [643, 115] on input "text" at bounding box center [629, 113] width 79 height 25
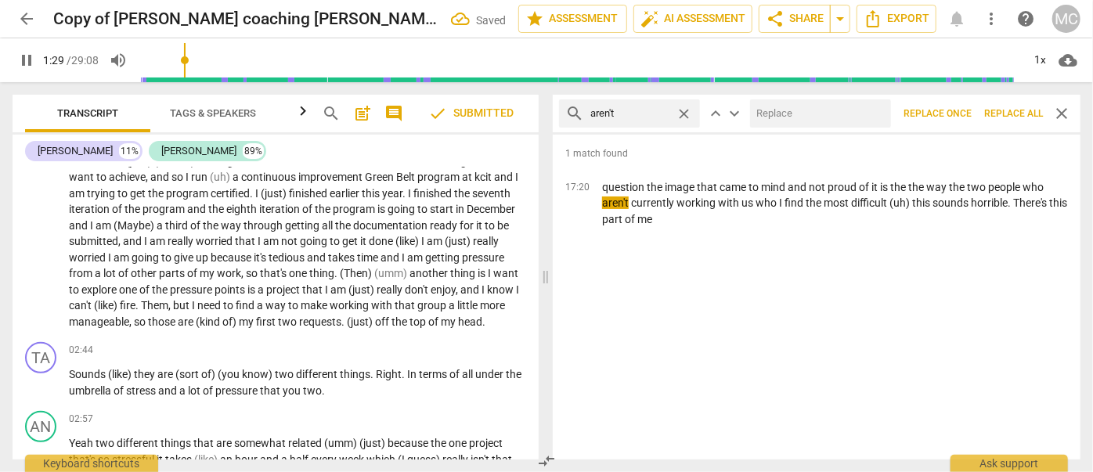
click at [794, 114] on input "text" at bounding box center [817, 113] width 135 height 25
click at [1010, 114] on span "Replace all" at bounding box center [1013, 113] width 59 height 13
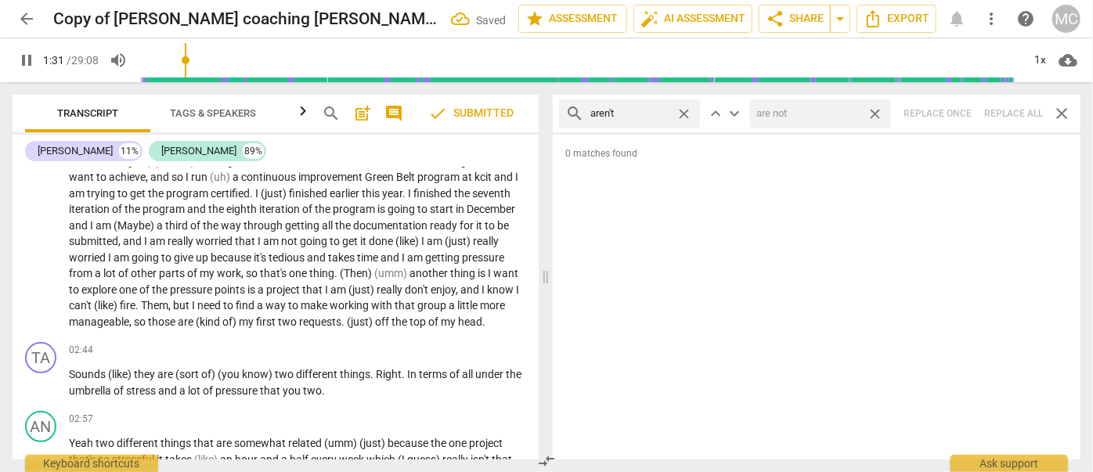
click at [881, 114] on span "close" at bounding box center [874, 114] width 16 height 16
click at [689, 112] on span "close" at bounding box center [683, 114] width 16 height 16
click at [659, 111] on input "text" at bounding box center [641, 113] width 103 height 25
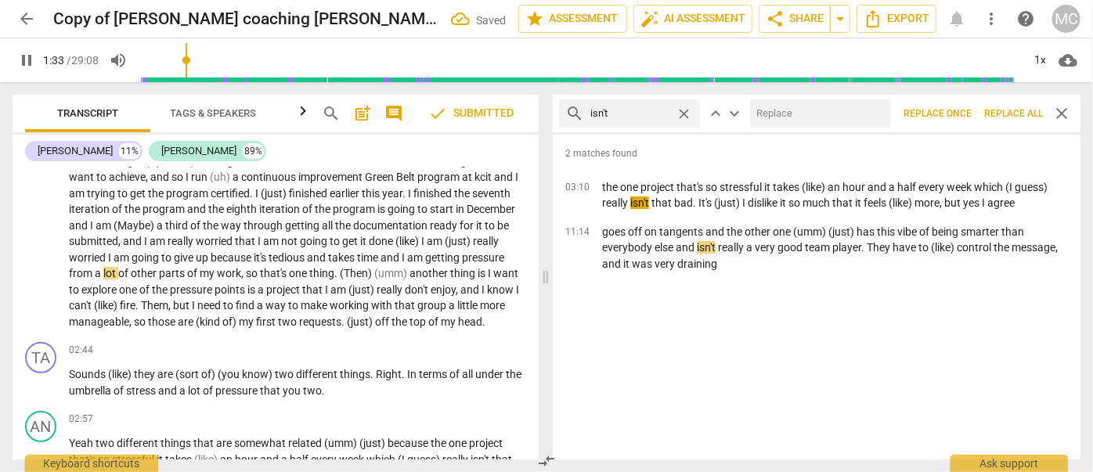
click at [794, 115] on input "text" at bounding box center [817, 113] width 135 height 25
click at [1012, 112] on span "Replace all" at bounding box center [1013, 113] width 59 height 13
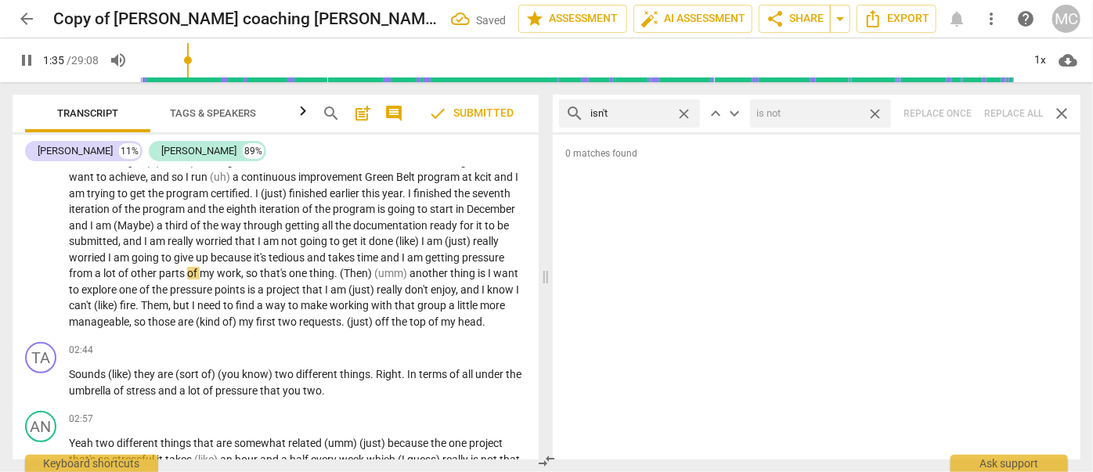
click at [876, 113] on span "close" at bounding box center [874, 114] width 16 height 16
drag, startPoint x: 683, startPoint y: 113, endPoint x: 649, endPoint y: 113, distance: 33.7
click at [683, 113] on span "close" at bounding box center [683, 114] width 16 height 16
click at [649, 113] on input "text" at bounding box center [629, 113] width 79 height 25
click at [1016, 111] on div "search wasn't close keyboard_arrow_up keyboard_arrow_down Replace once Replace …" at bounding box center [817, 114] width 528 height 38
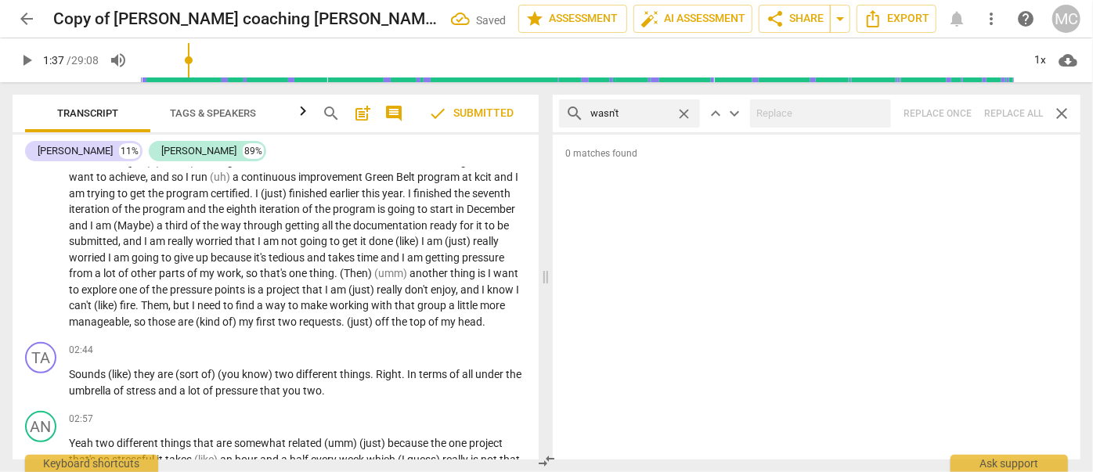
click at [685, 110] on span "close" at bounding box center [683, 114] width 16 height 16
click at [623, 112] on input "text" at bounding box center [641, 113] width 103 height 25
click at [1008, 113] on div "search weren't close keyboard_arrow_up keyboard_arrow_down Replace once Replace…" at bounding box center [817, 114] width 528 height 38
click at [680, 106] on span "close" at bounding box center [683, 114] width 16 height 16
click at [655, 113] on input "text" at bounding box center [641, 113] width 103 height 25
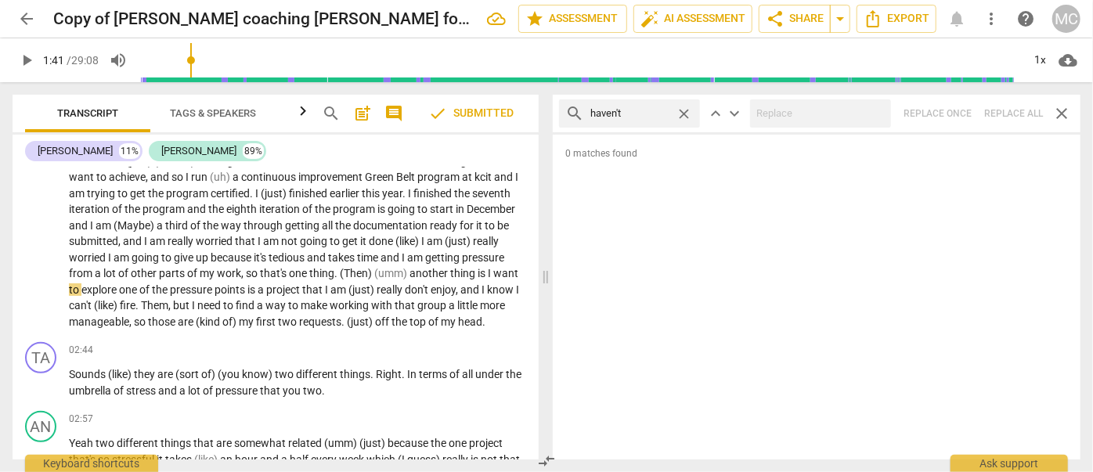
click at [1020, 110] on div "search haven't close keyboard_arrow_up keyboard_arrow_down Replace once Replace…" at bounding box center [817, 114] width 528 height 38
click at [681, 110] on span "close" at bounding box center [683, 114] width 16 height 16
click at [642, 113] on input "text" at bounding box center [641, 113] width 103 height 25
click at [808, 127] on div at bounding box center [820, 113] width 141 height 28
click at [1002, 111] on div "search hasn't close keyboard_arrow_up keyboard_arrow_down Replace once Replace …" at bounding box center [817, 114] width 528 height 38
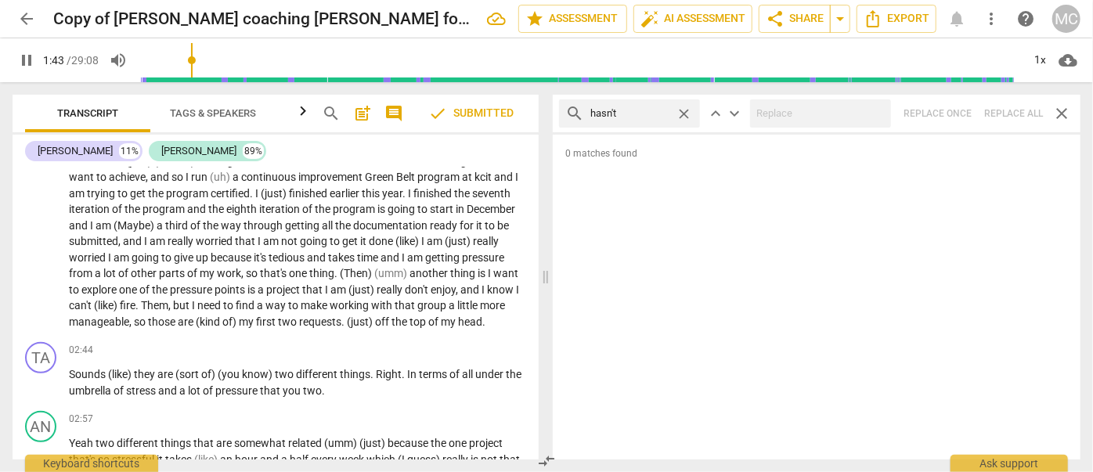
click at [684, 113] on span "close" at bounding box center [683, 114] width 16 height 16
click at [664, 113] on input "text" at bounding box center [641, 113] width 103 height 25
click at [1014, 104] on div "search hadn't close keyboard_arrow_up keyboard_arrow_down Replace once Replace …" at bounding box center [817, 114] width 528 height 38
drag, startPoint x: 688, startPoint y: 114, endPoint x: 645, endPoint y: 115, distance: 43.1
click at [688, 114] on span "close" at bounding box center [683, 114] width 16 height 16
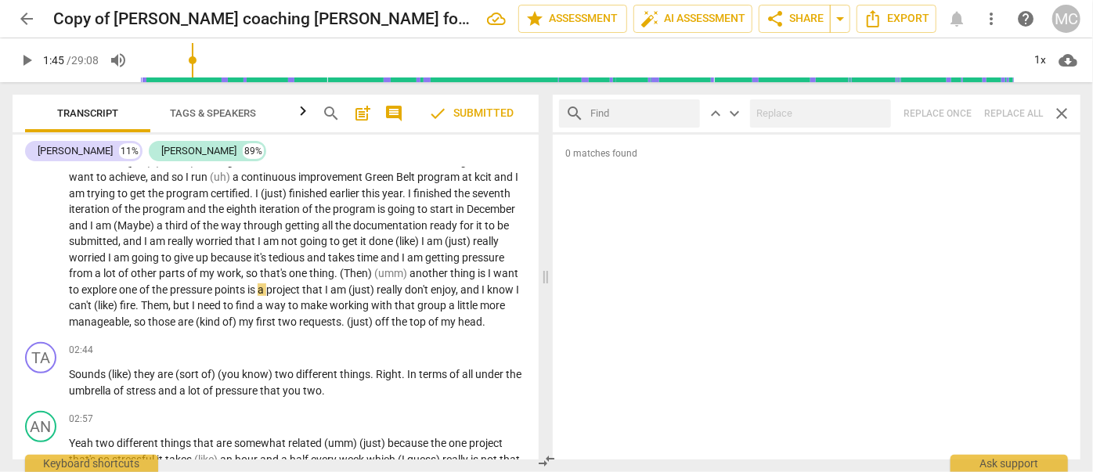
click at [639, 113] on input "text" at bounding box center [641, 113] width 103 height 25
click at [1017, 113] on div "search doesn't close keyboard_arrow_up keyboard_arrow_down Replace once Replace…" at bounding box center [817, 114] width 528 height 38
click at [684, 108] on span "close" at bounding box center [683, 114] width 16 height 16
click at [643, 116] on input "text" at bounding box center [641, 113] width 103 height 25
click at [1022, 113] on div "search didn't close keyboard_arrow_up keyboard_arrow_down Replace once Replace …" at bounding box center [817, 114] width 528 height 38
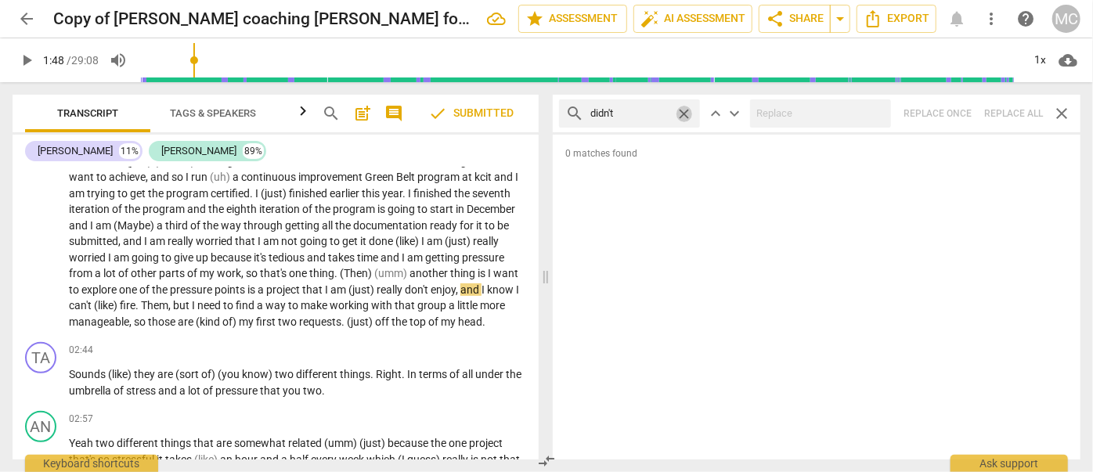
click at [685, 109] on span "close" at bounding box center [683, 114] width 16 height 16
click at [665, 112] on input "text" at bounding box center [641, 113] width 103 height 25
click at [1041, 121] on div "search wouldn't close keyboard_arrow_up keyboard_arrow_down Replace once Replac…" at bounding box center [817, 114] width 528 height 38
click at [687, 112] on span "close" at bounding box center [683, 114] width 16 height 16
click at [676, 111] on input "text" at bounding box center [641, 113] width 103 height 25
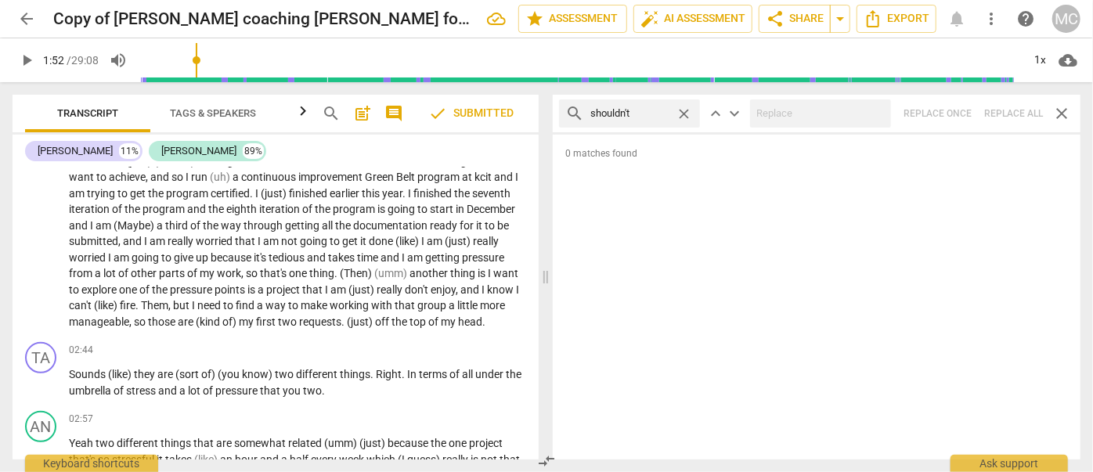
click at [1006, 114] on div "search shouldn't close keyboard_arrow_up keyboard_arrow_down Replace once Repla…" at bounding box center [817, 114] width 528 height 38
click at [686, 112] on span "close" at bounding box center [683, 114] width 16 height 16
click at [639, 110] on input "text" at bounding box center [641, 113] width 103 height 25
click at [1008, 111] on div "search couldn't close keyboard_arrow_up keyboard_arrow_down Replace once Replac…" at bounding box center [817, 114] width 528 height 38
click at [689, 116] on span "close" at bounding box center [683, 114] width 16 height 16
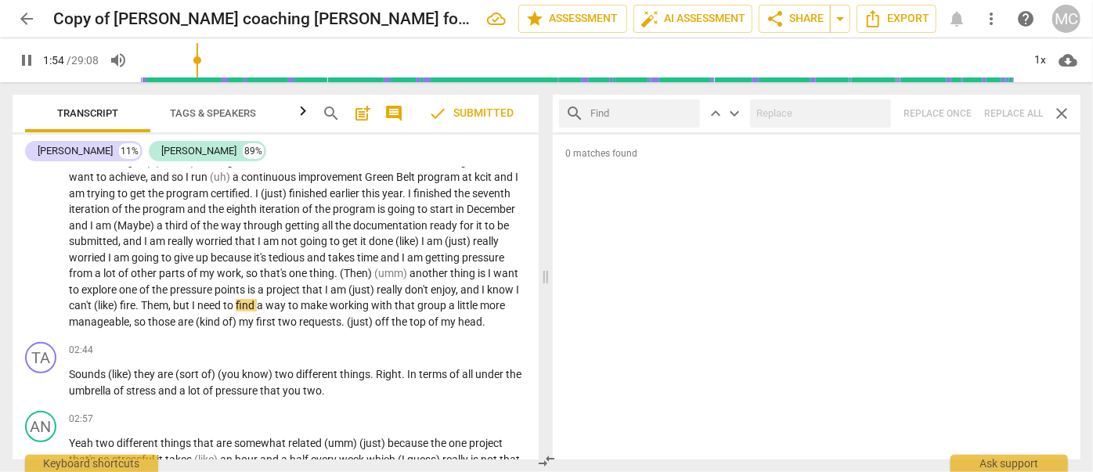
click at [657, 114] on input "text" at bounding box center [641, 113] width 103 height 25
click at [1027, 119] on div "search won't close keyboard_arrow_up keyboard_arrow_down Replace once Replace a…" at bounding box center [817, 114] width 528 height 38
click at [690, 110] on span "close" at bounding box center [683, 114] width 16 height 16
click at [636, 122] on input "text" at bounding box center [641, 113] width 103 height 25
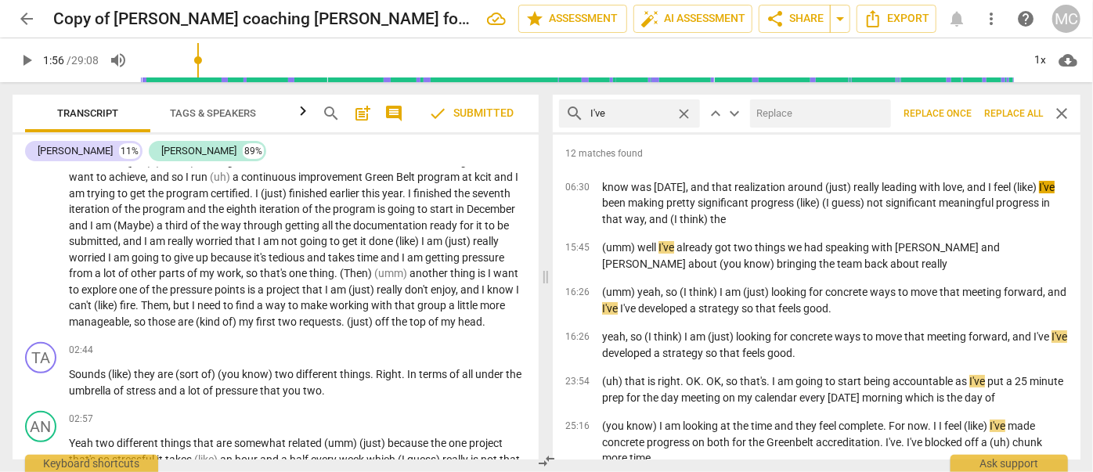
click at [775, 121] on input "text" at bounding box center [817, 113] width 135 height 25
click at [996, 109] on span "Replace all" at bounding box center [1013, 113] width 59 height 13
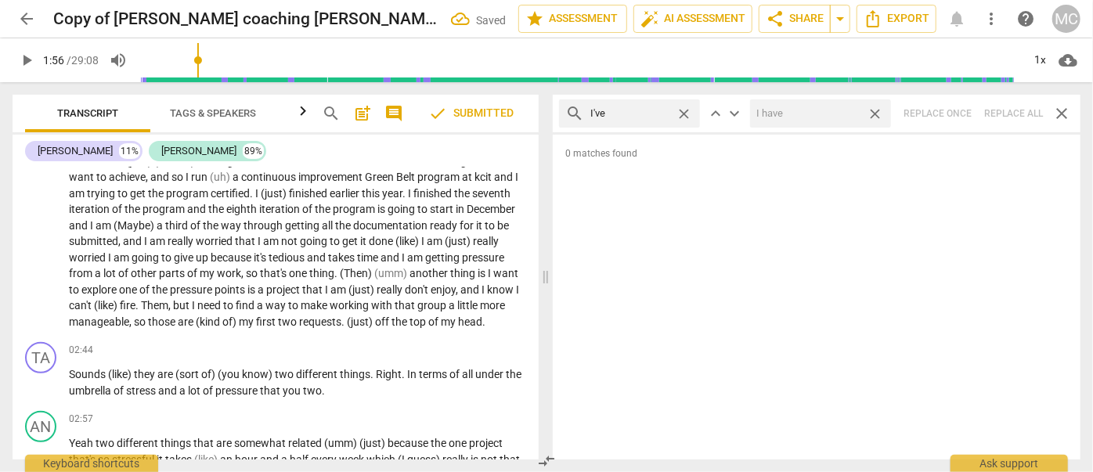
drag, startPoint x: 877, startPoint y: 114, endPoint x: 690, endPoint y: 112, distance: 187.1
click at [877, 114] on span "close" at bounding box center [874, 114] width 16 height 16
click at [684, 112] on span "close" at bounding box center [683, 114] width 16 height 16
click at [626, 113] on input "text" at bounding box center [641, 113] width 103 height 25
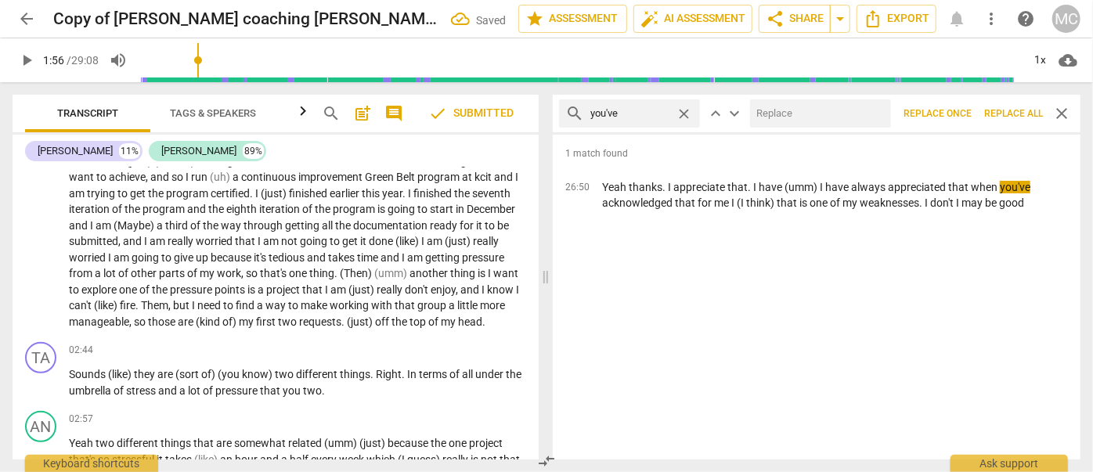
click at [795, 112] on input "text" at bounding box center [817, 113] width 135 height 25
click at [1011, 118] on span "Replace all" at bounding box center [1013, 113] width 59 height 13
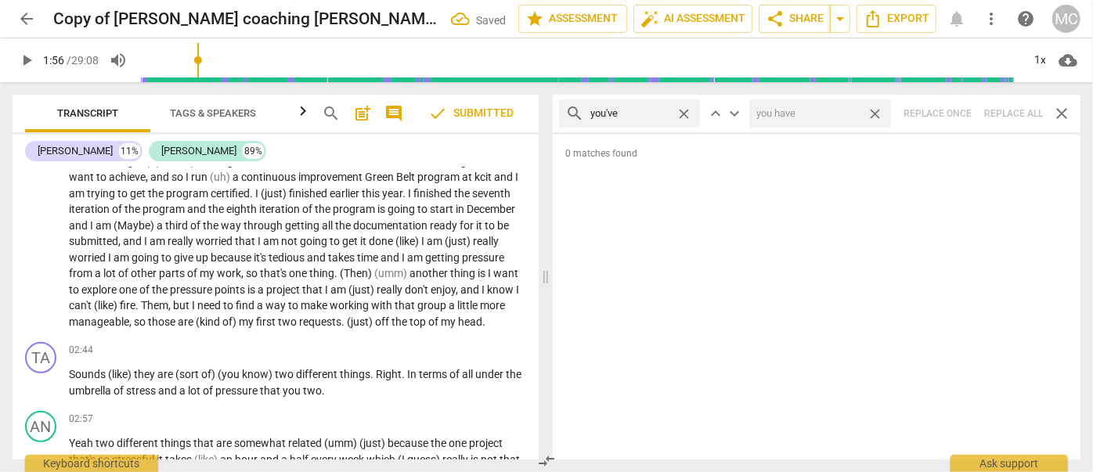
drag, startPoint x: 874, startPoint y: 112, endPoint x: 676, endPoint y: 121, distance: 198.2
click at [874, 112] on span "close" at bounding box center [874, 114] width 16 height 16
click at [686, 113] on span "close" at bounding box center [683, 114] width 16 height 16
click at [644, 117] on input "text" at bounding box center [641, 113] width 103 height 25
click at [1014, 103] on div "search we've close keyboard_arrow_up keyboard_arrow_down Replace once Replace a…" at bounding box center [817, 114] width 528 height 38
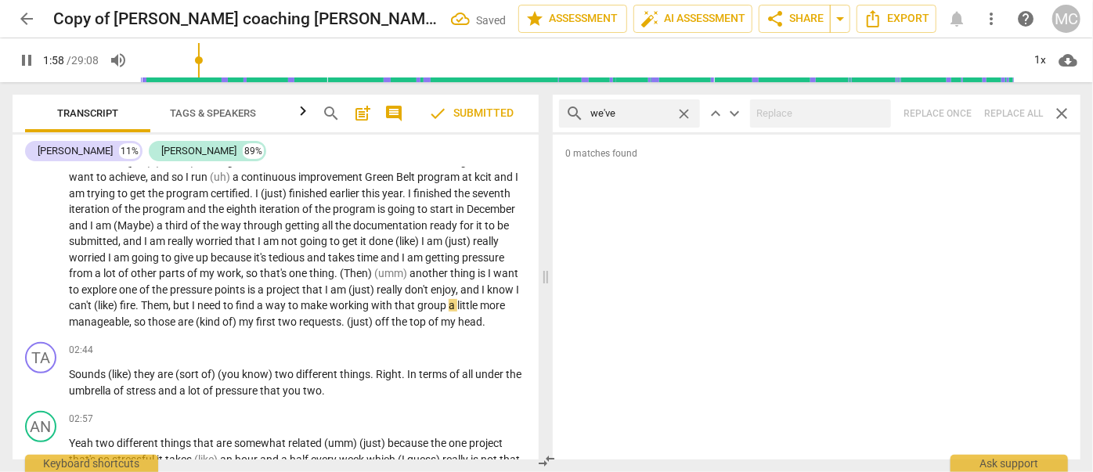
click at [686, 112] on span "close" at bounding box center [683, 114] width 16 height 16
click at [668, 114] on input "text" at bounding box center [629, 113] width 79 height 25
click at [1018, 110] on div "search they've close keyboard_arrow_up keyboard_arrow_down Replace once Replace…" at bounding box center [817, 114] width 528 height 38
click at [684, 113] on span "close" at bounding box center [683, 114] width 16 height 16
click at [677, 114] on input "text" at bounding box center [641, 113] width 103 height 25
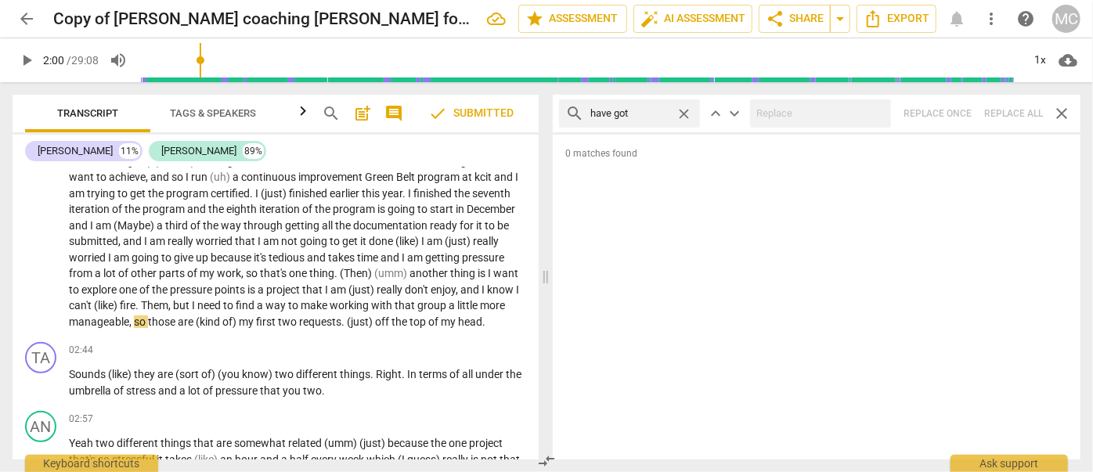
click at [1002, 112] on div "search have got close keyboard_arrow_up keyboard_arrow_down Replace once Replac…" at bounding box center [817, 114] width 528 height 38
click at [686, 112] on span "close" at bounding box center [683, 114] width 16 height 16
click at [647, 116] on input "text" at bounding box center [641, 113] width 103 height 25
